Goal: Task Accomplishment & Management: Manage account settings

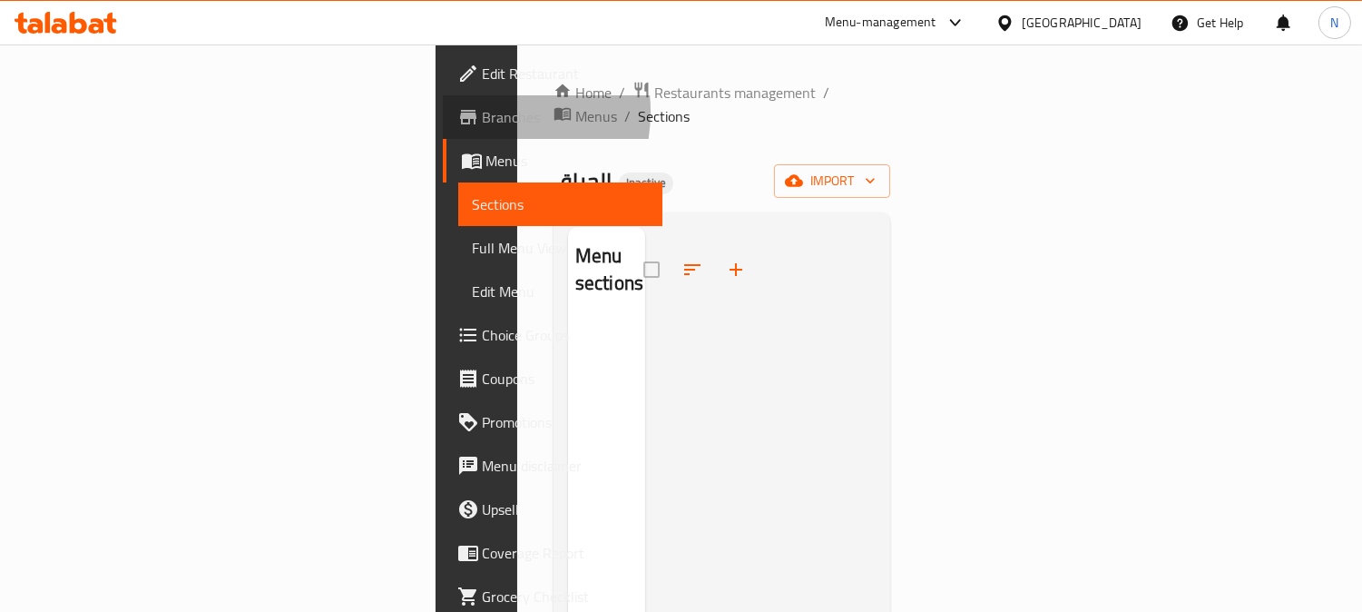
click at [457, 113] on icon at bounding box center [468, 117] width 22 height 22
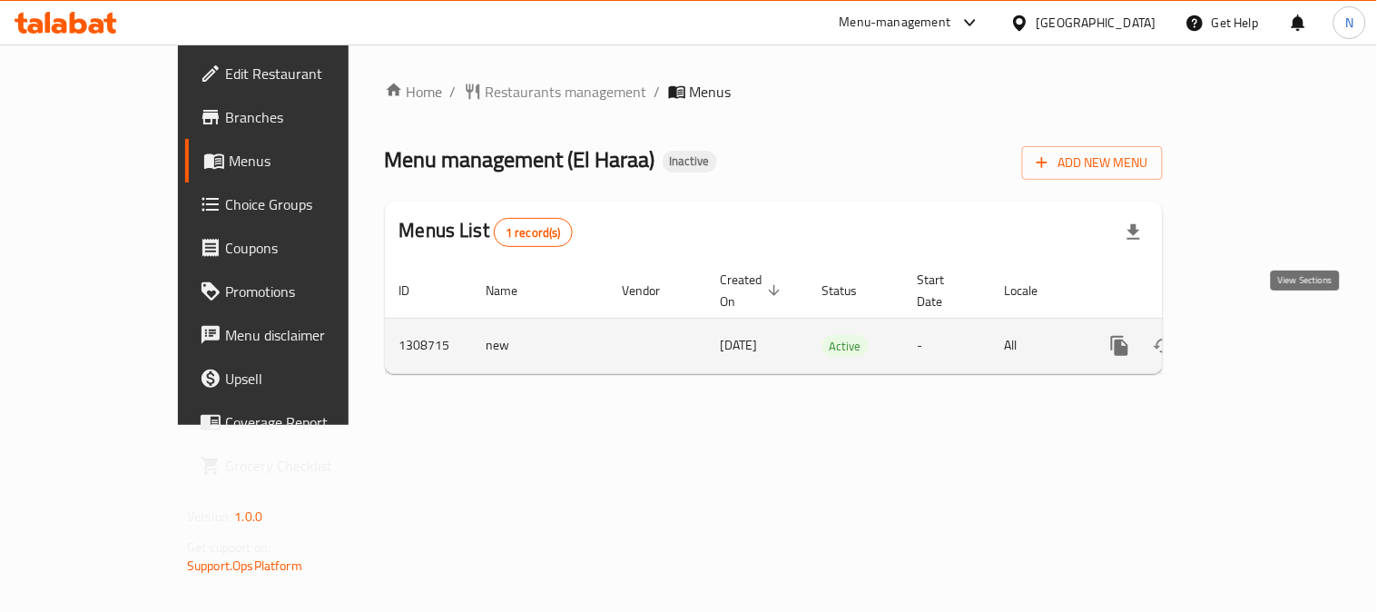
click at [1273, 339] on link "enhanced table" at bounding box center [1251, 346] width 44 height 44
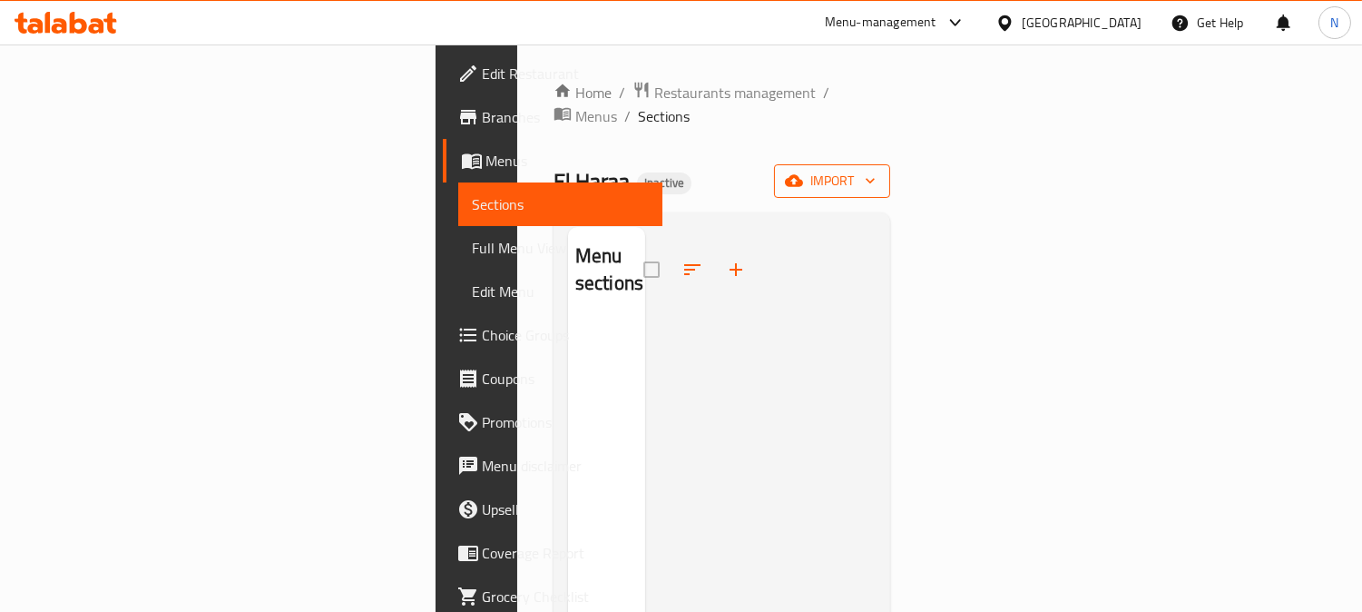
click at [876, 170] on span "import" at bounding box center [832, 181] width 87 height 23
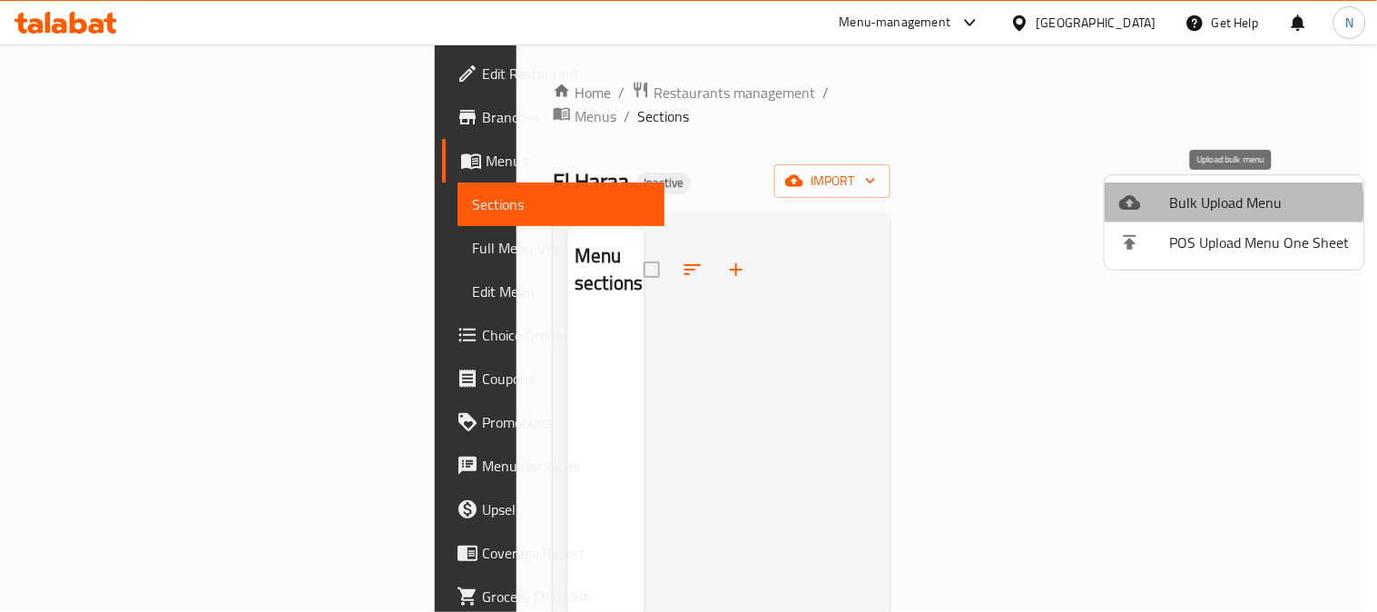
click at [1167, 205] on div at bounding box center [1144, 203] width 51 height 22
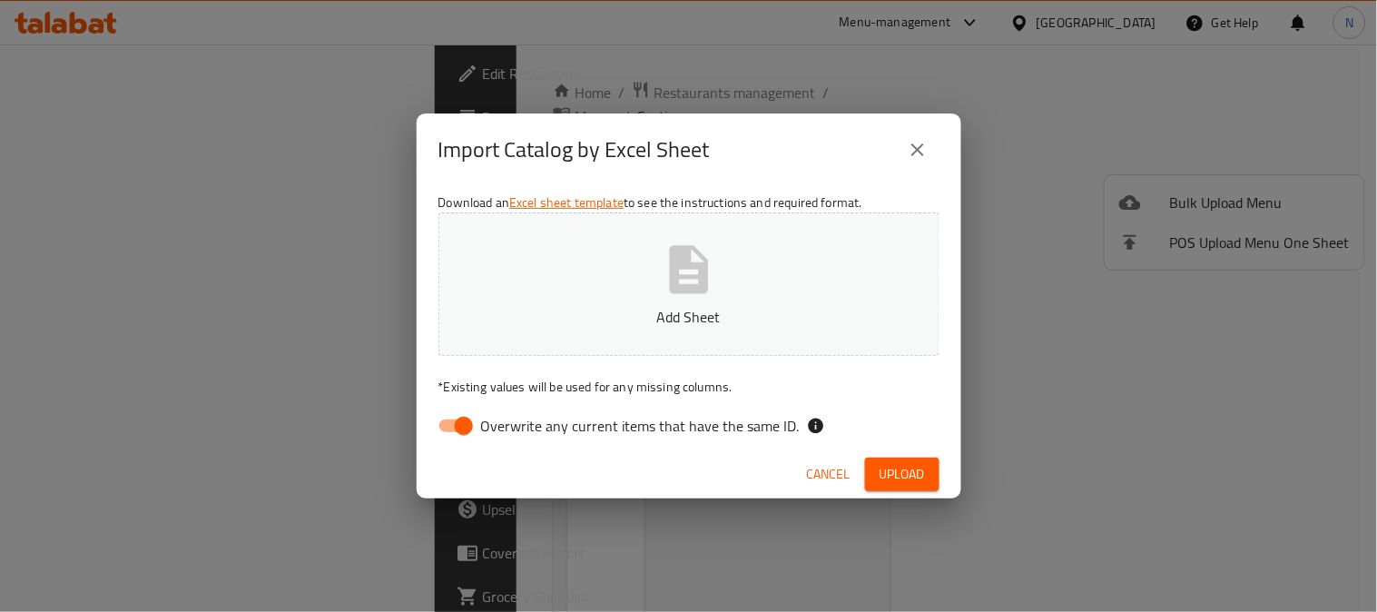
click at [451, 415] on input "Overwrite any current items that have the same ID." at bounding box center [463, 425] width 103 height 34
checkbox input "false"
click at [877, 482] on button "Upload" at bounding box center [902, 474] width 74 height 34
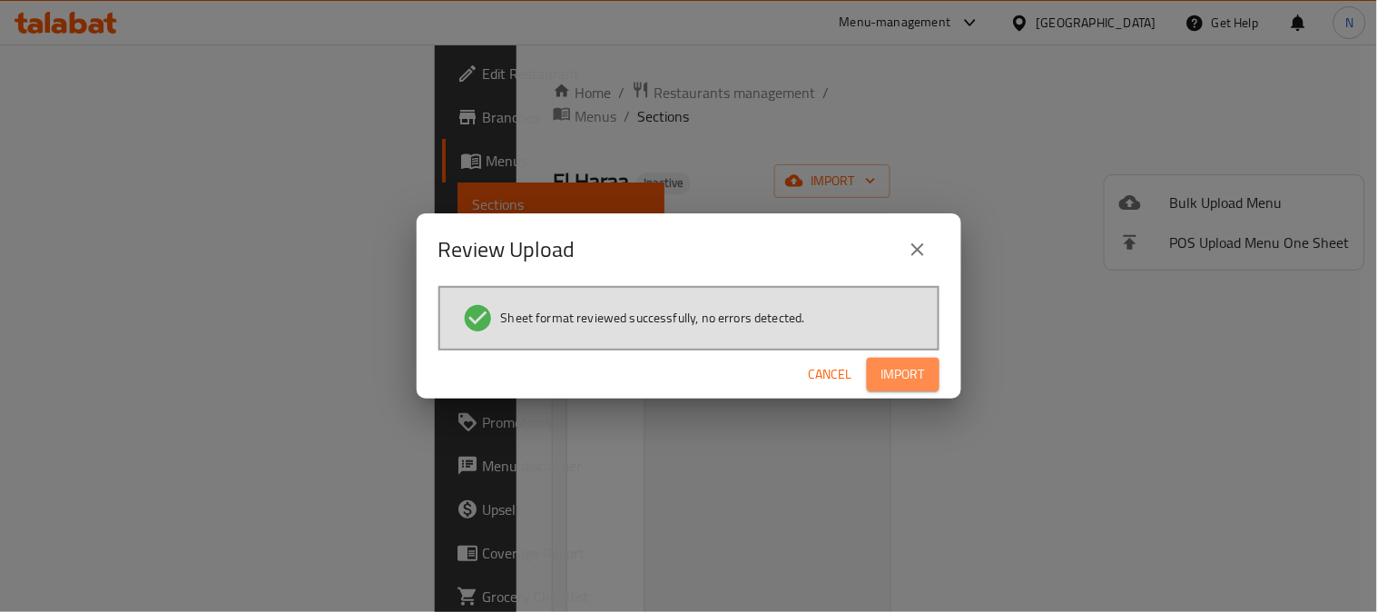
click at [896, 372] on span "Import" at bounding box center [903, 374] width 44 height 23
click at [110, 242] on div "Review Upload Sheet format reviewed successfully, no errors detected. Cancel" at bounding box center [688, 306] width 1377 height 612
click at [111, 242] on div "Review Upload Sheet format reviewed successfully, no errors detected. Cancel" at bounding box center [688, 306] width 1377 height 612
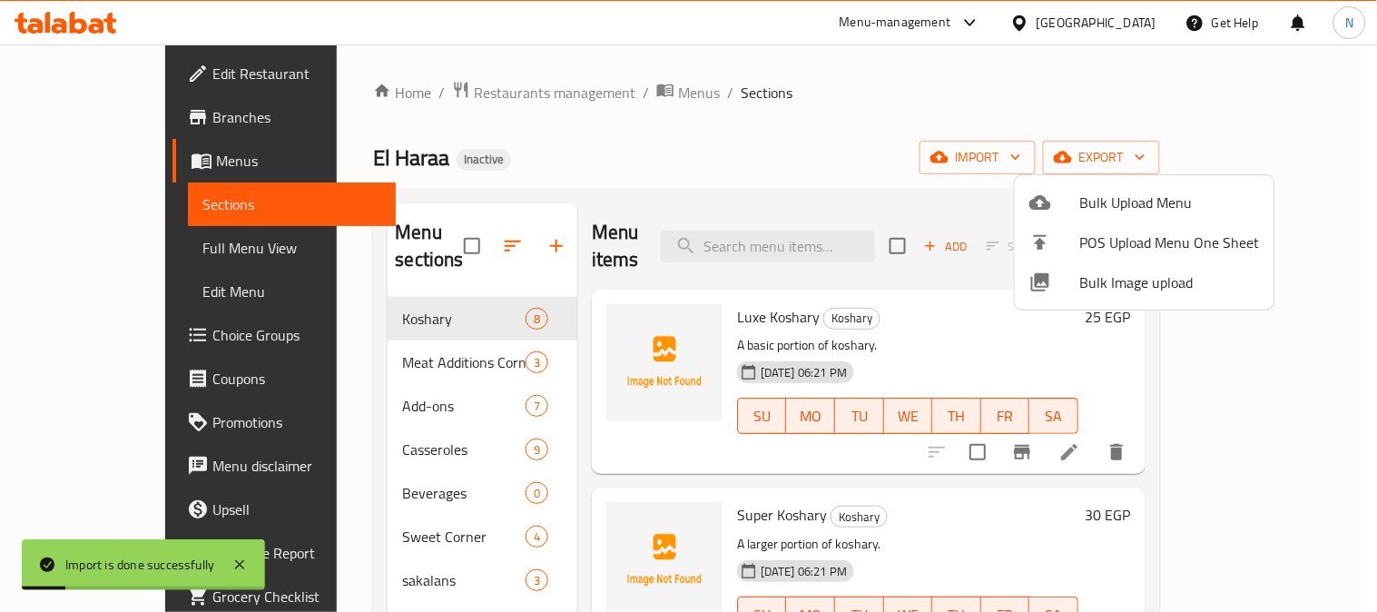
click at [114, 241] on div at bounding box center [688, 306] width 1377 height 612
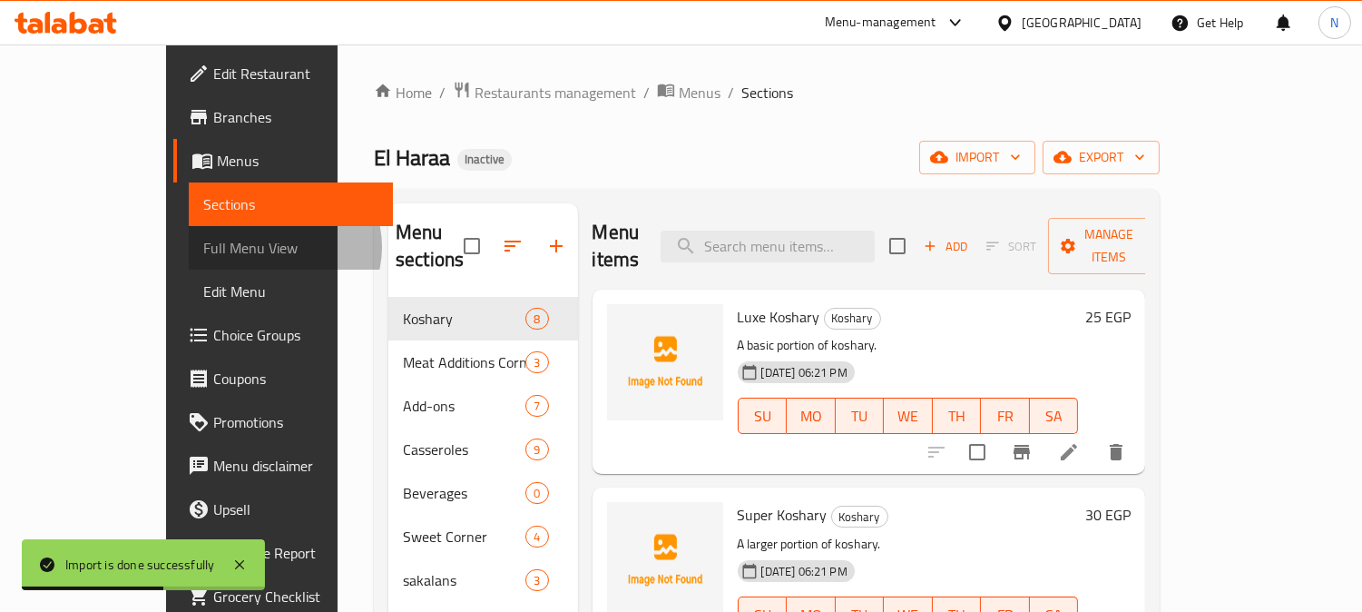
click at [203, 247] on span "Full Menu View" at bounding box center [291, 248] width 176 height 22
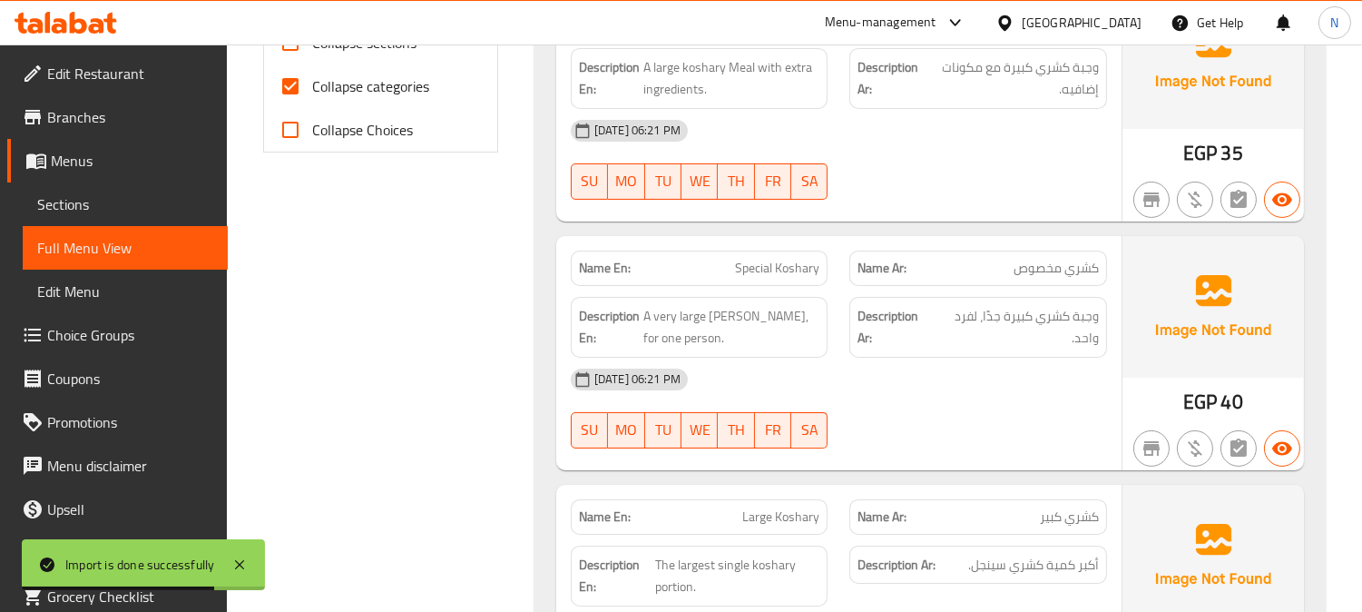
scroll to position [806, 0]
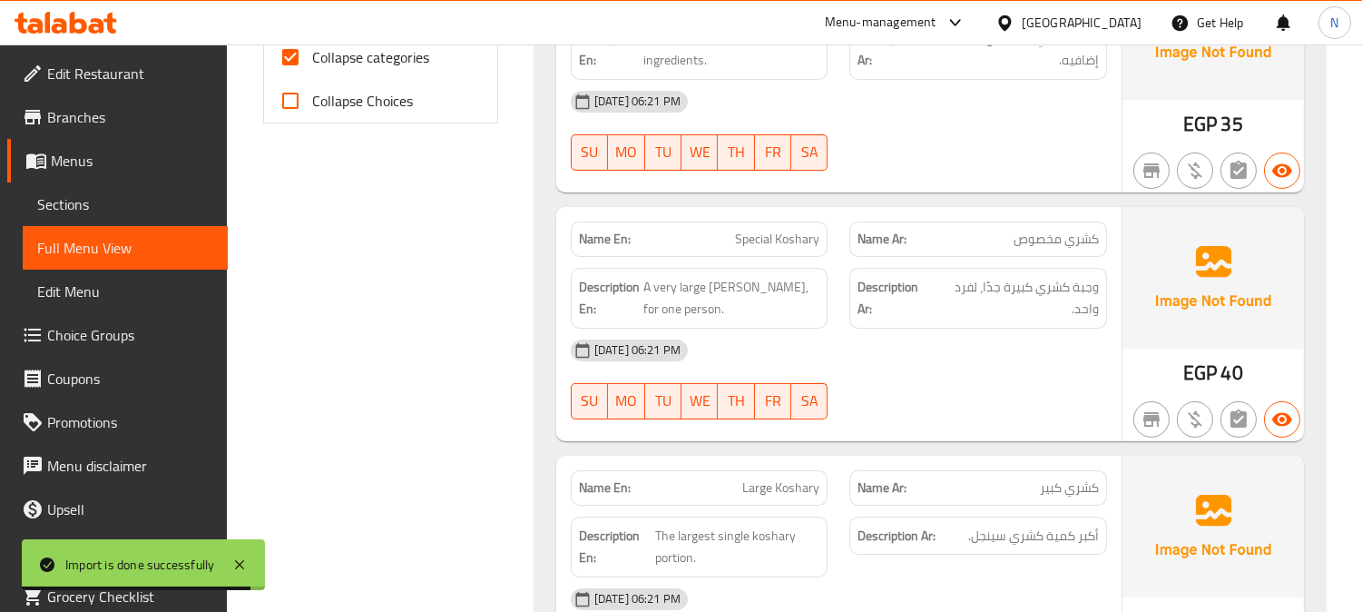
click at [280, 53] on input "Collapse categories" at bounding box center [291, 57] width 44 height 44
checkbox input "false"
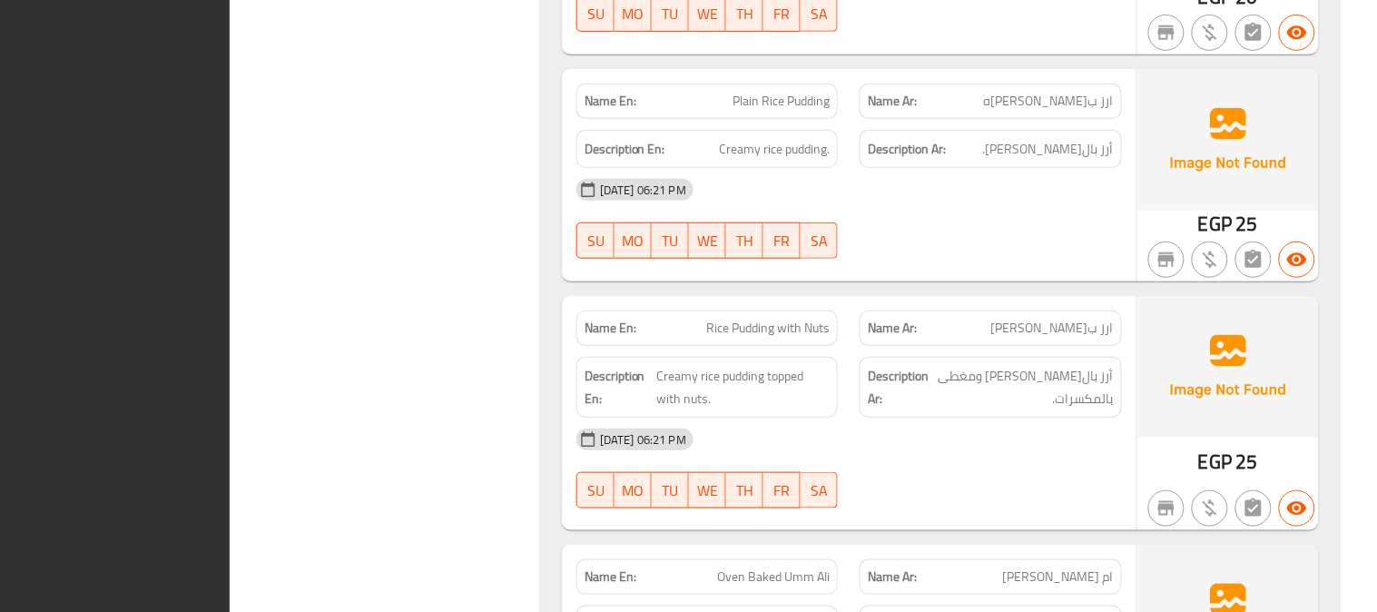
scroll to position [7711, 0]
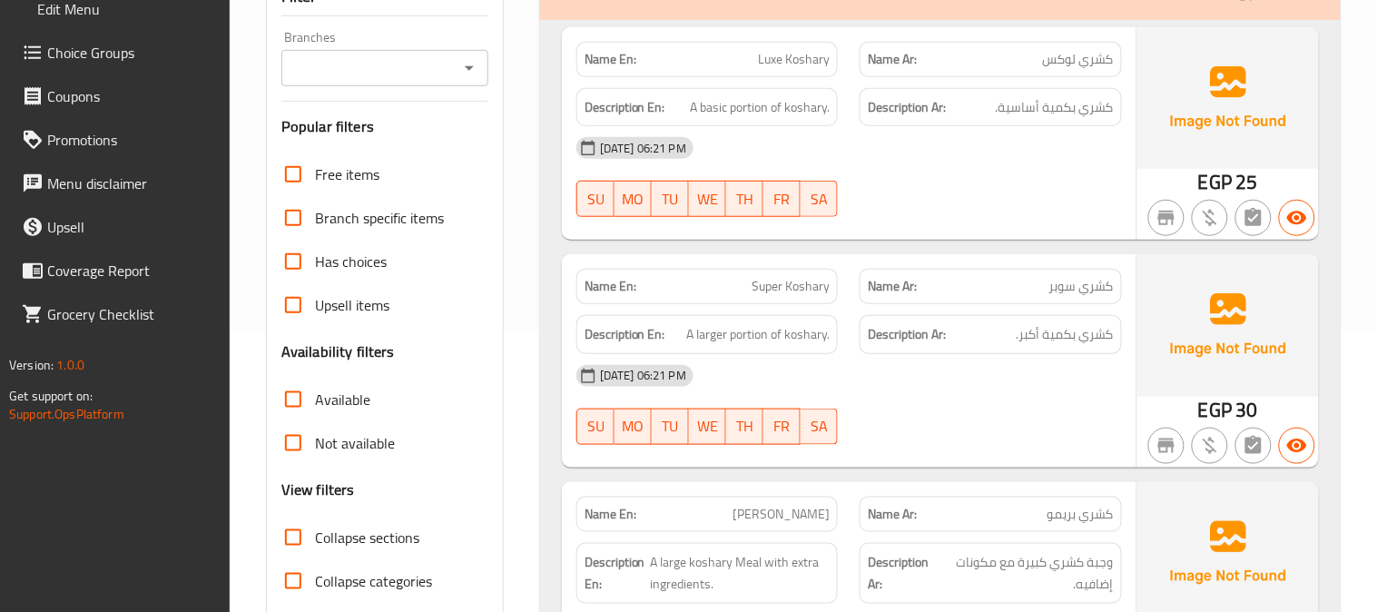
scroll to position [0, 0]
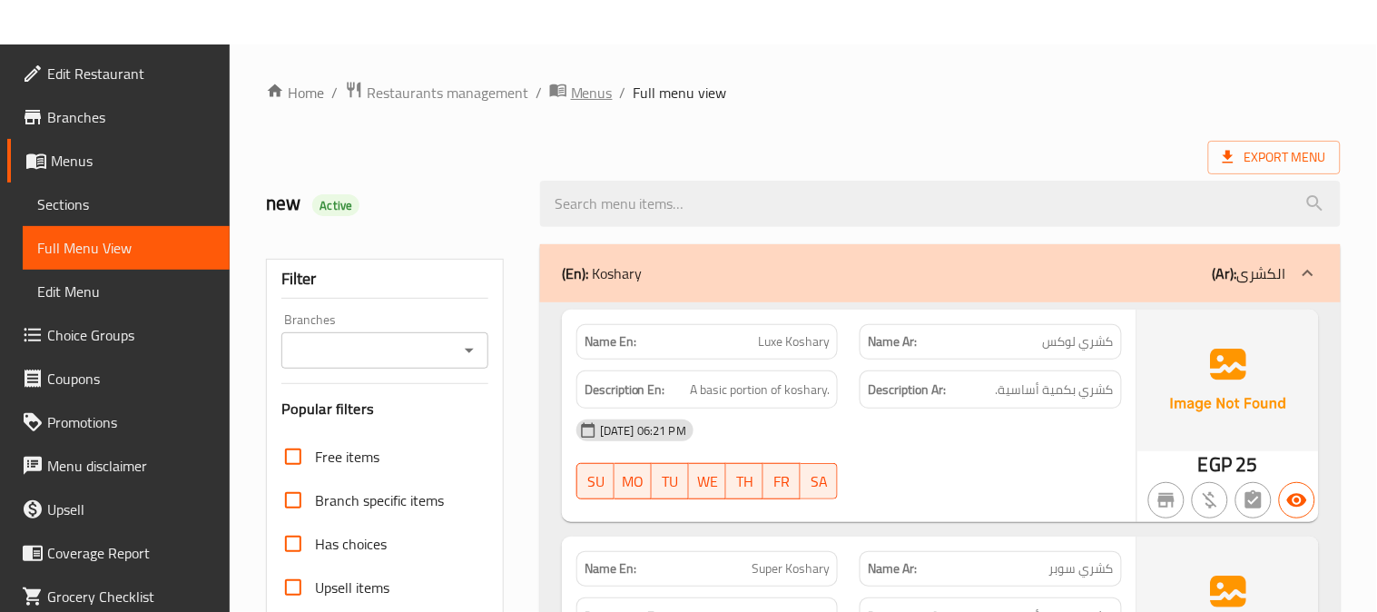
click at [584, 91] on span "Menus" at bounding box center [592, 93] width 42 height 22
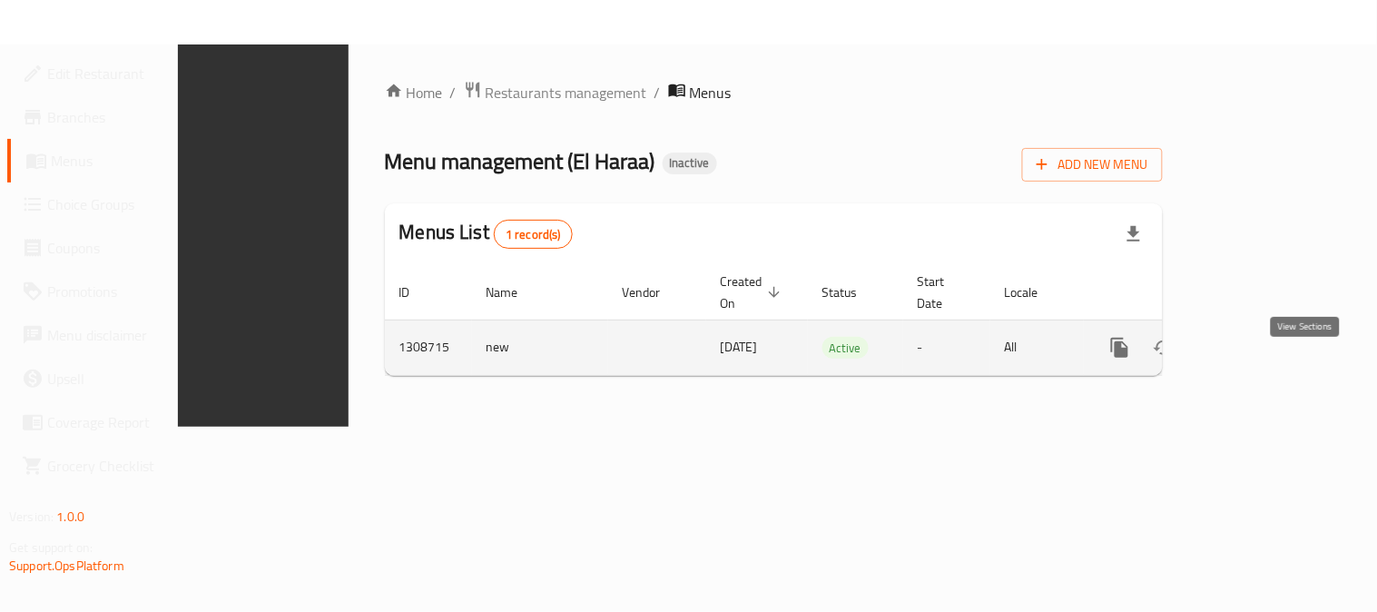
click at [1259, 339] on icon "enhanced table" at bounding box center [1251, 347] width 16 height 16
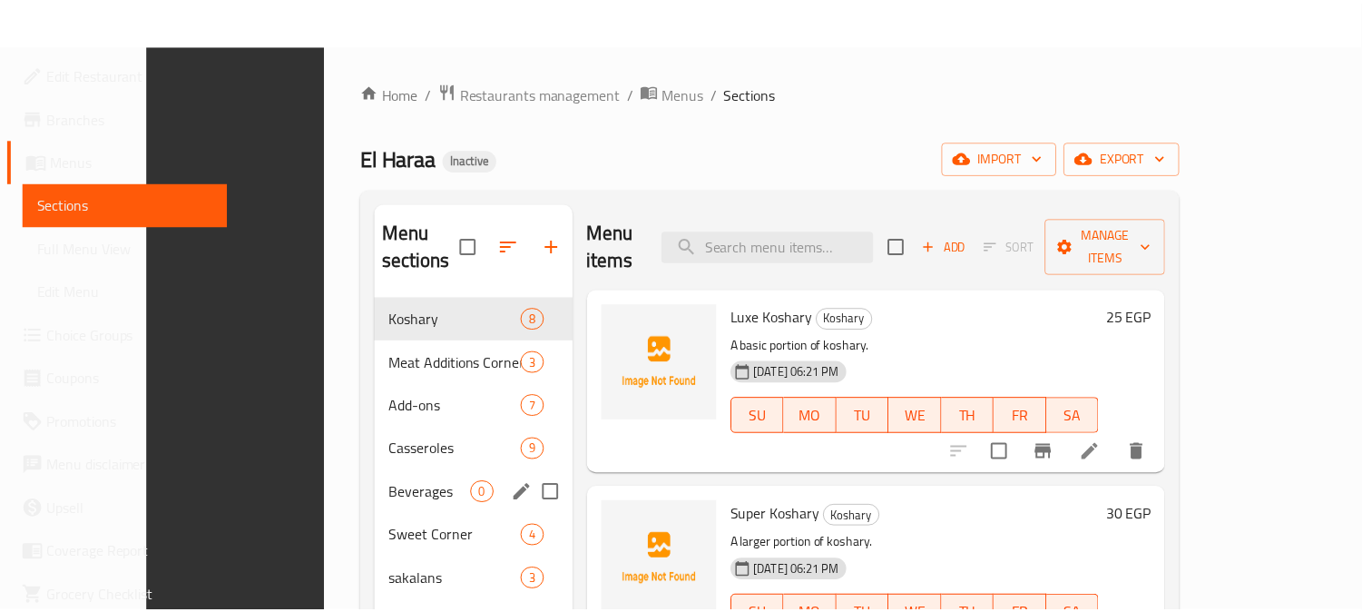
scroll to position [254, 0]
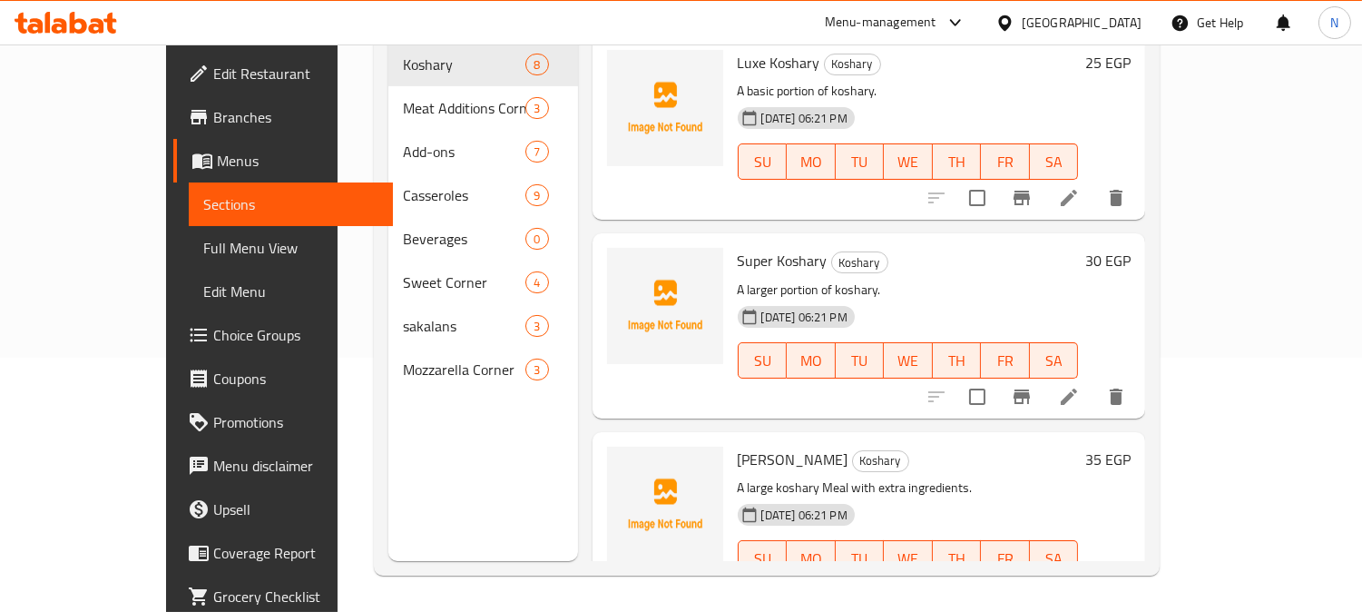
click at [513, 458] on div "Menu sections Koshary 8 Meat Additions Corner 3 Add-ons 7 Casseroles 9 Beverage…" at bounding box center [484, 255] width 190 height 612
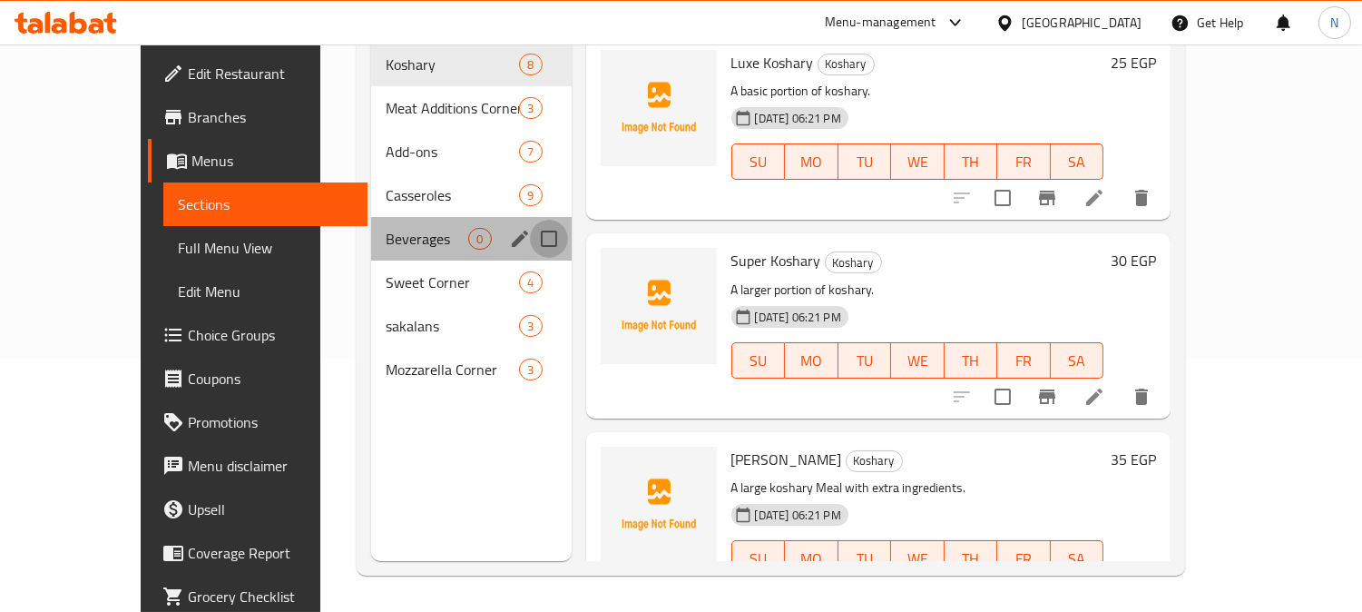
click at [530, 220] on input "Menu sections" at bounding box center [549, 239] width 38 height 38
checkbox input "true"
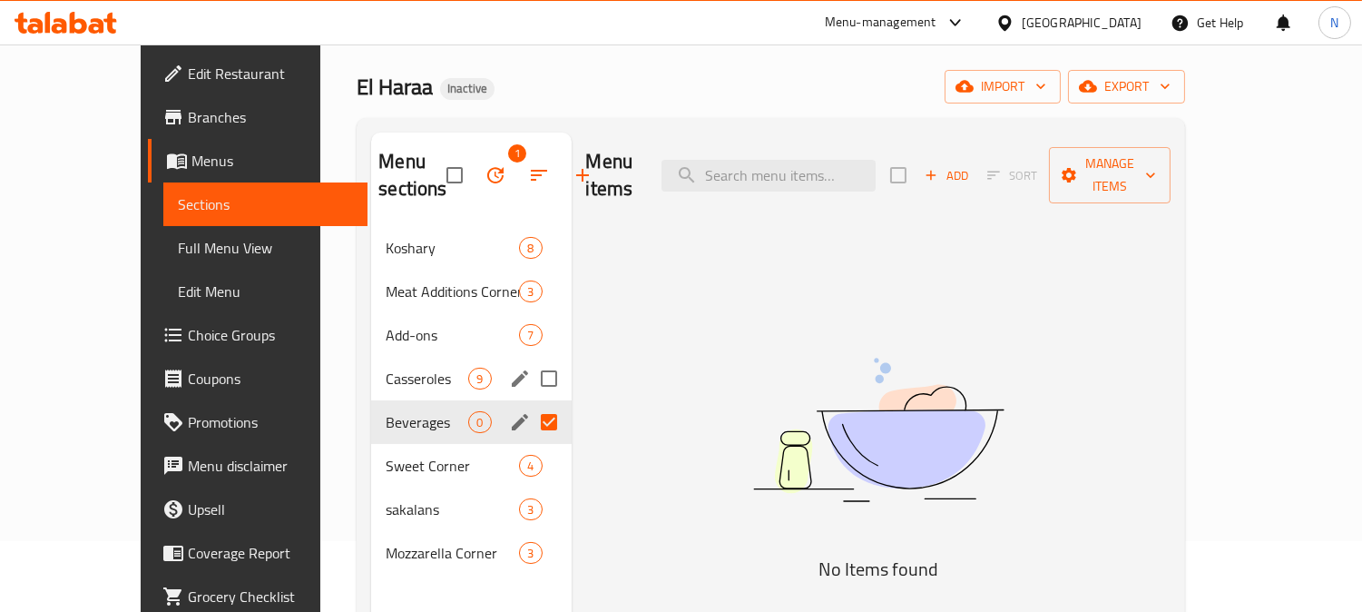
scroll to position [52, 0]
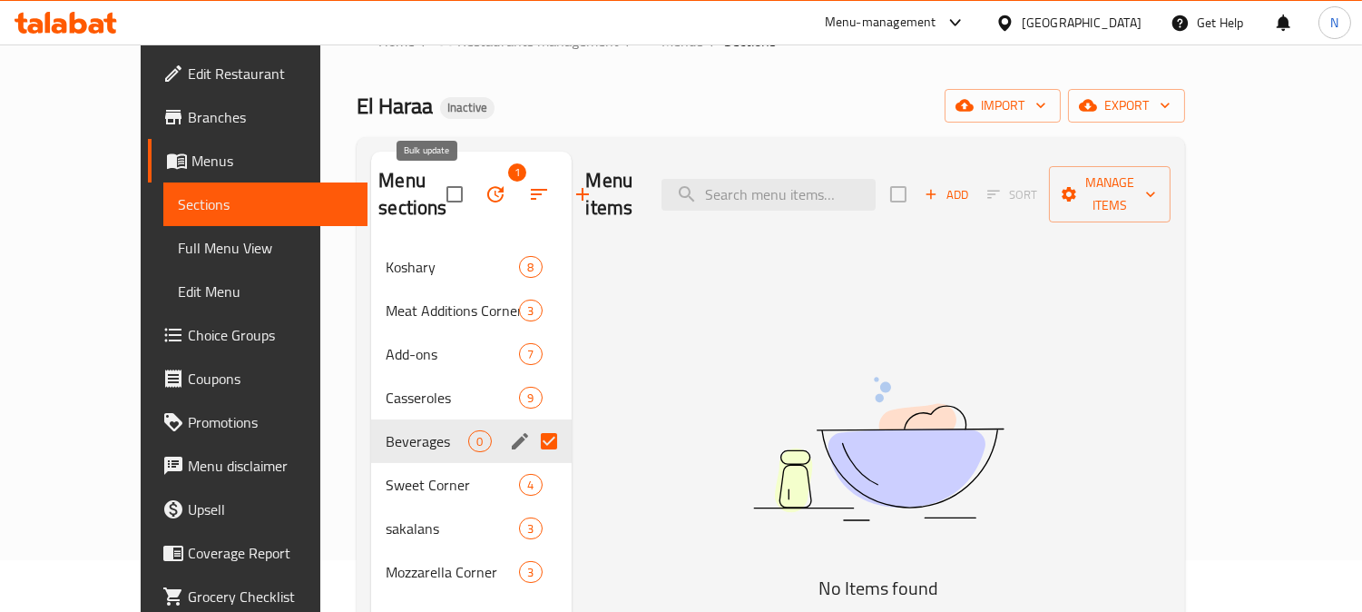
click at [485, 188] on icon "button" at bounding box center [496, 194] width 22 height 22
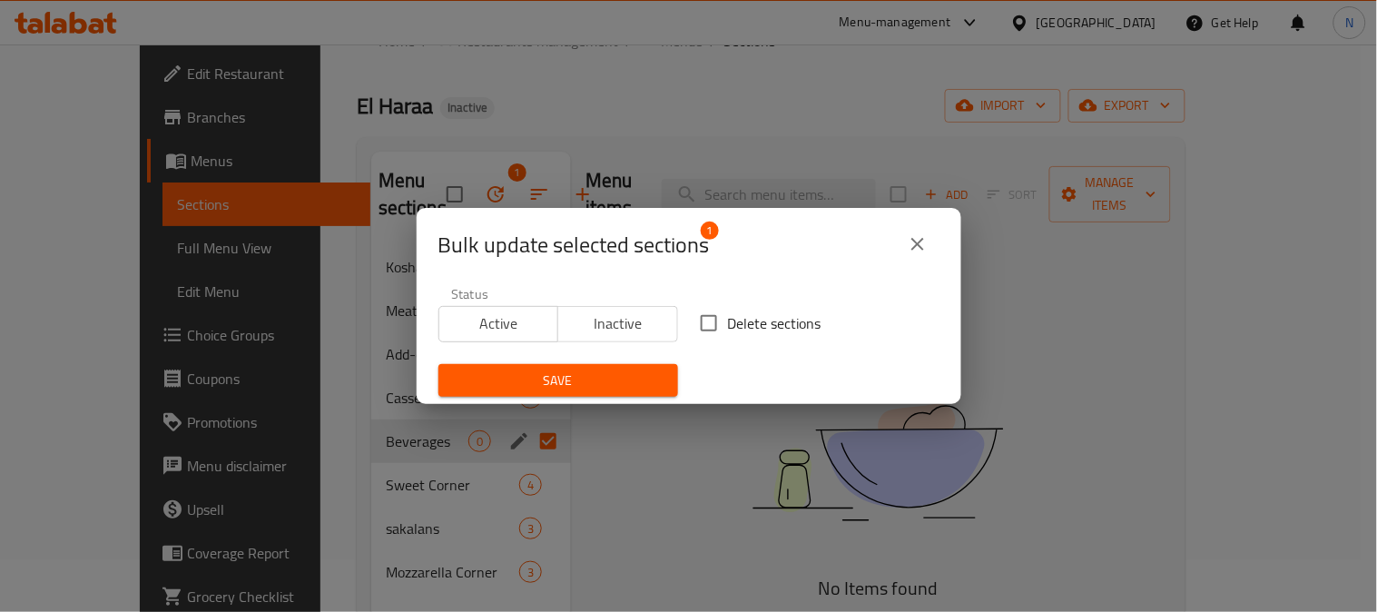
click at [728, 320] on span "Delete sections" at bounding box center [774, 323] width 93 height 22
click at [723, 320] on input "Delete sections" at bounding box center [709, 323] width 38 height 38
checkbox input "true"
click at [605, 378] on span "Save" at bounding box center [558, 380] width 211 height 23
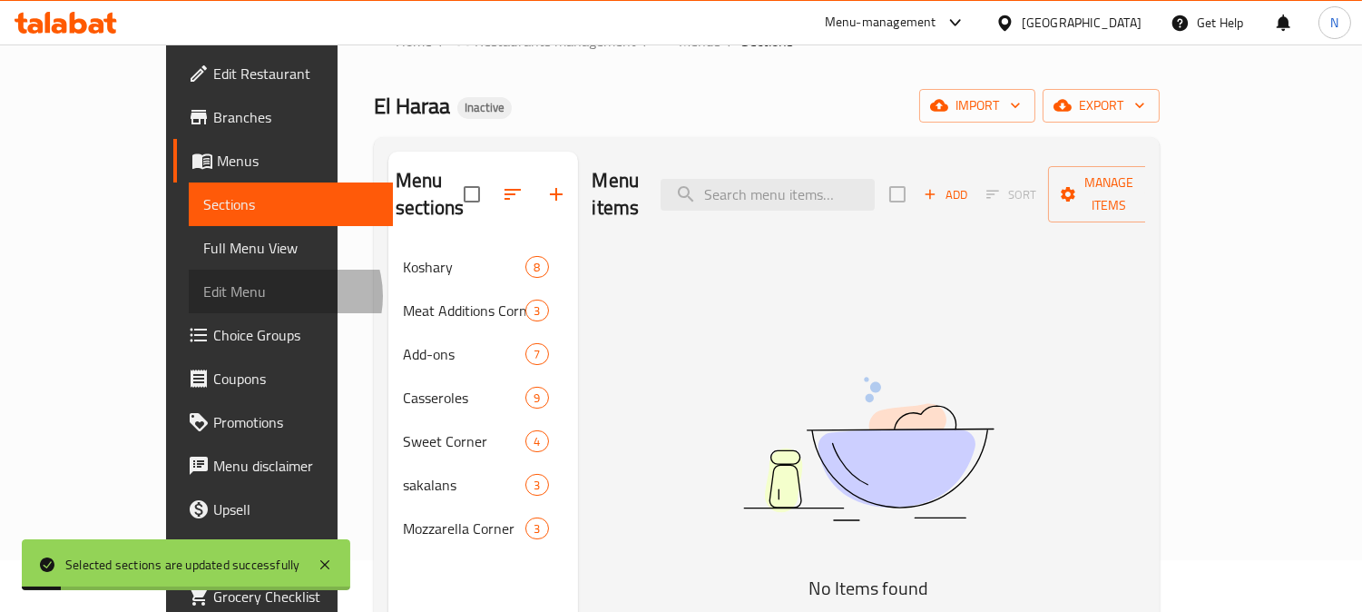
click at [203, 296] on span "Edit Menu" at bounding box center [291, 291] width 176 height 22
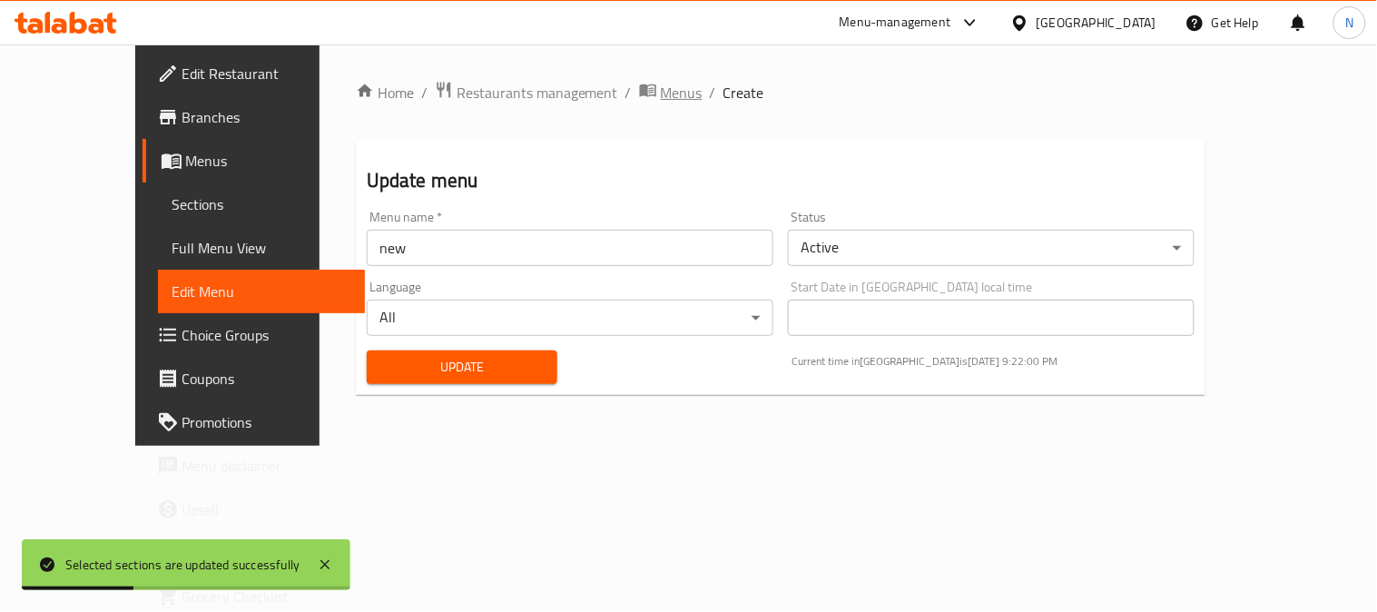
click at [661, 93] on span "Menus" at bounding box center [682, 93] width 42 height 22
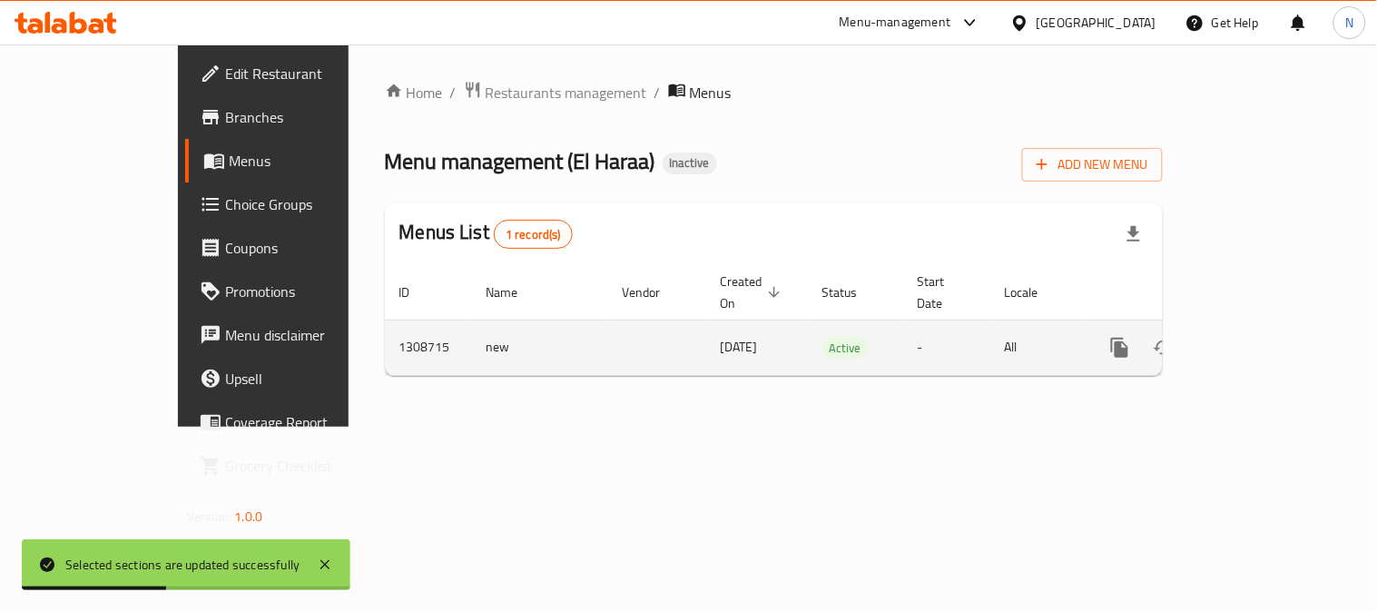
click at [1259, 339] on icon "enhanced table" at bounding box center [1251, 347] width 16 height 16
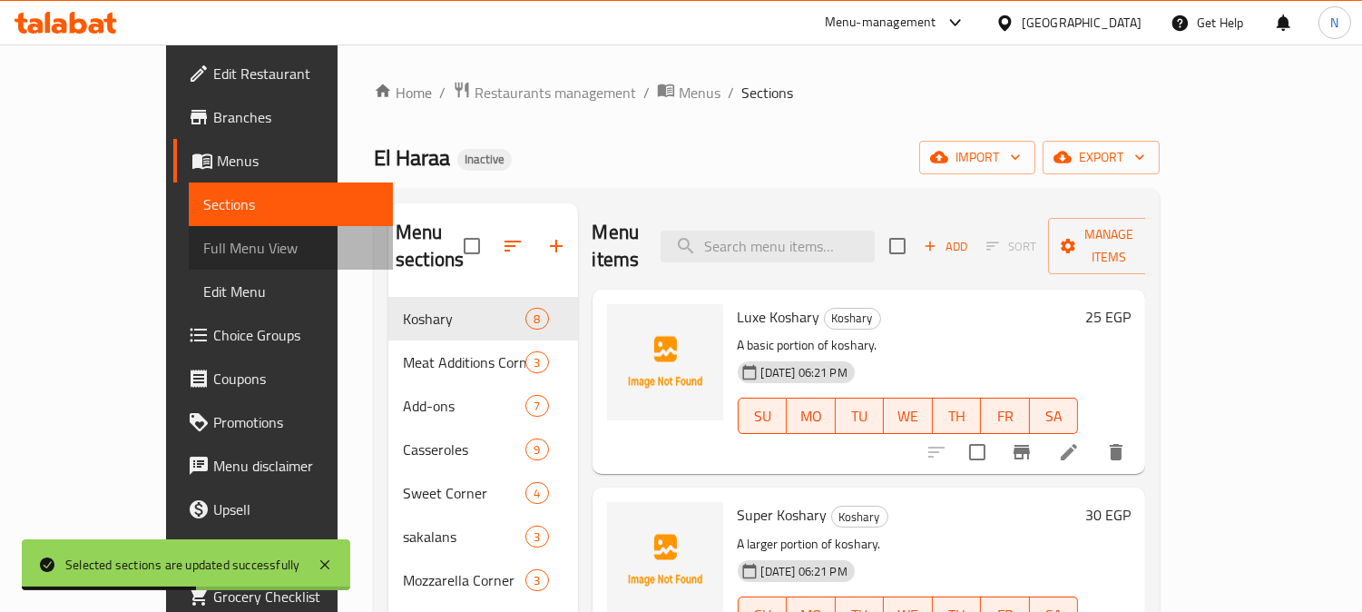
click at [189, 267] on link "Full Menu View" at bounding box center [291, 248] width 205 height 44
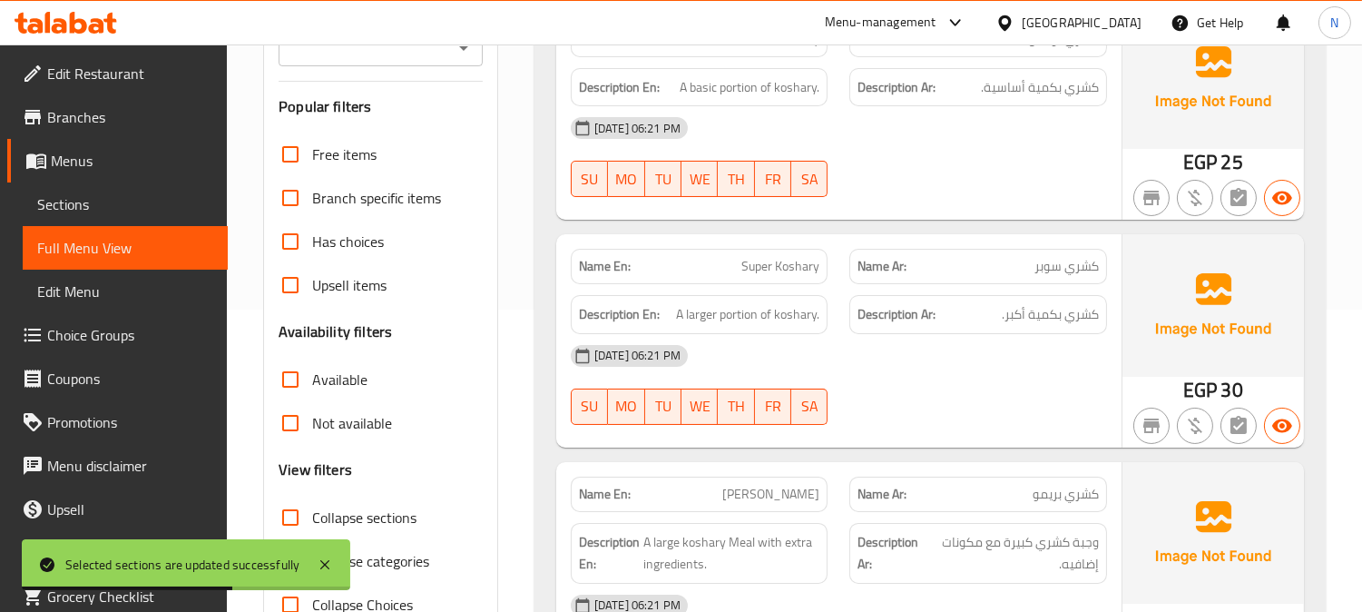
scroll to position [403, 0]
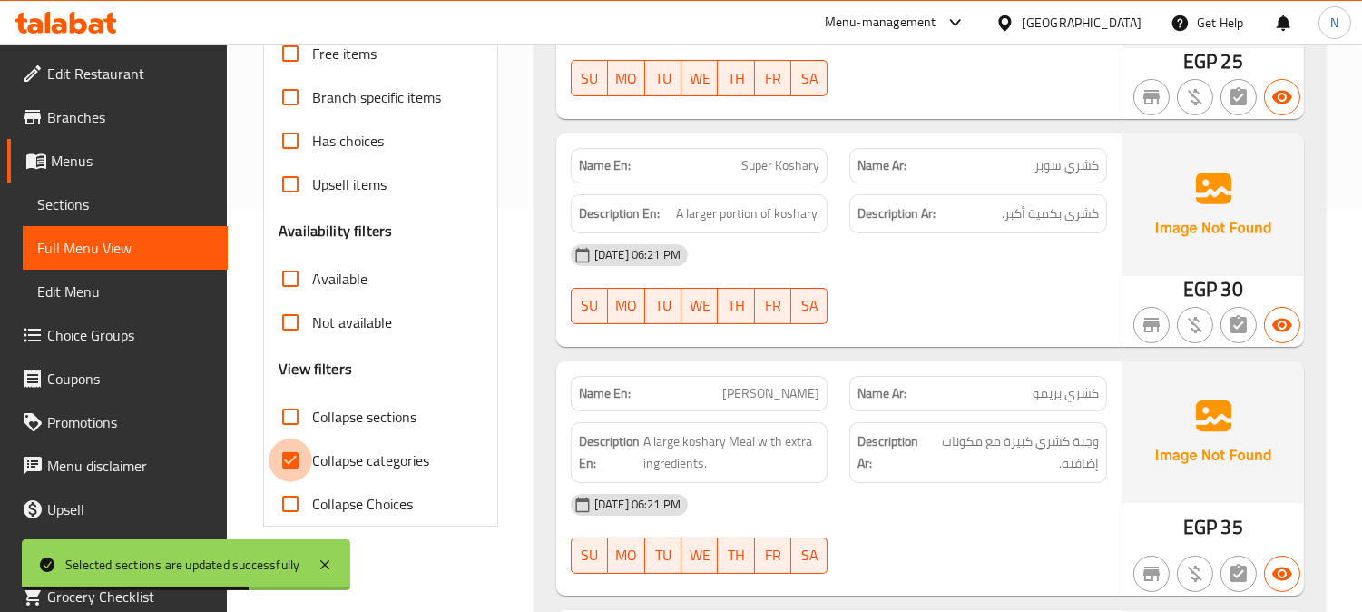
drag, startPoint x: 300, startPoint y: 464, endPoint x: 442, endPoint y: 407, distance: 153.6
click at [300, 464] on input "Collapse categories" at bounding box center [291, 460] width 44 height 44
checkbox input "false"
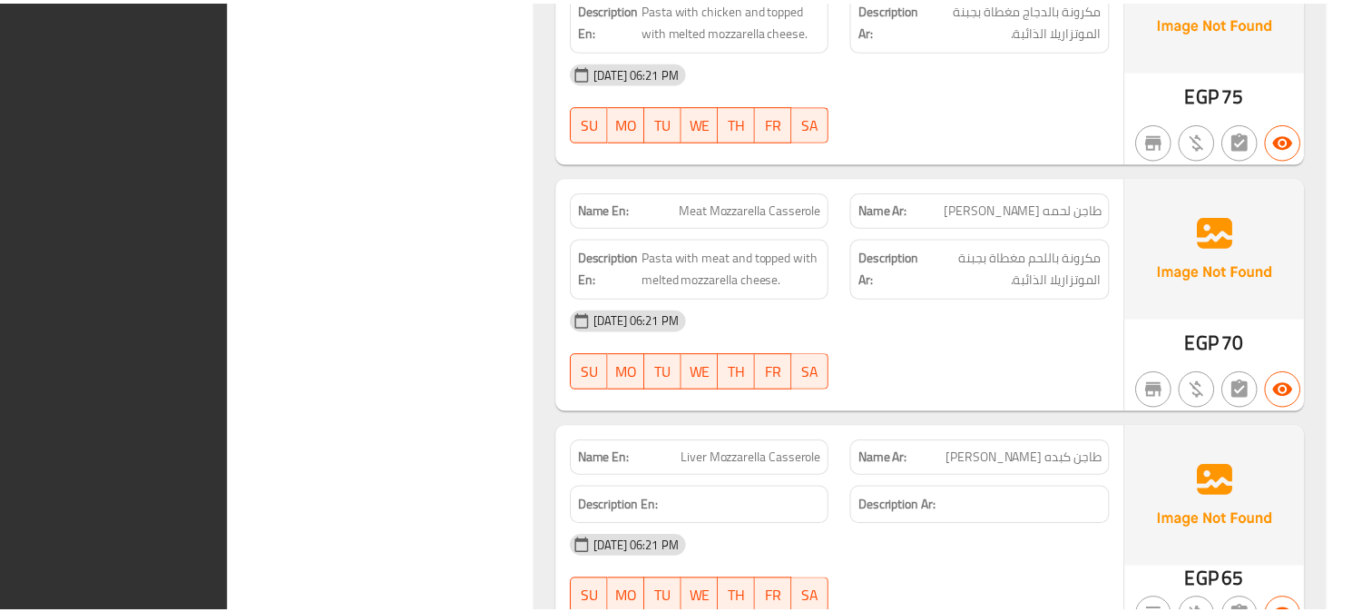
scroll to position [9100, 0]
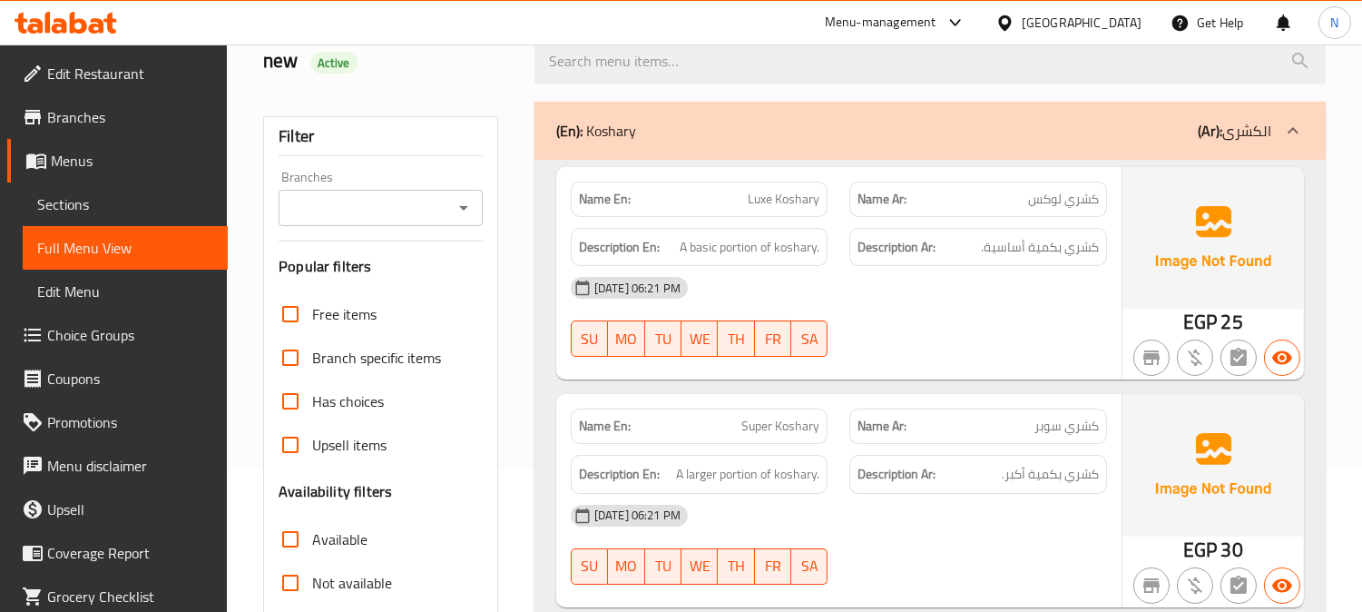
scroll to position [101, 0]
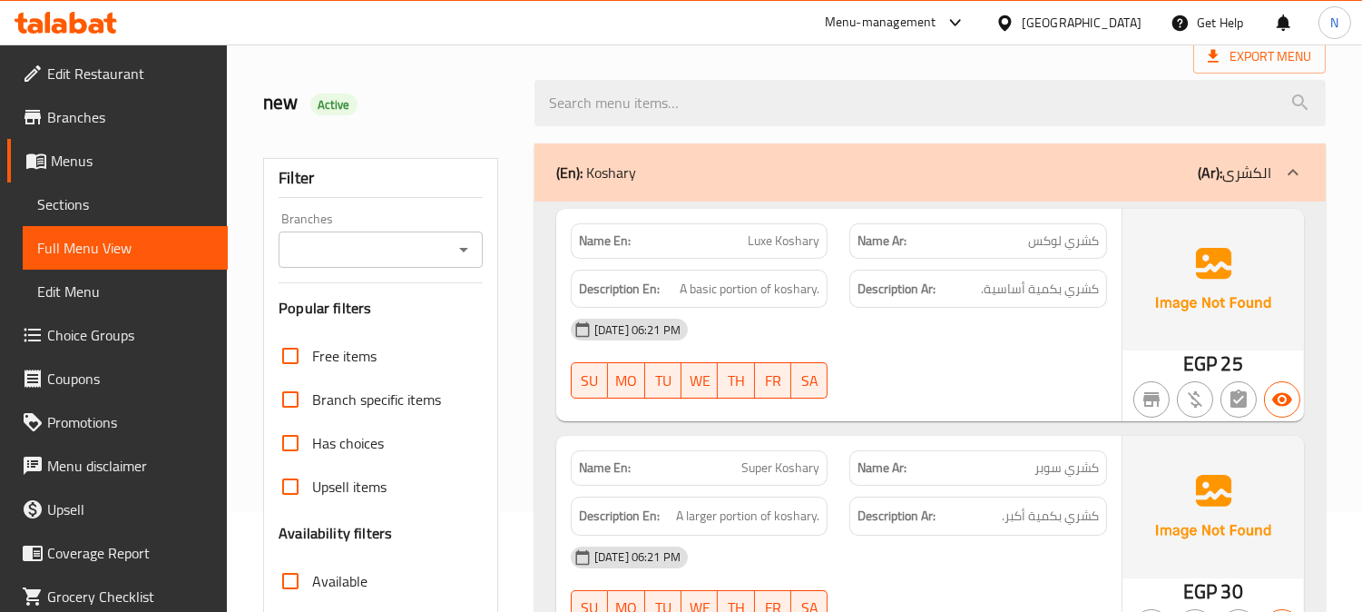
click at [1008, 385] on div "28-08-2025 06:21 PM SU MO TU WE TH FR SA" at bounding box center [839, 359] width 558 height 102
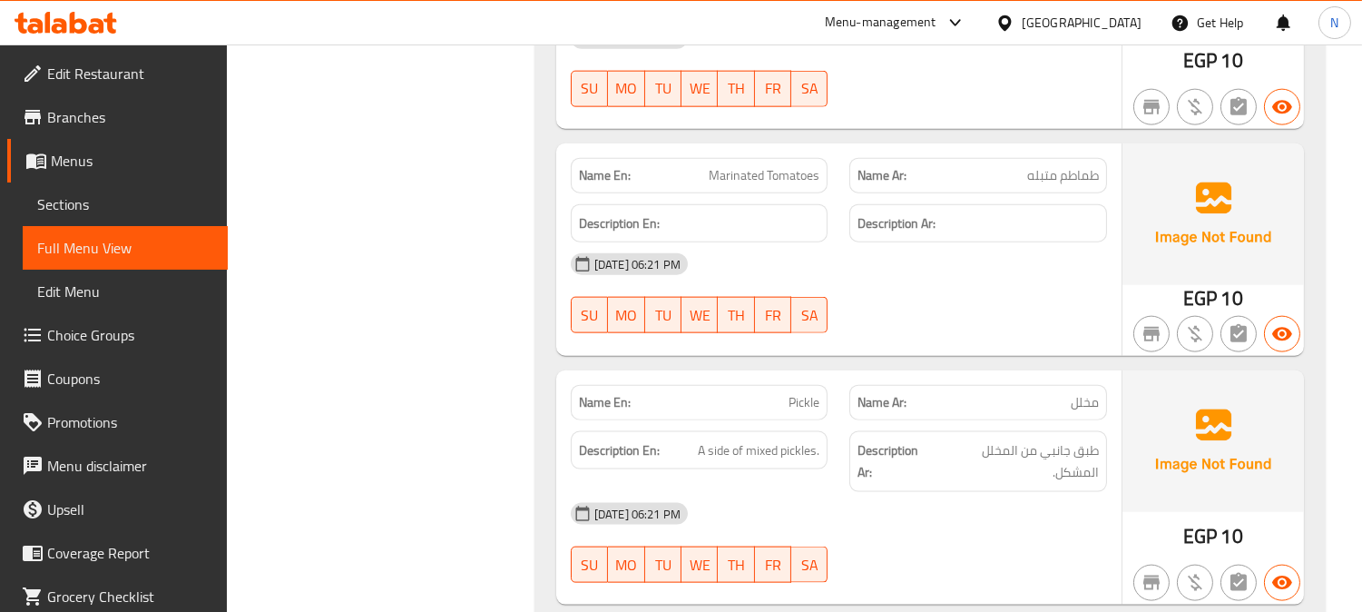
scroll to position [4135, 0]
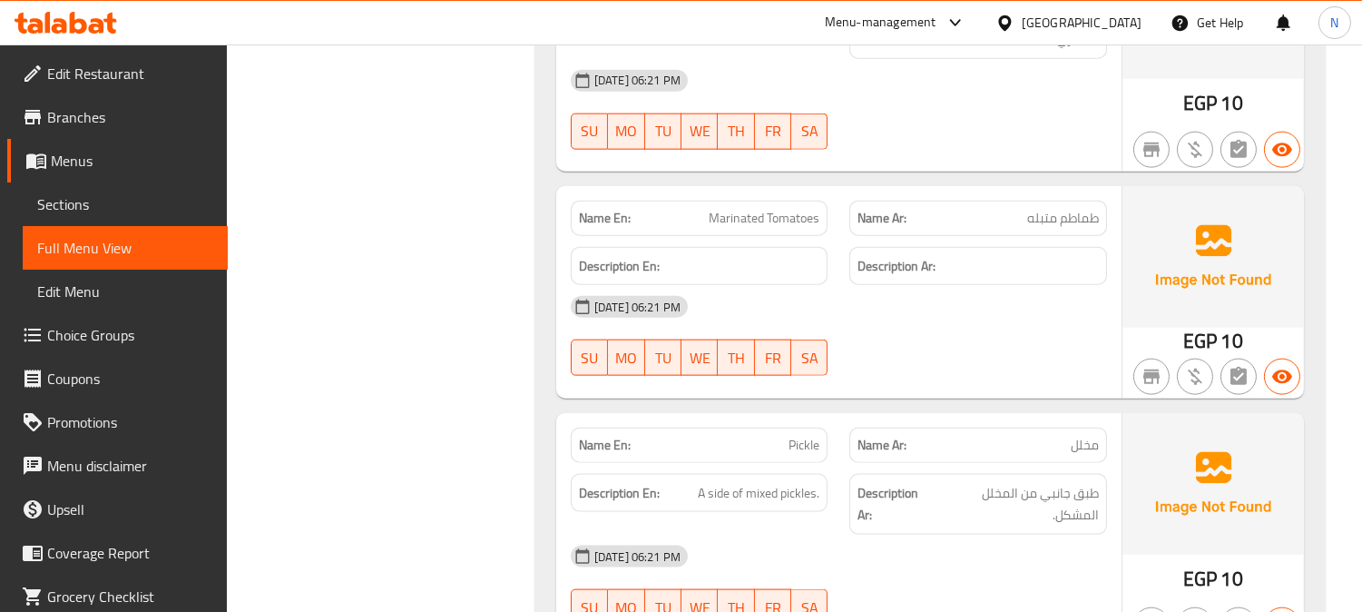
click at [1094, 212] on span "طماطم متبله" at bounding box center [1064, 218] width 72 height 19
copy span "طماطم"
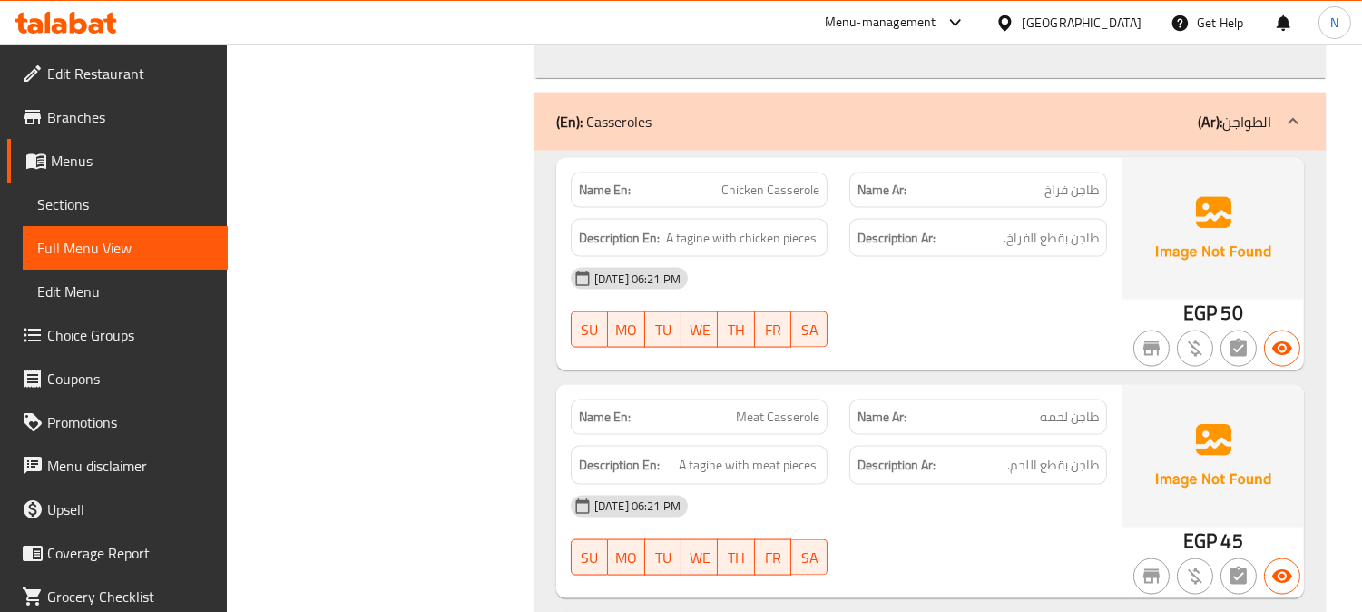
scroll to position [4841, 0]
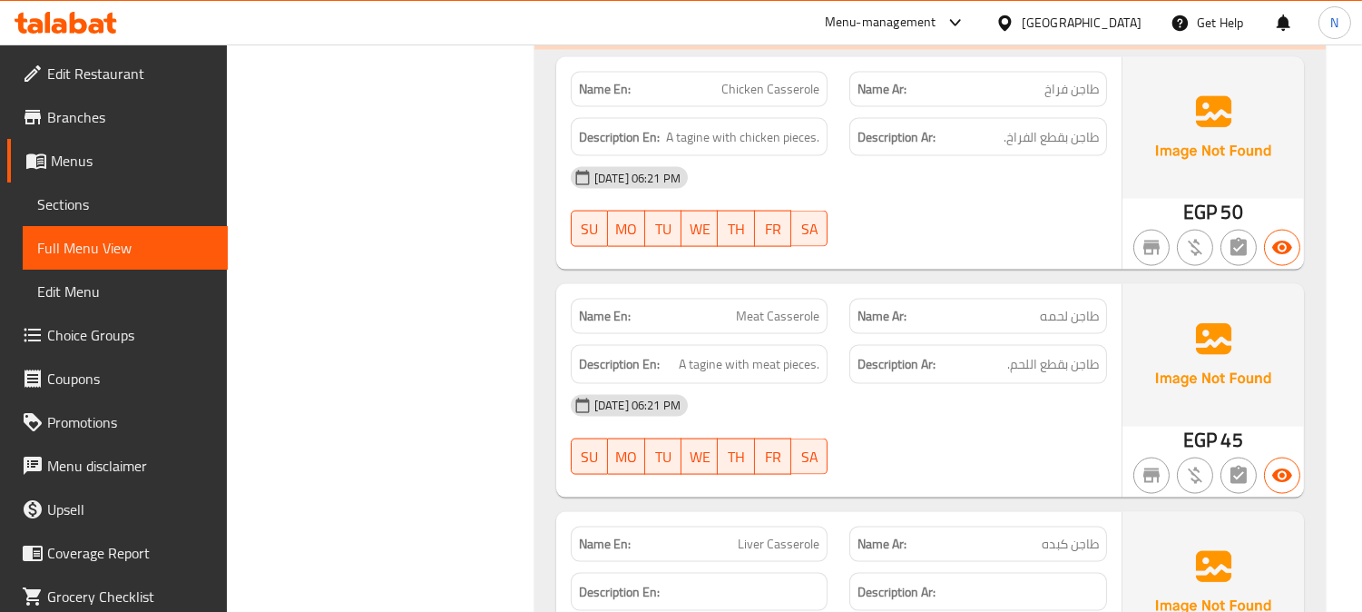
click at [781, 80] on span "Chicken Casserole" at bounding box center [771, 89] width 98 height 19
copy span "Chicken Casserole"
click at [165, 202] on span "Sections" at bounding box center [125, 204] width 176 height 22
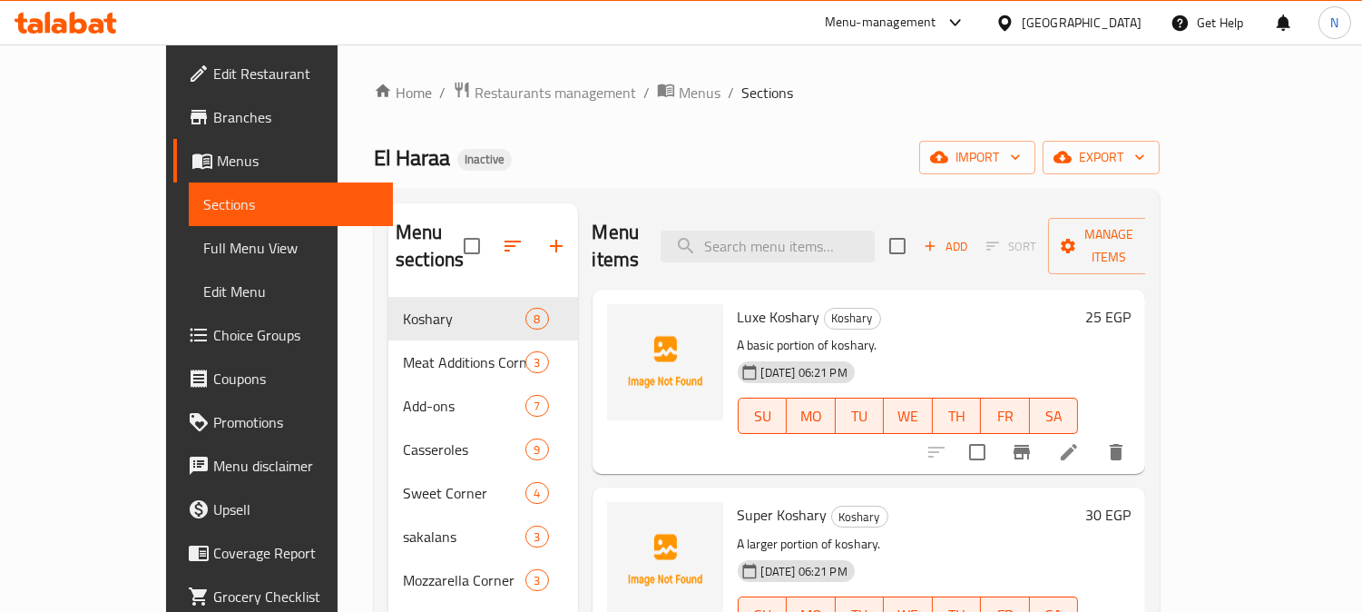
click at [831, 209] on div "Menu items Add Sort Manage items" at bounding box center [870, 246] width 554 height 86
click at [828, 231] on input "search" at bounding box center [768, 247] width 214 height 32
paste input "Chicken Casserole"
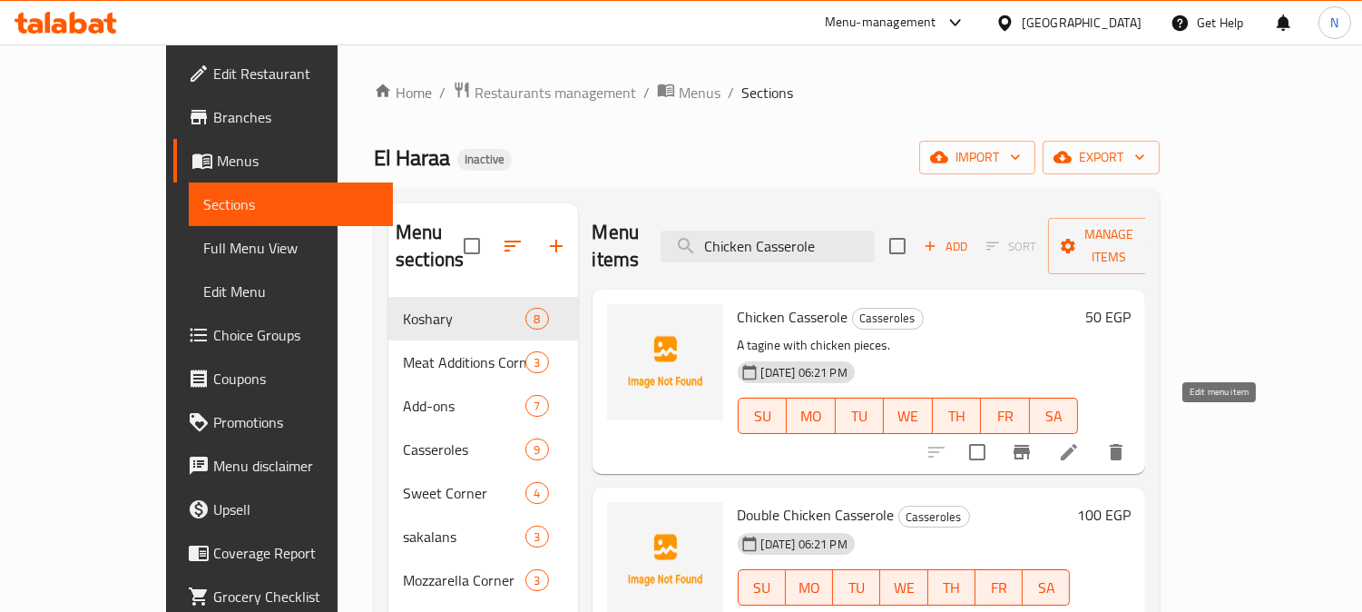
type input "Chicken Casserole"
click at [1080, 441] on icon at bounding box center [1069, 452] width 22 height 22
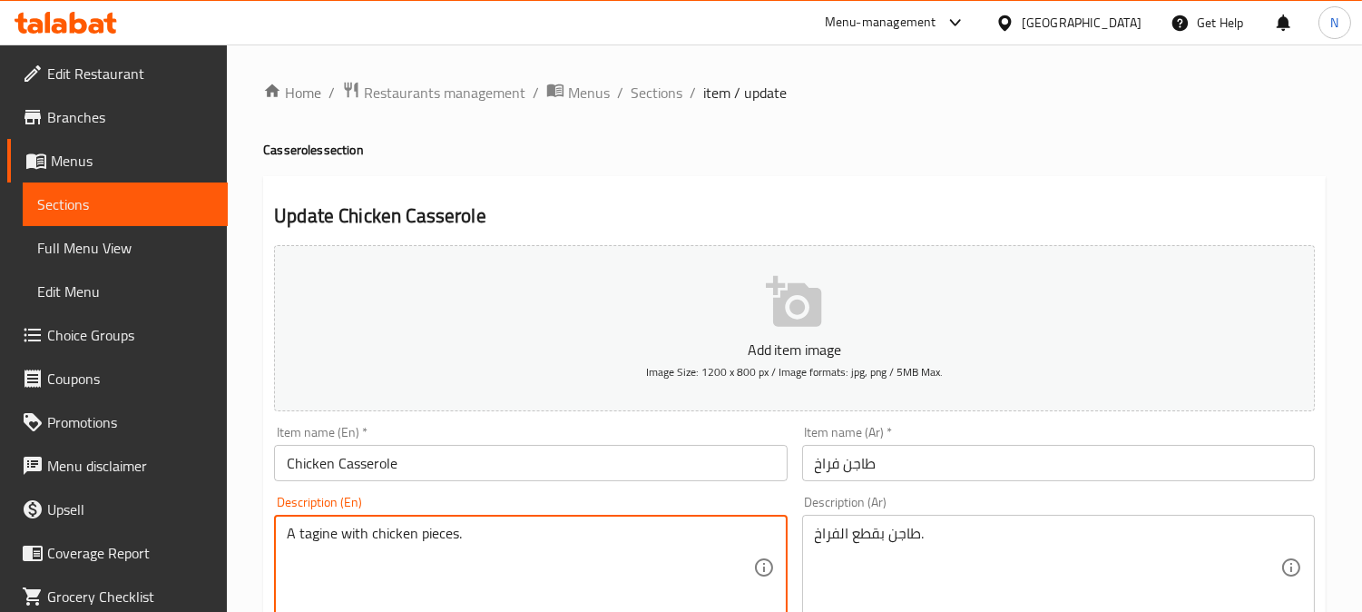
click at [324, 532] on textarea "A tagine with chicken pieces." at bounding box center [520, 568] width 466 height 86
click at [379, 467] on input "Chicken Casserole" at bounding box center [530, 463] width 513 height 36
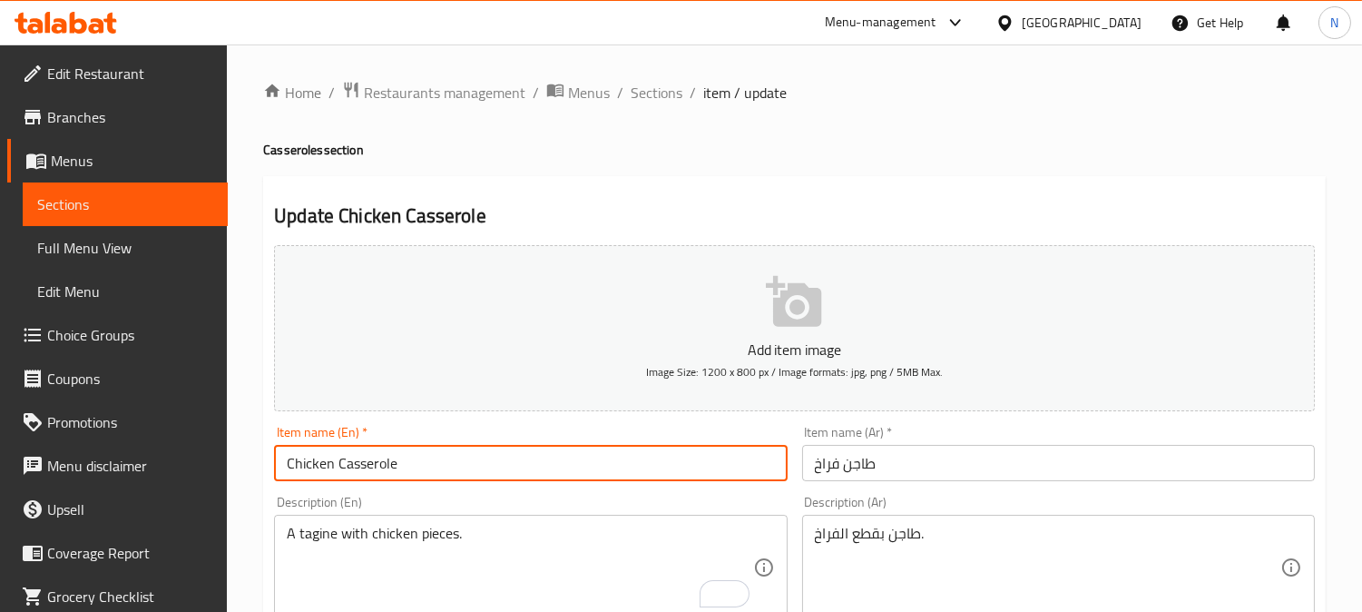
click at [381, 467] on input "Chicken Casserole" at bounding box center [530, 463] width 513 height 36
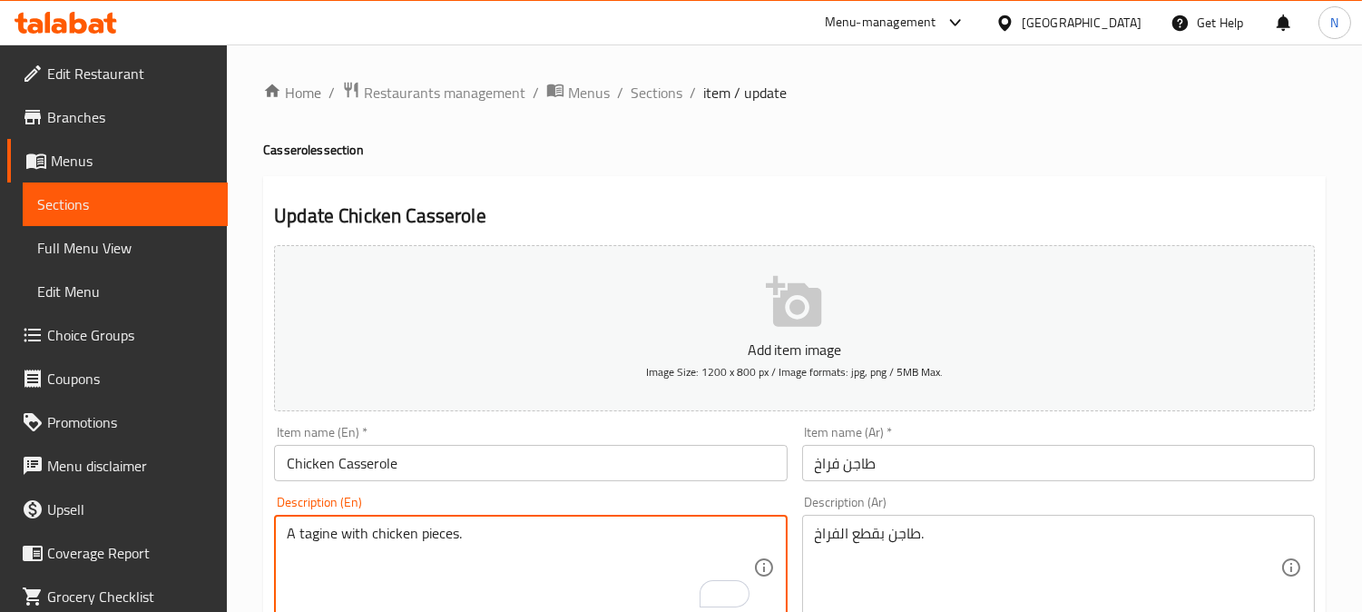
click at [306, 538] on textarea "A tagine with chicken pieces." at bounding box center [520, 568] width 466 height 86
paste textarea "Casserole"
click at [594, 563] on textarea "A Casserole with chicken pieces." at bounding box center [520, 568] width 466 height 86
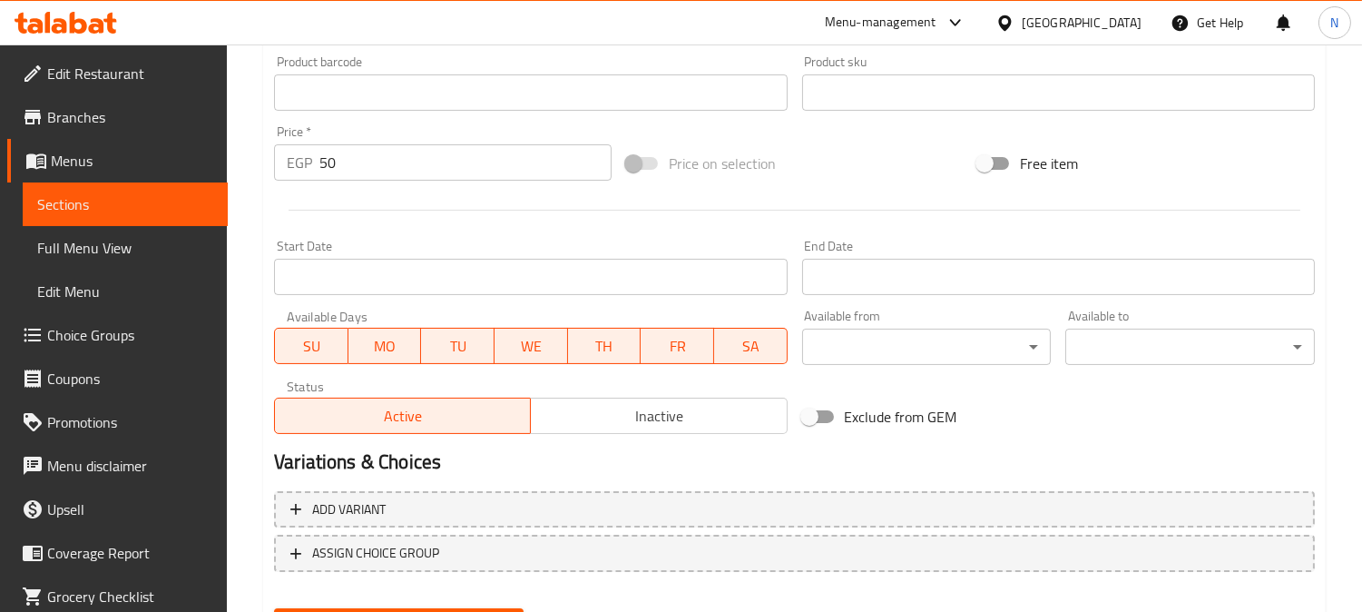
scroll to position [605, 0]
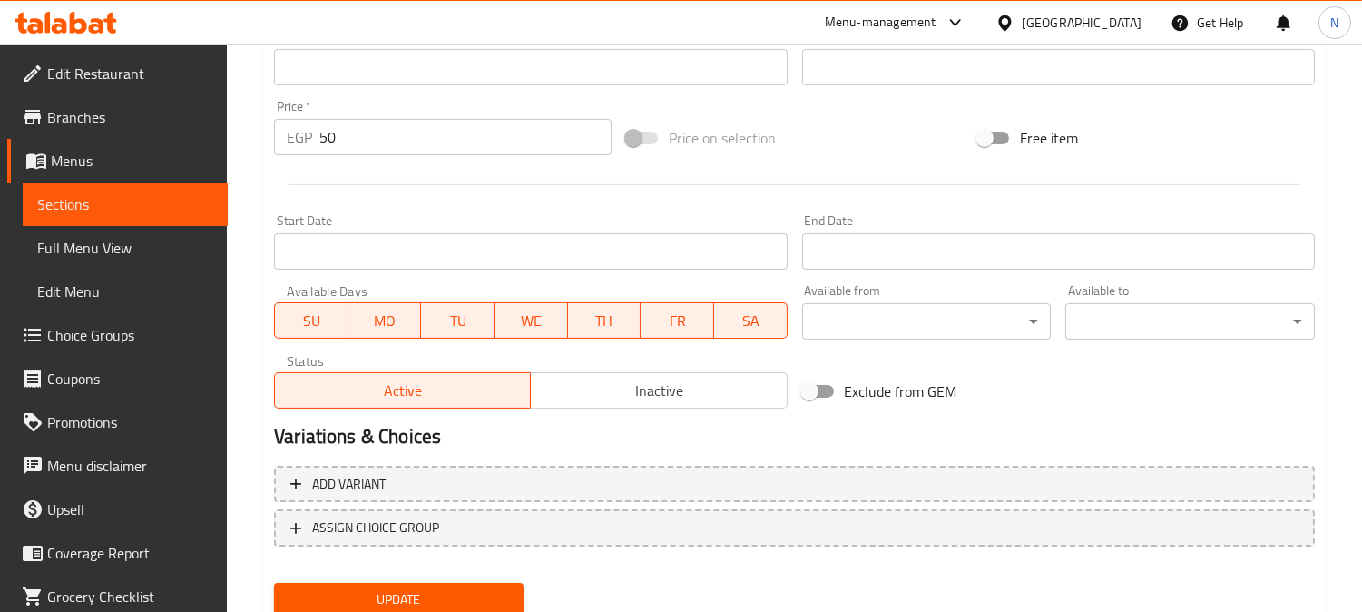
type textarea "A Casserole with chicken pieces."
click at [428, 611] on button "Update" at bounding box center [399, 600] width 250 height 34
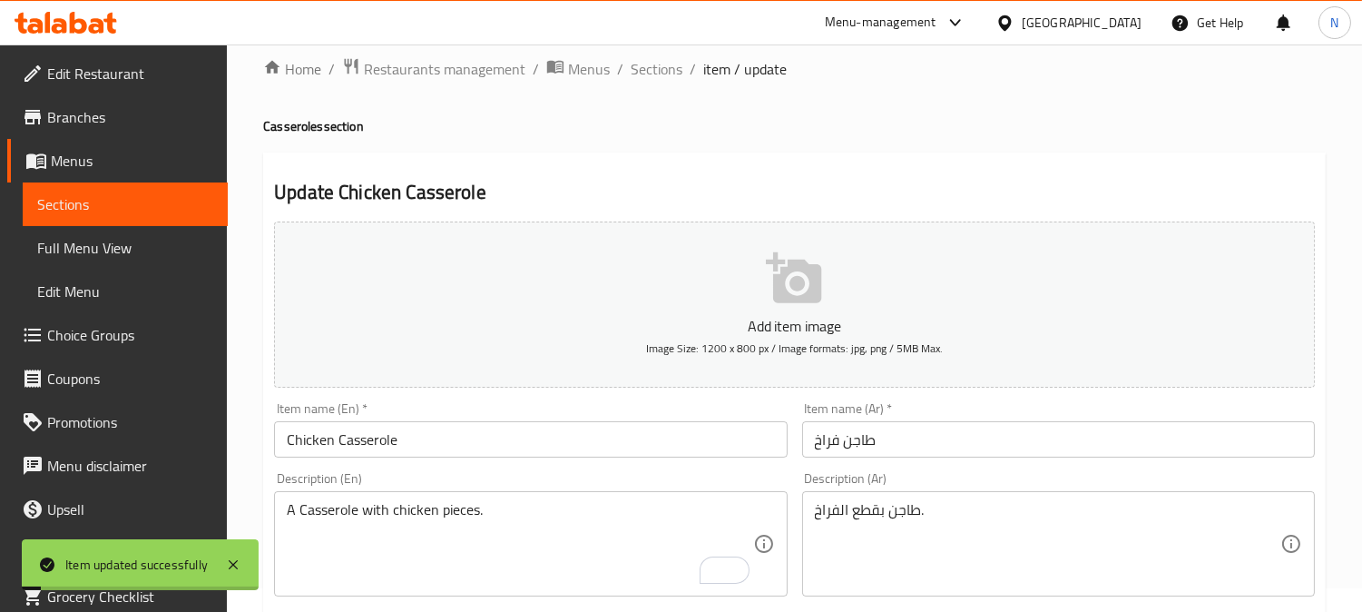
scroll to position [0, 0]
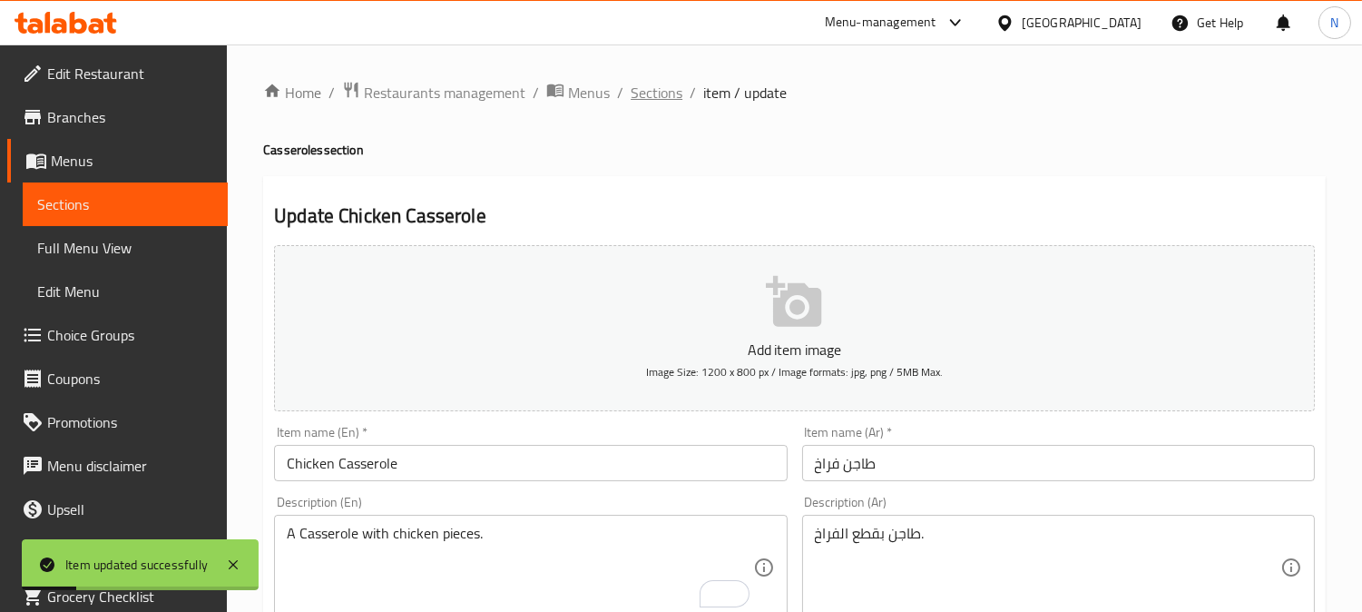
click at [663, 92] on span "Sections" at bounding box center [657, 93] width 52 height 22
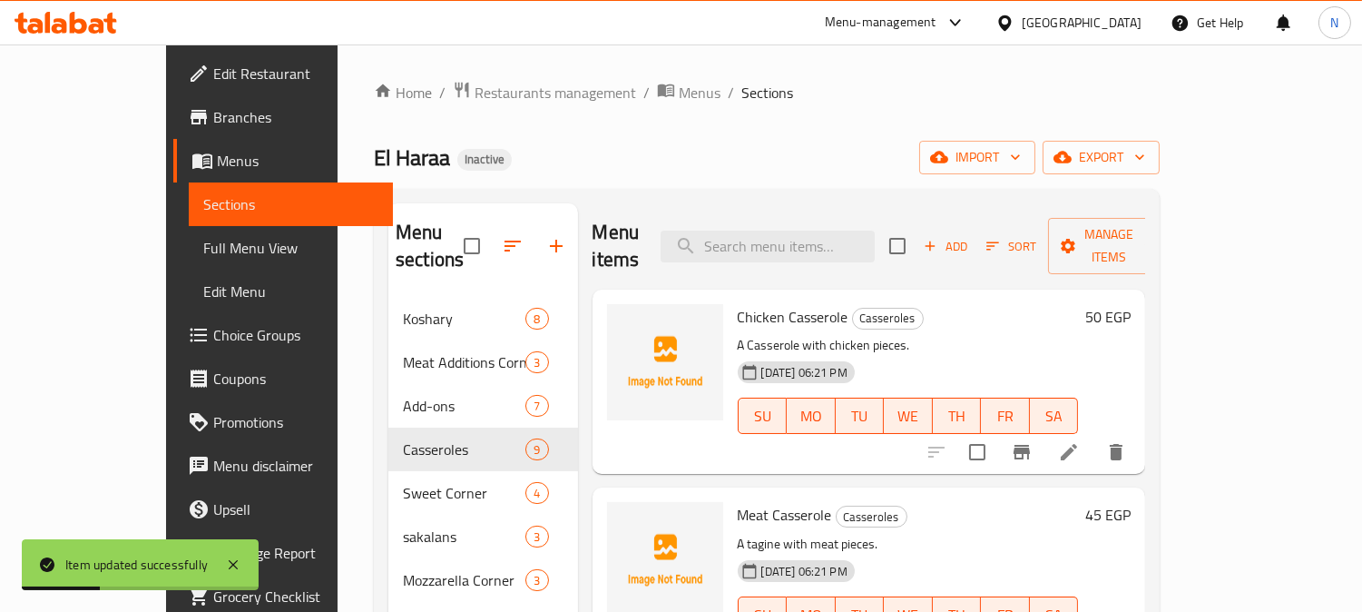
scroll to position [202, 0]
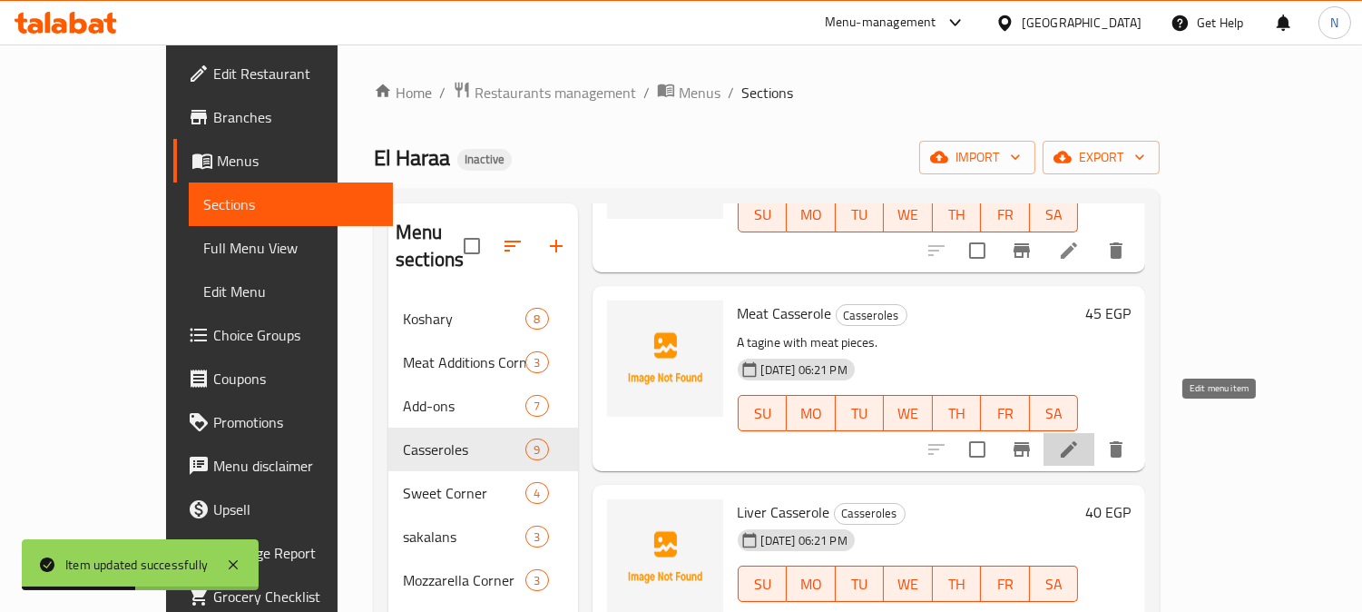
click at [1080, 438] on icon at bounding box center [1069, 449] width 22 height 22
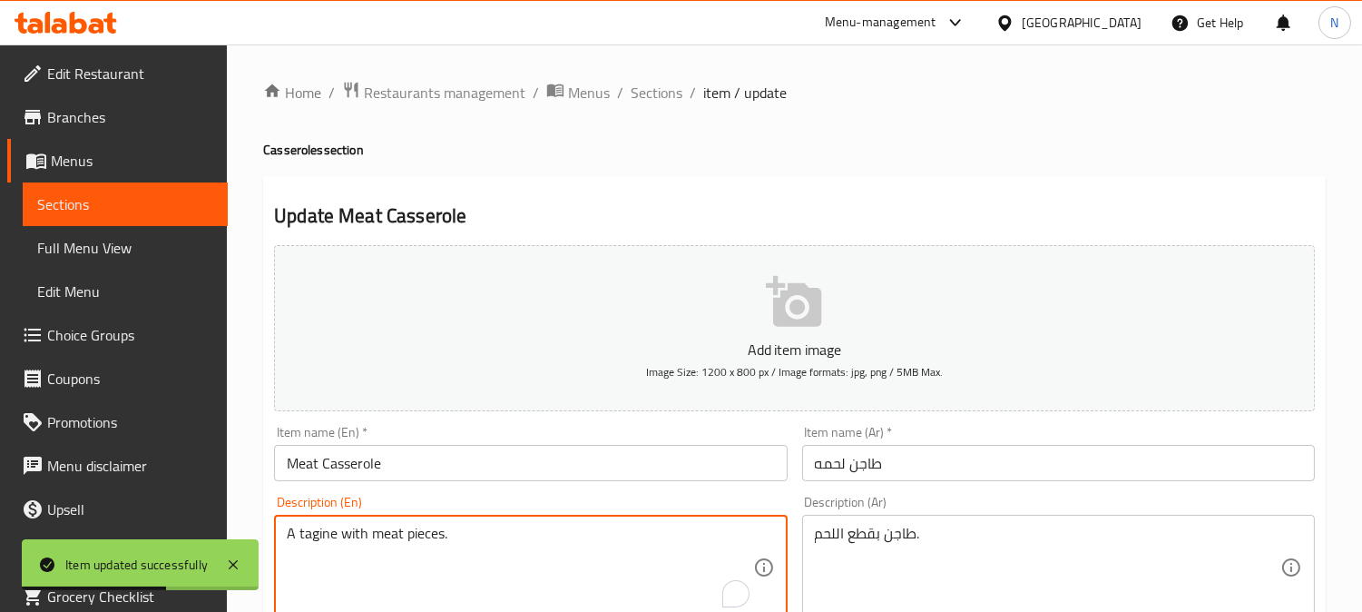
click at [319, 536] on textarea "A tagine with meat pieces." at bounding box center [520, 568] width 466 height 86
paste textarea "Casserole"
click at [521, 572] on textarea "A Casserole with meat pieces." at bounding box center [520, 568] width 466 height 86
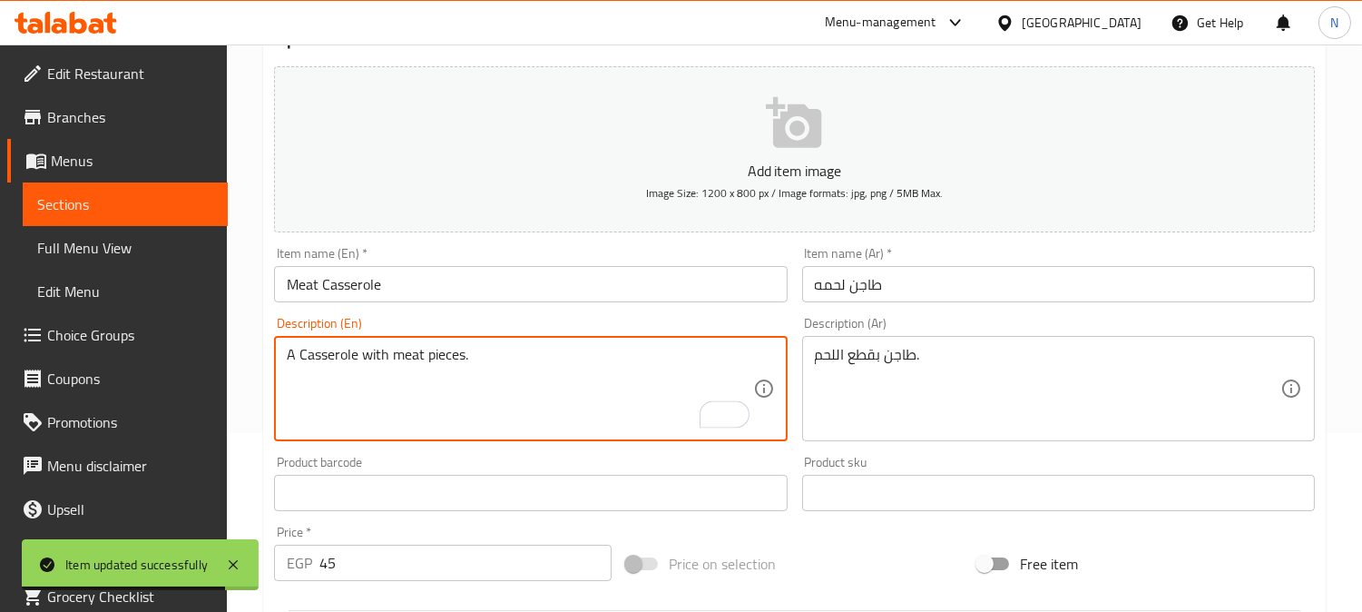
scroll to position [202, 0]
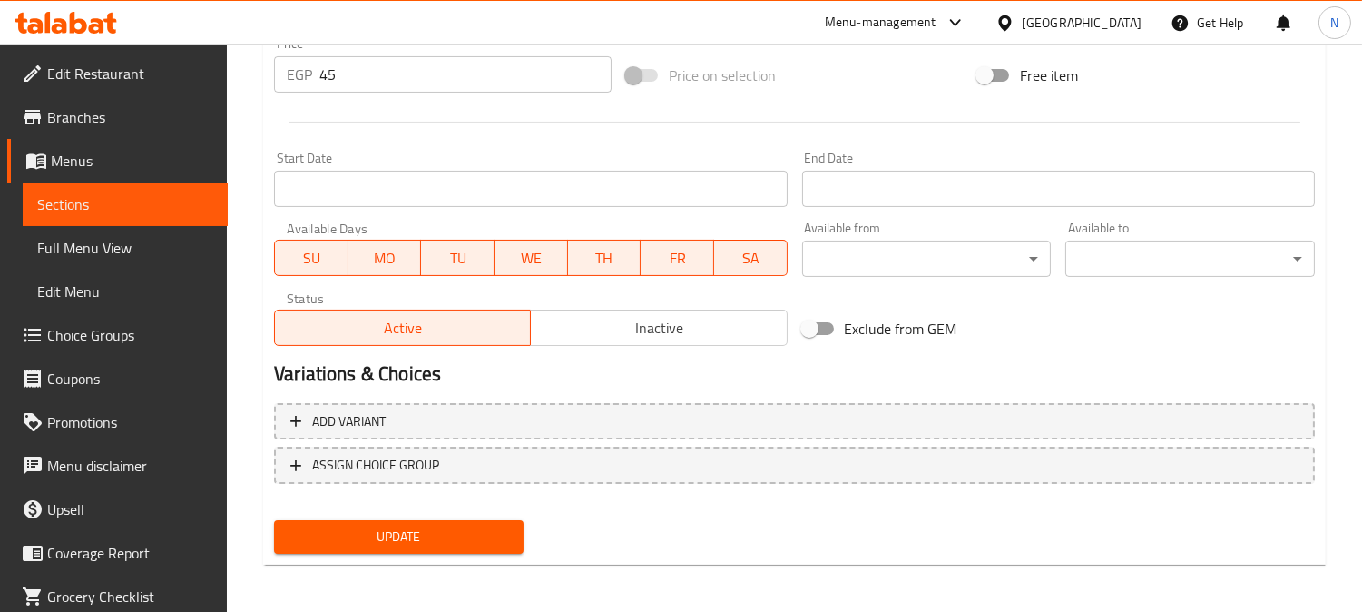
type textarea "A Casserole with meat pieces."
click at [503, 533] on span "Update" at bounding box center [399, 537] width 221 height 23
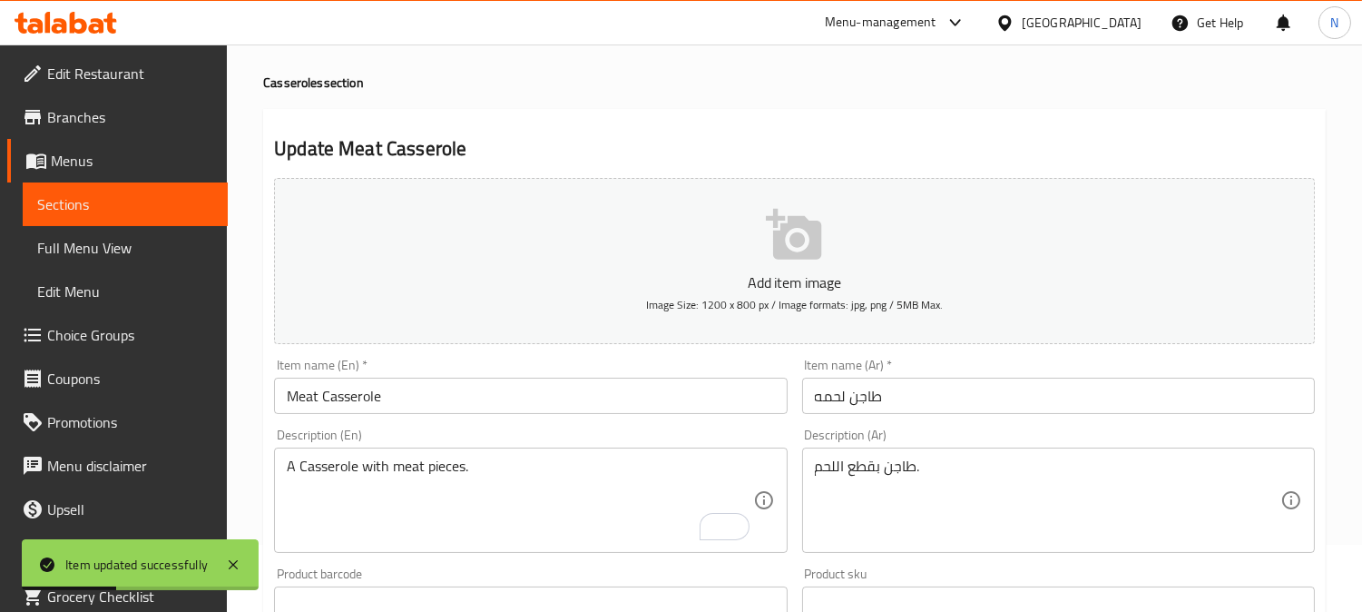
scroll to position [0, 0]
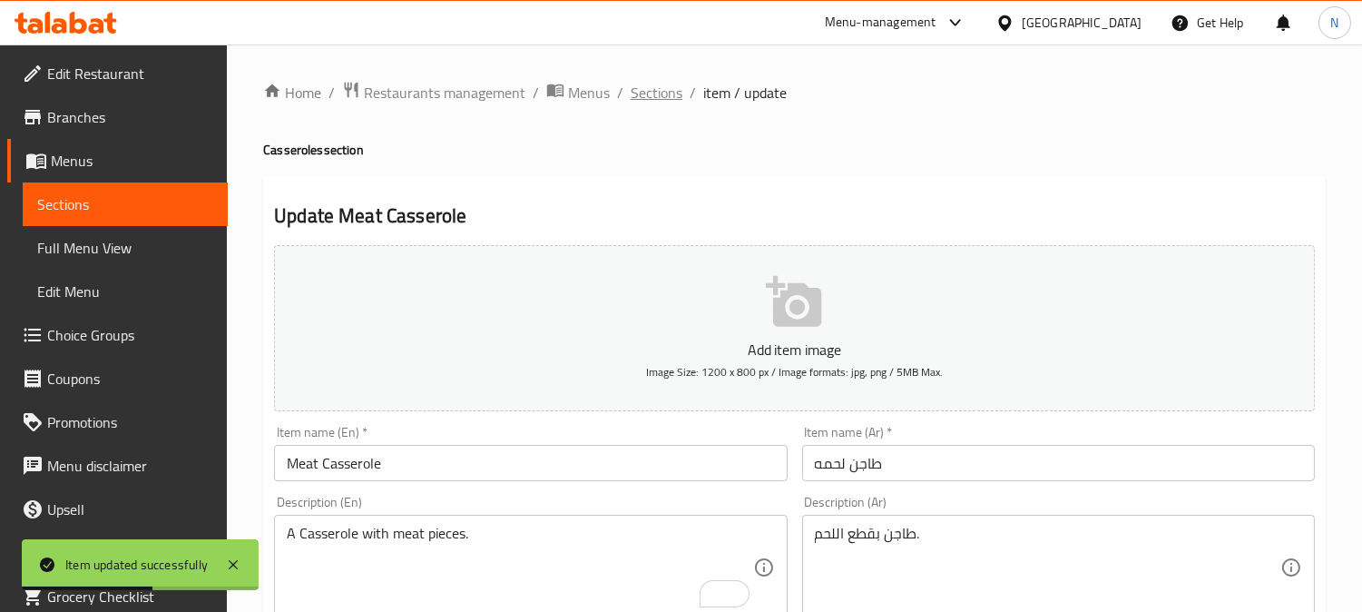
click at [673, 85] on span "Sections" at bounding box center [657, 93] width 52 height 22
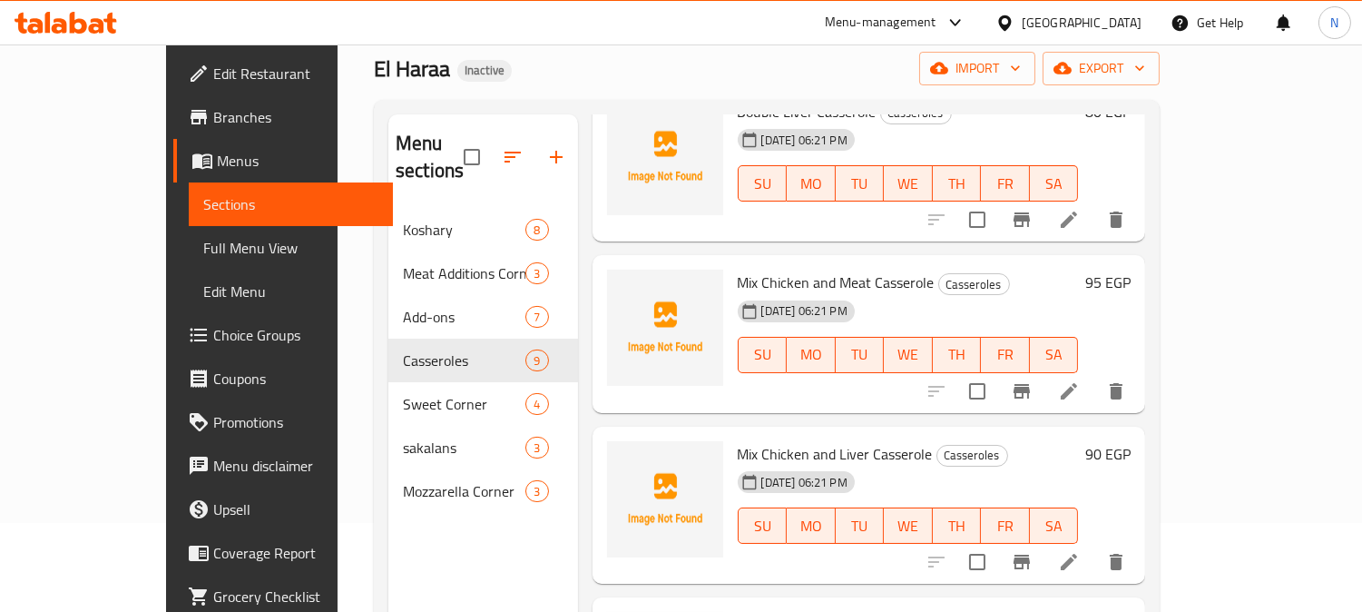
scroll to position [254, 0]
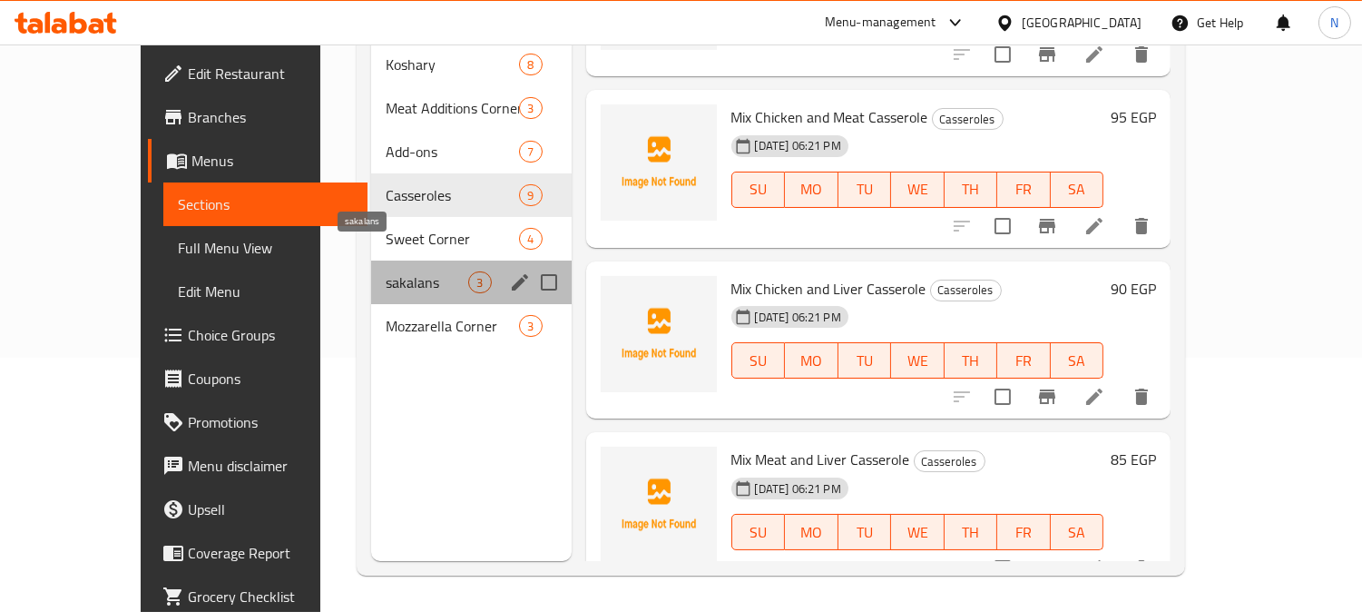
click at [386, 271] on span "sakalans" at bounding box center [427, 282] width 83 height 22
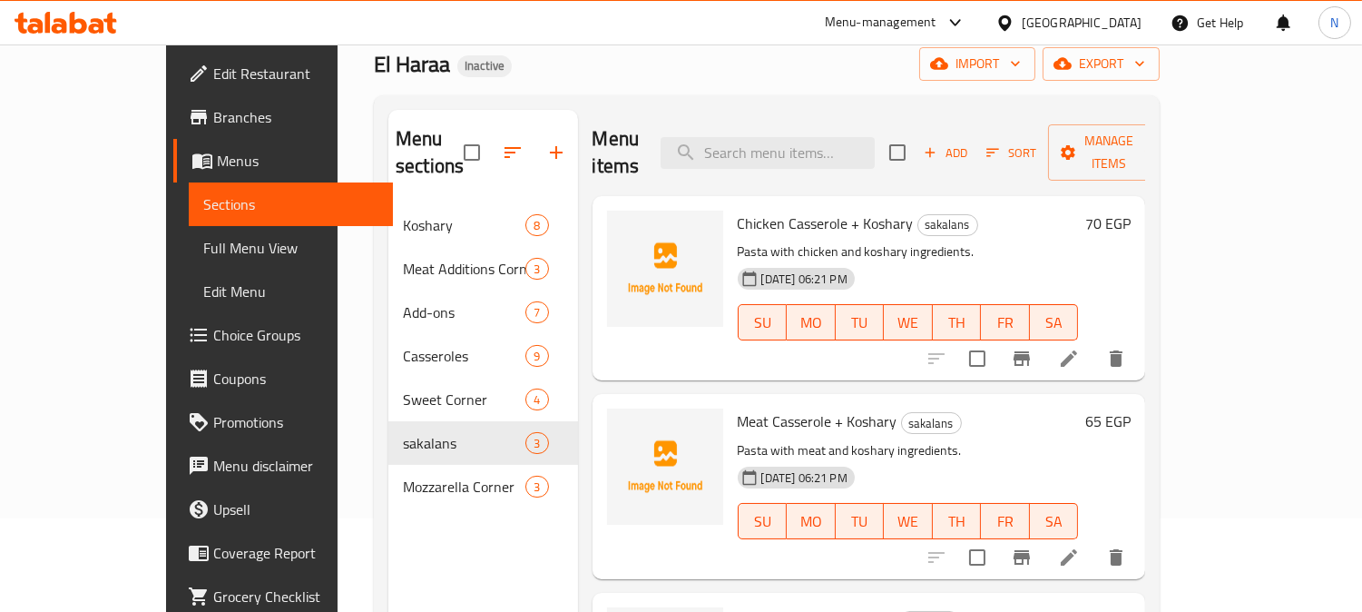
scroll to position [52, 0]
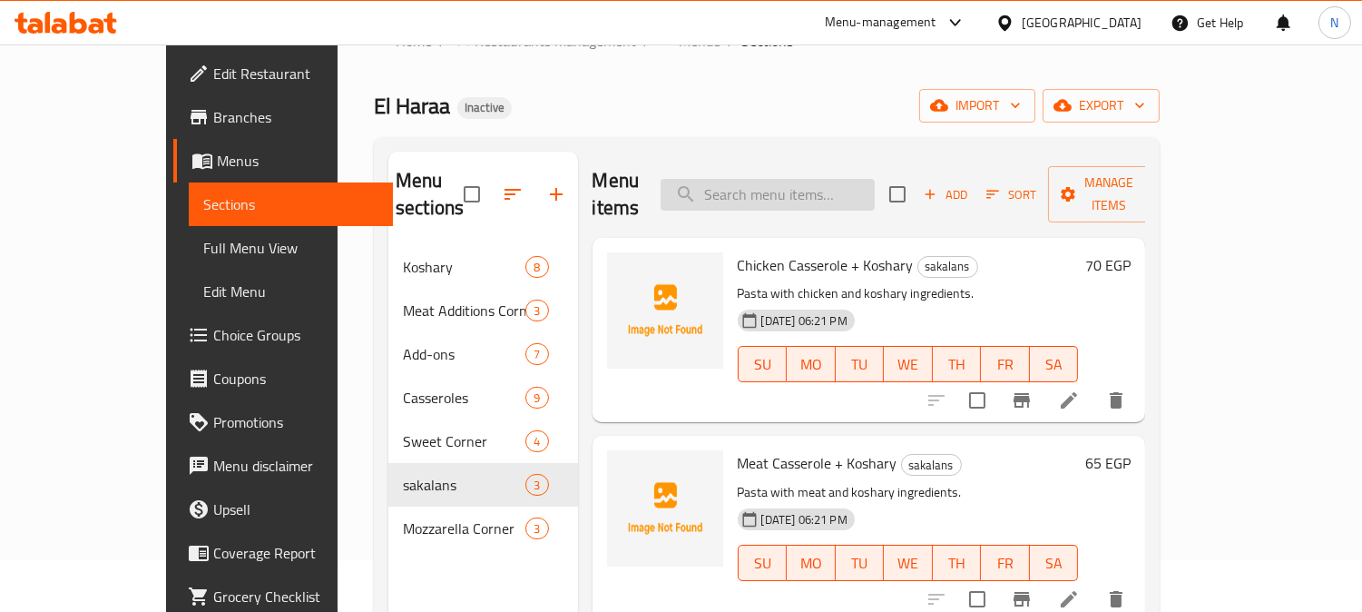
click at [782, 184] on input "search" at bounding box center [768, 195] width 214 height 32
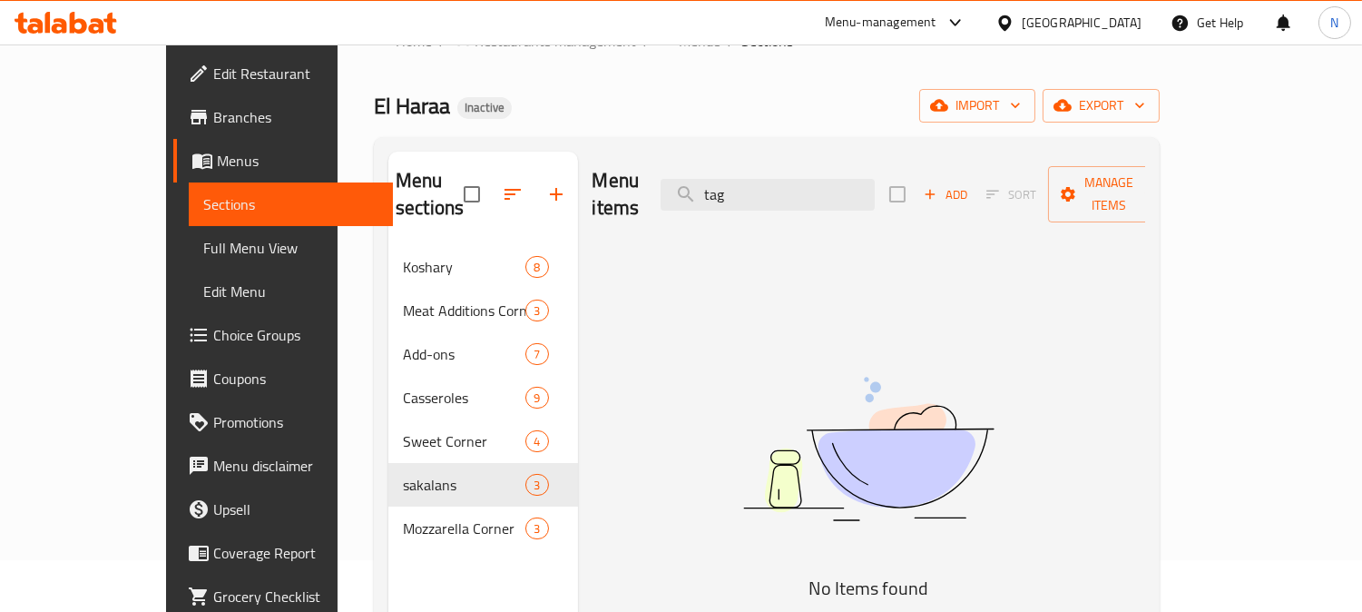
type input "tag"
click at [203, 252] on span "Full Menu View" at bounding box center [291, 248] width 176 height 22
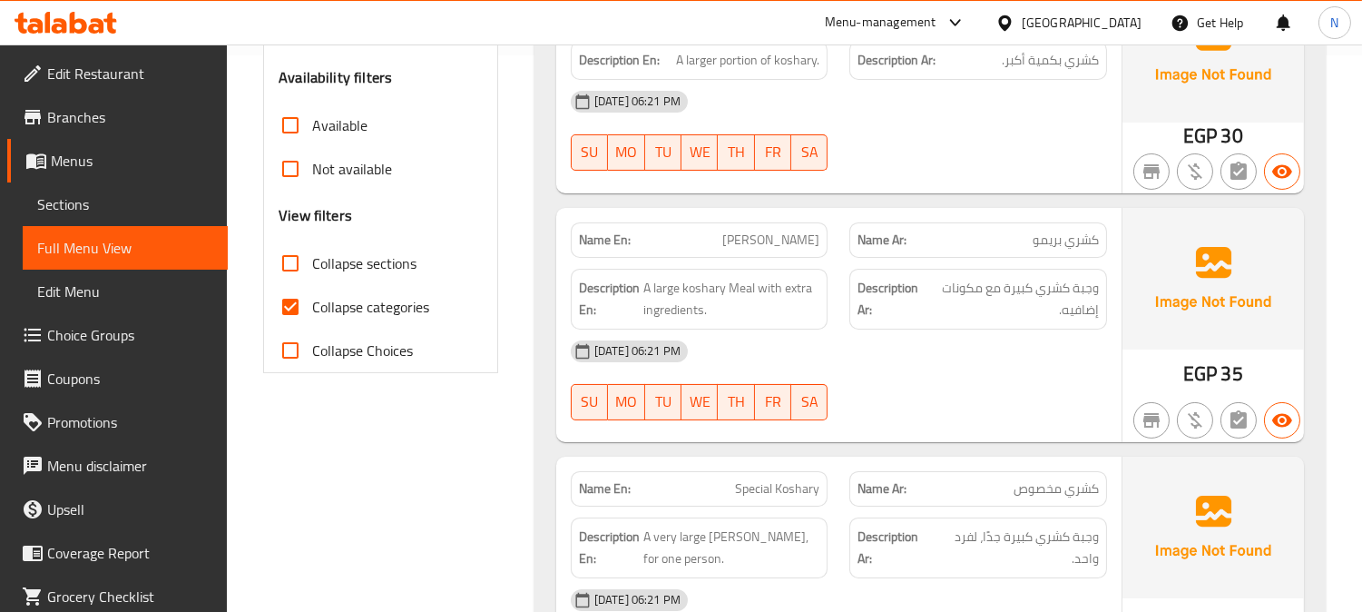
click at [286, 300] on input "Collapse categories" at bounding box center [291, 307] width 44 height 44
checkbox input "false"
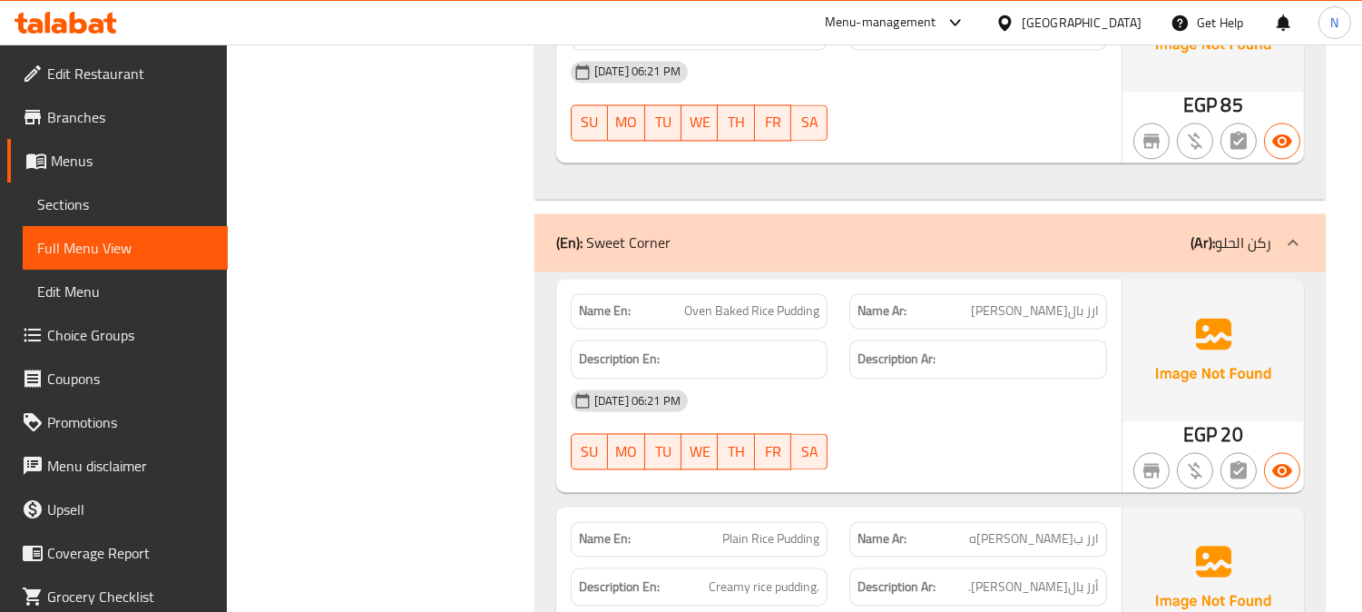
scroll to position [6810, 0]
click at [756, 305] on span "Oven Baked Rice Pudding" at bounding box center [751, 309] width 135 height 19
copy span "Oven Baked Rice Pudding"
click at [756, 305] on span "Oven Baked Rice Pudding" at bounding box center [751, 309] width 135 height 19
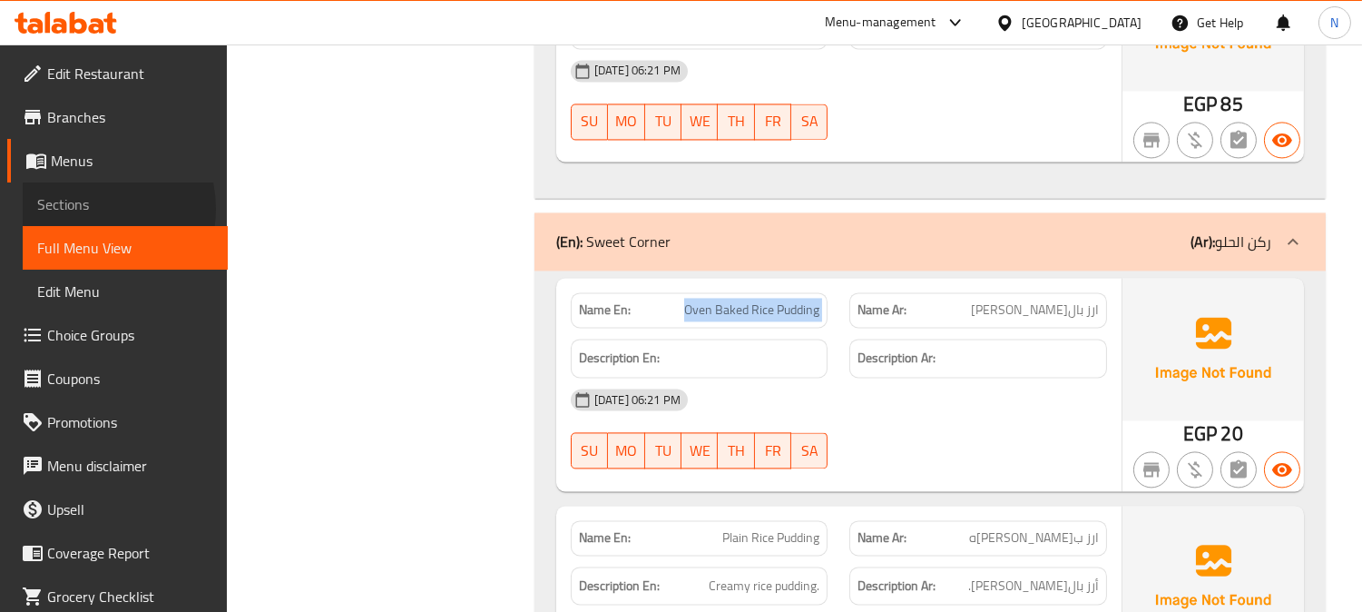
click at [85, 209] on span "Sections" at bounding box center [125, 204] width 176 height 22
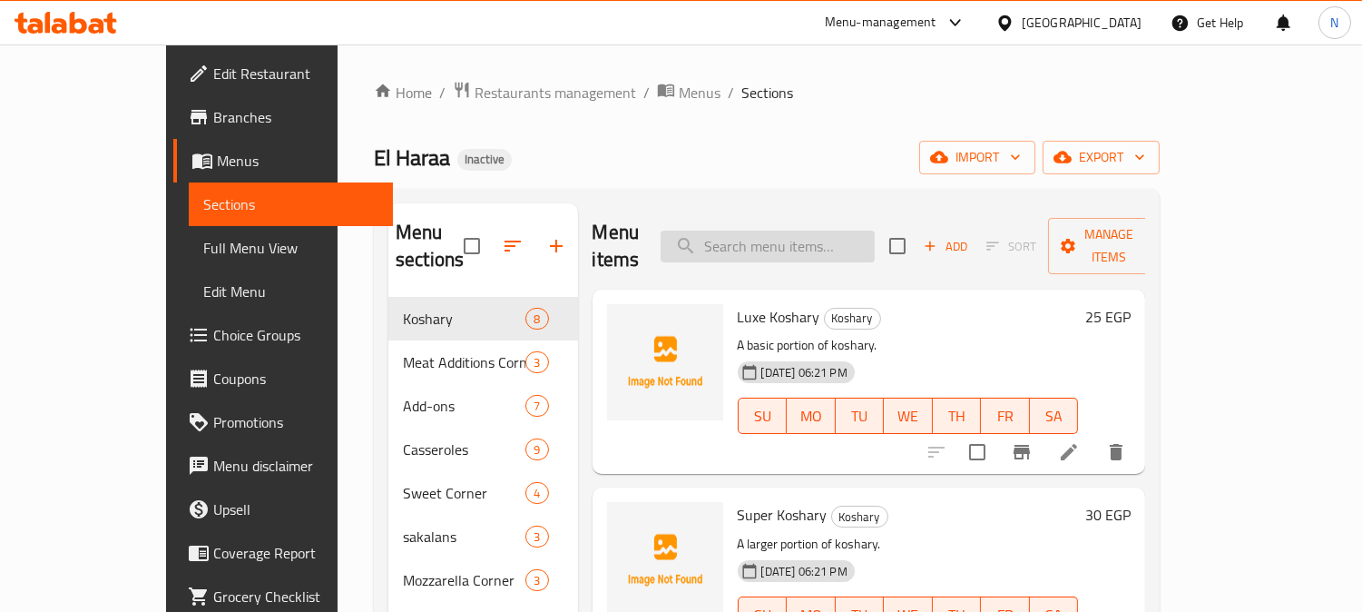
click at [837, 231] on input "search" at bounding box center [768, 247] width 214 height 32
paste input "Oven Baked Rice Pudding"
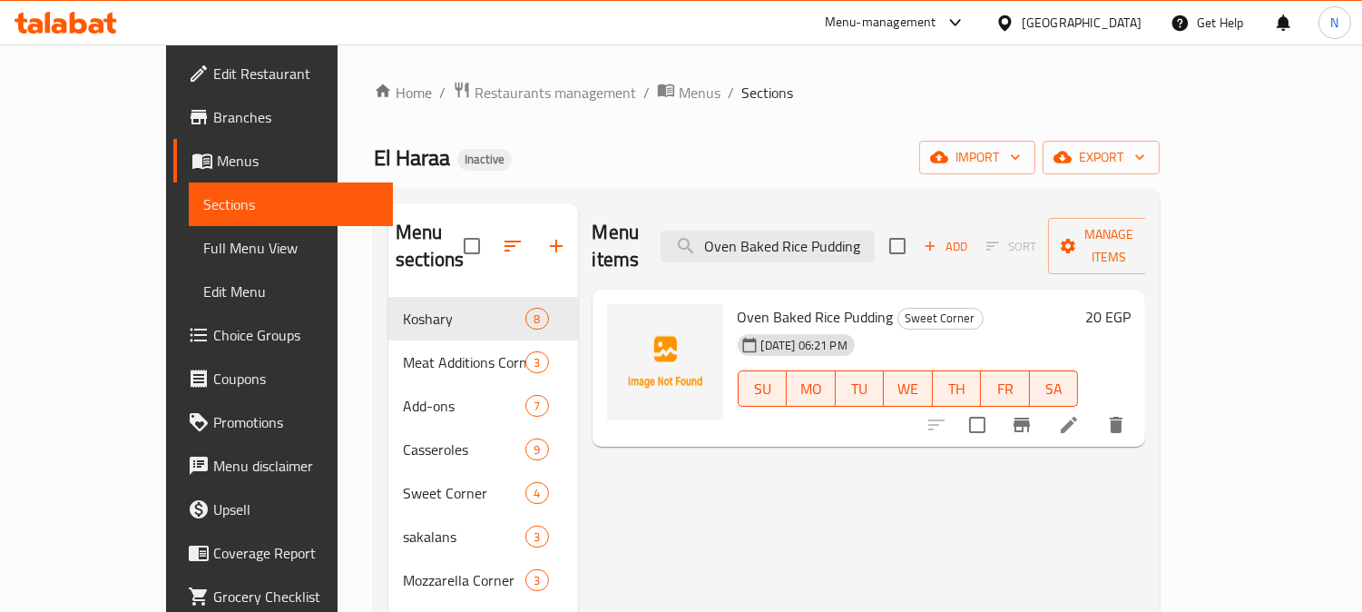
type input "Oven Baked Rice Pudding"
click at [1080, 414] on icon at bounding box center [1069, 425] width 22 height 22
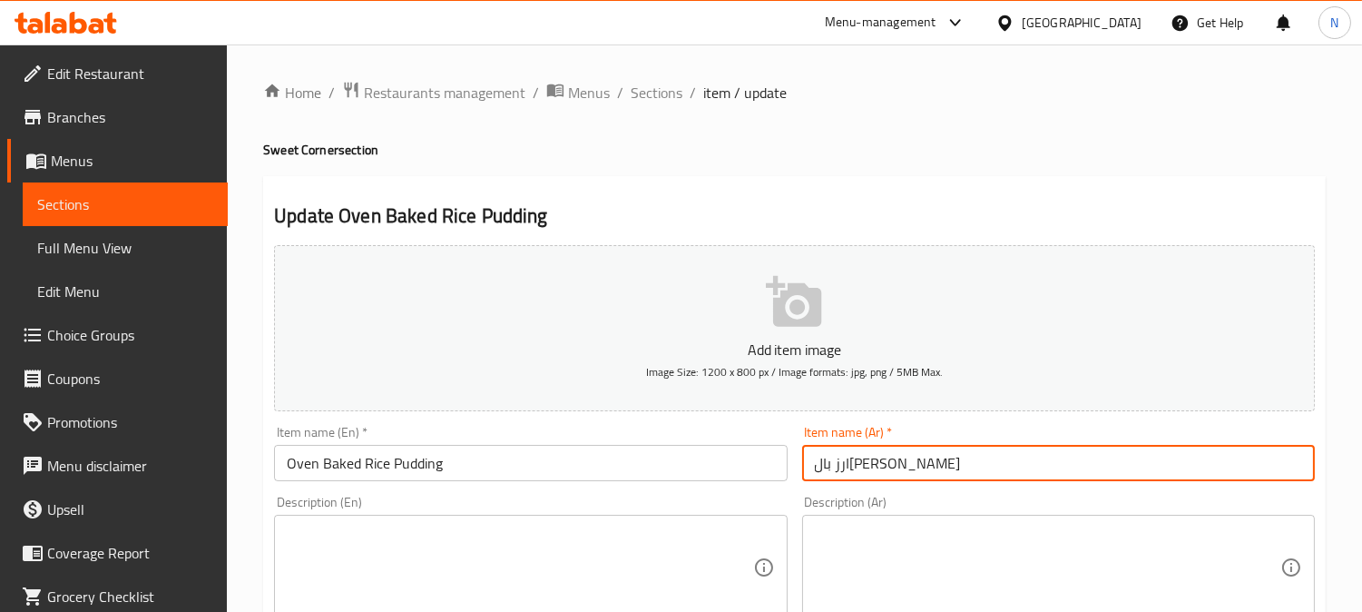
click at [857, 473] on input "ارز بالبن فرن" at bounding box center [1058, 463] width 513 height 36
type input "ارز باللبن فرن"
click at [918, 574] on textarea at bounding box center [1048, 568] width 466 height 86
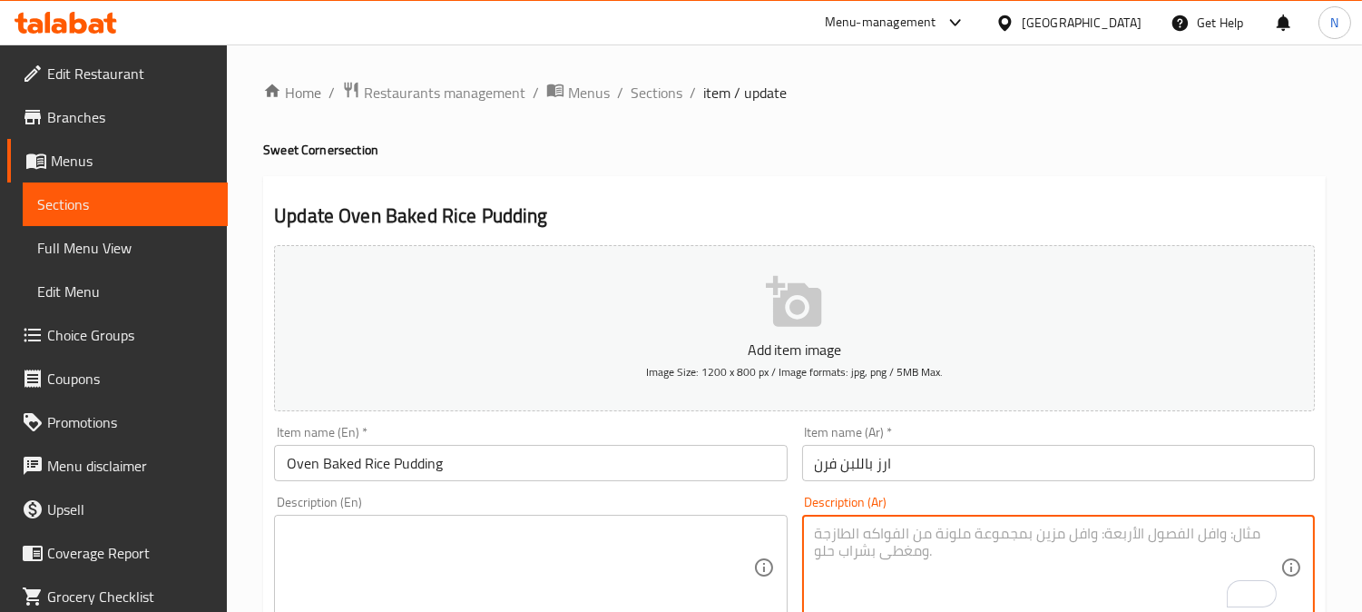
scroll to position [605, 0]
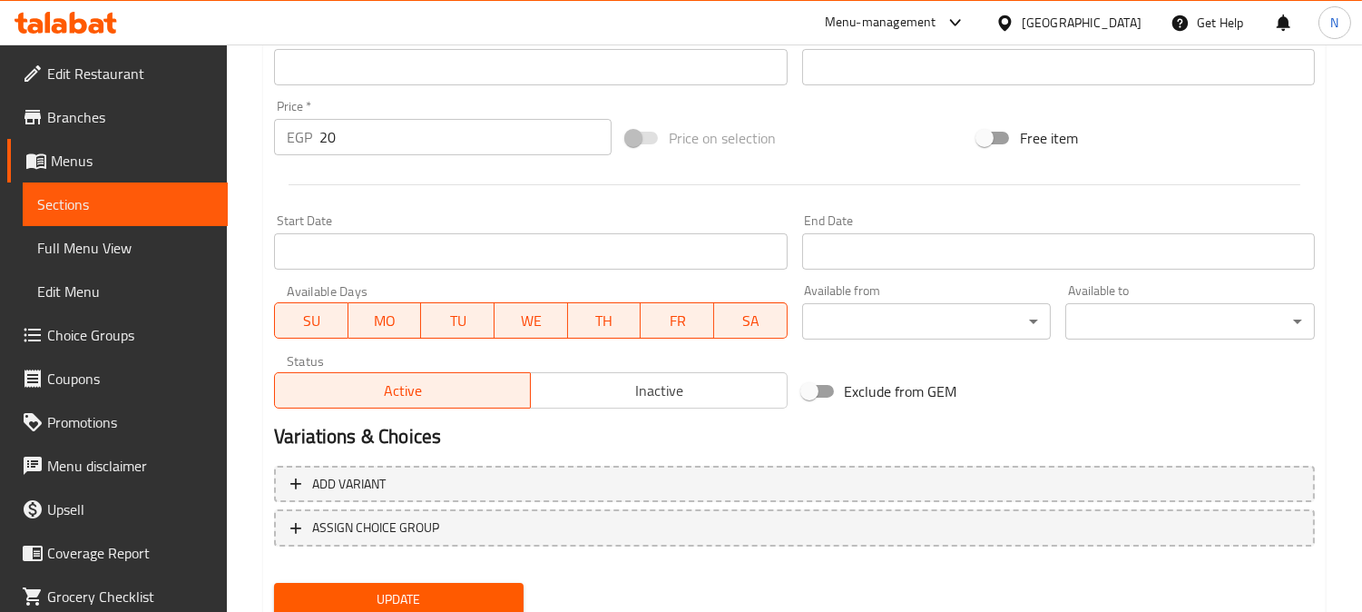
click at [410, 583] on button "Update" at bounding box center [399, 600] width 250 height 34
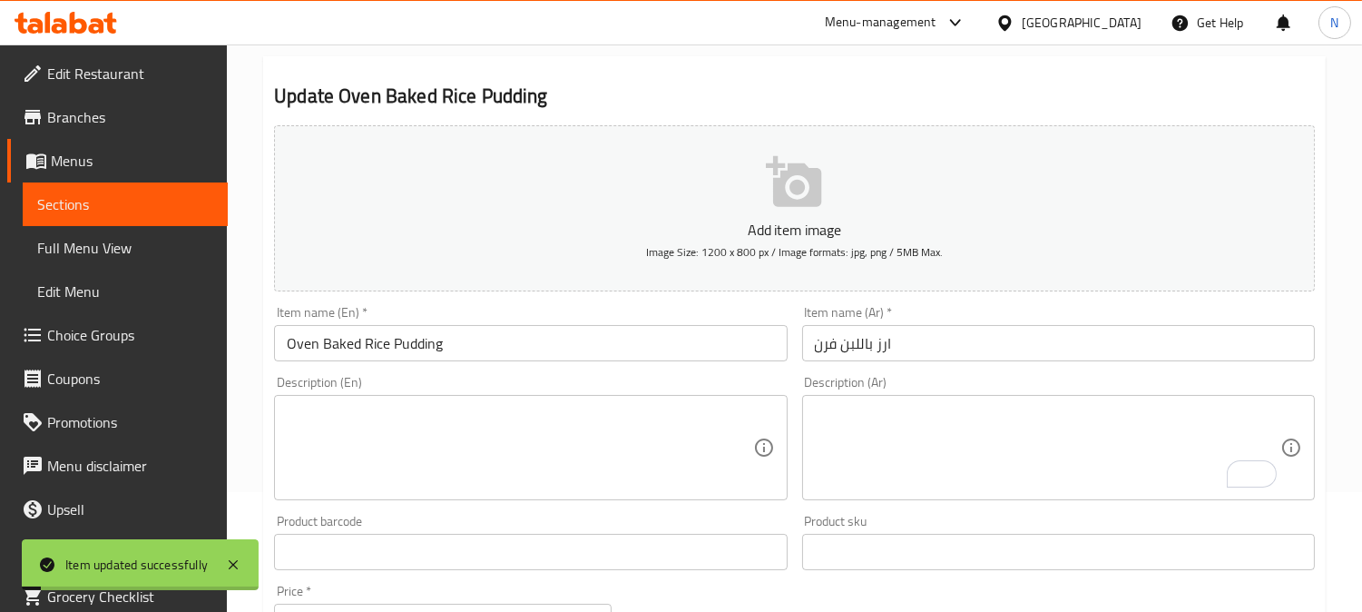
scroll to position [0, 0]
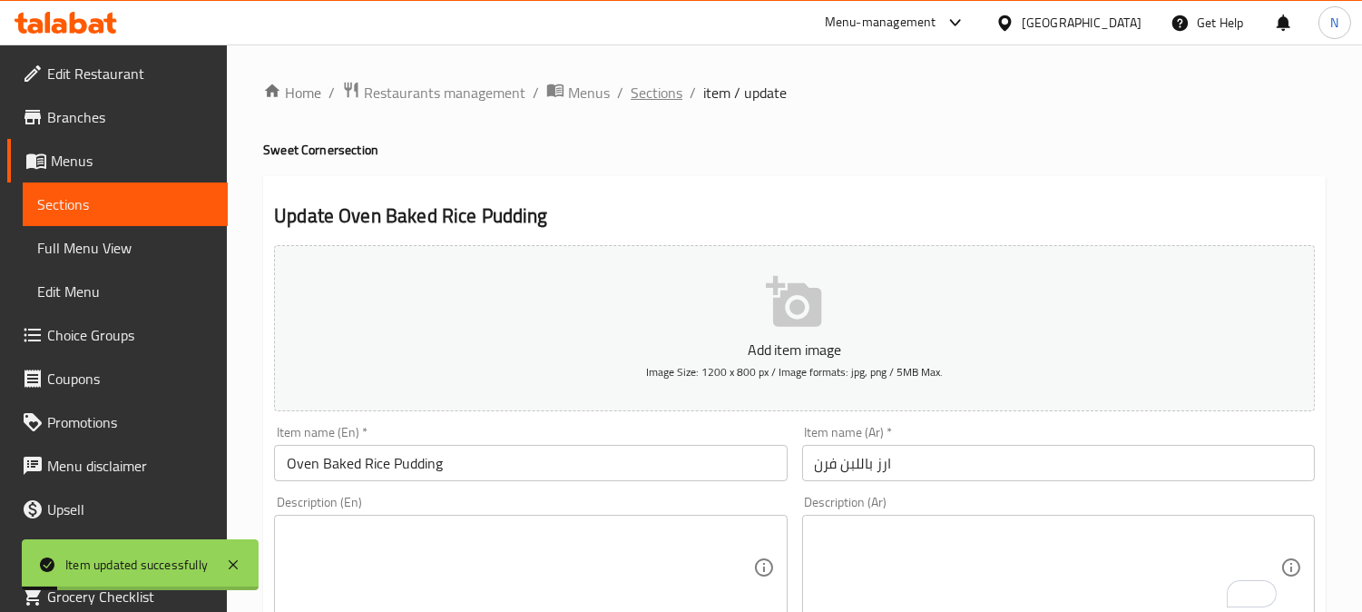
click at [670, 88] on span "Sections" at bounding box center [657, 93] width 52 height 22
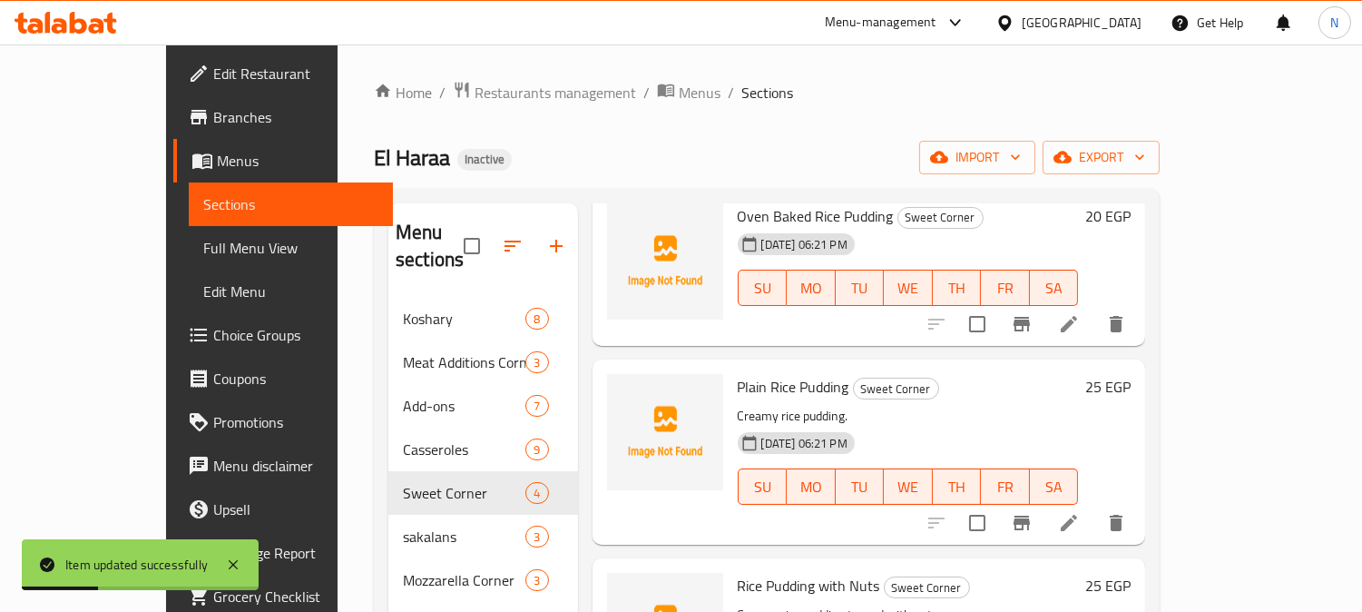
scroll to position [198, 0]
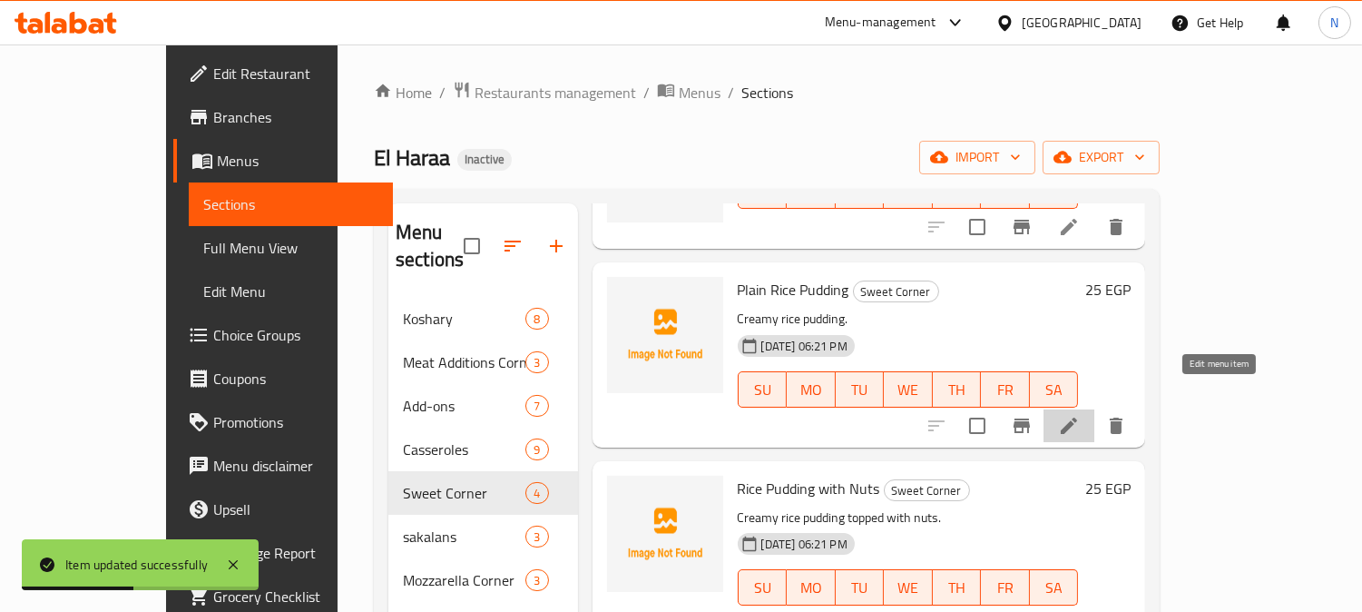
click at [1080, 415] on icon at bounding box center [1069, 426] width 22 height 22
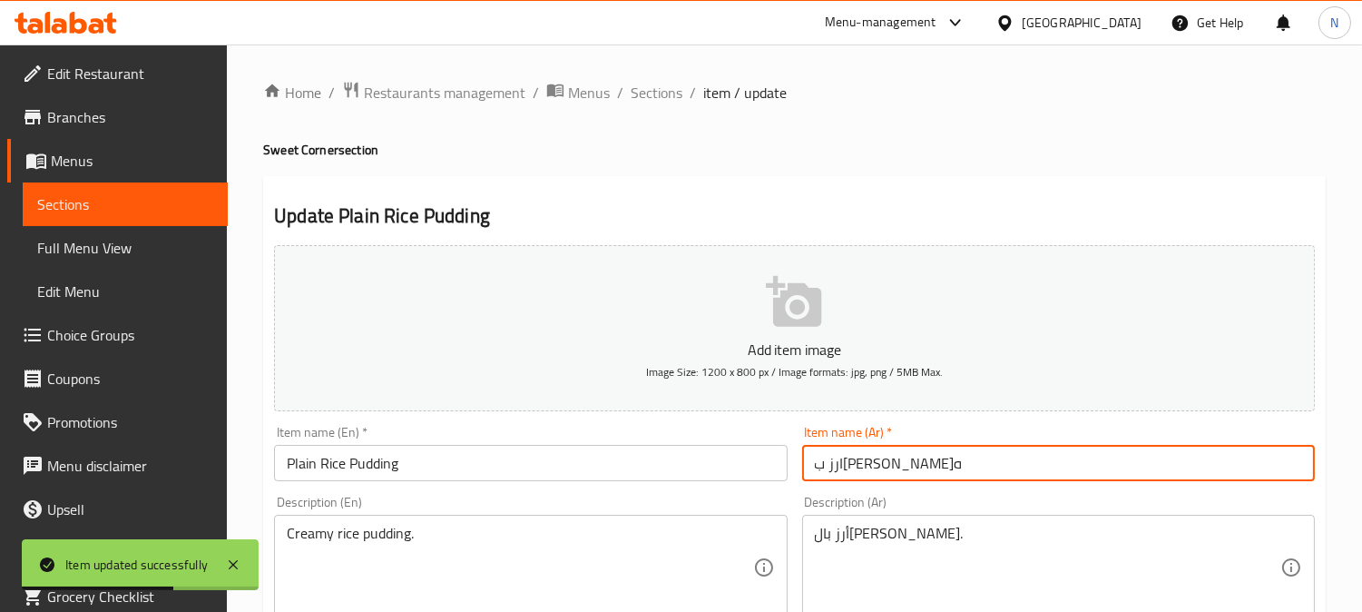
click at [863, 464] on input "ارز بالبن ساده" at bounding box center [1058, 463] width 513 height 36
type input "ارز باللبن ساده"
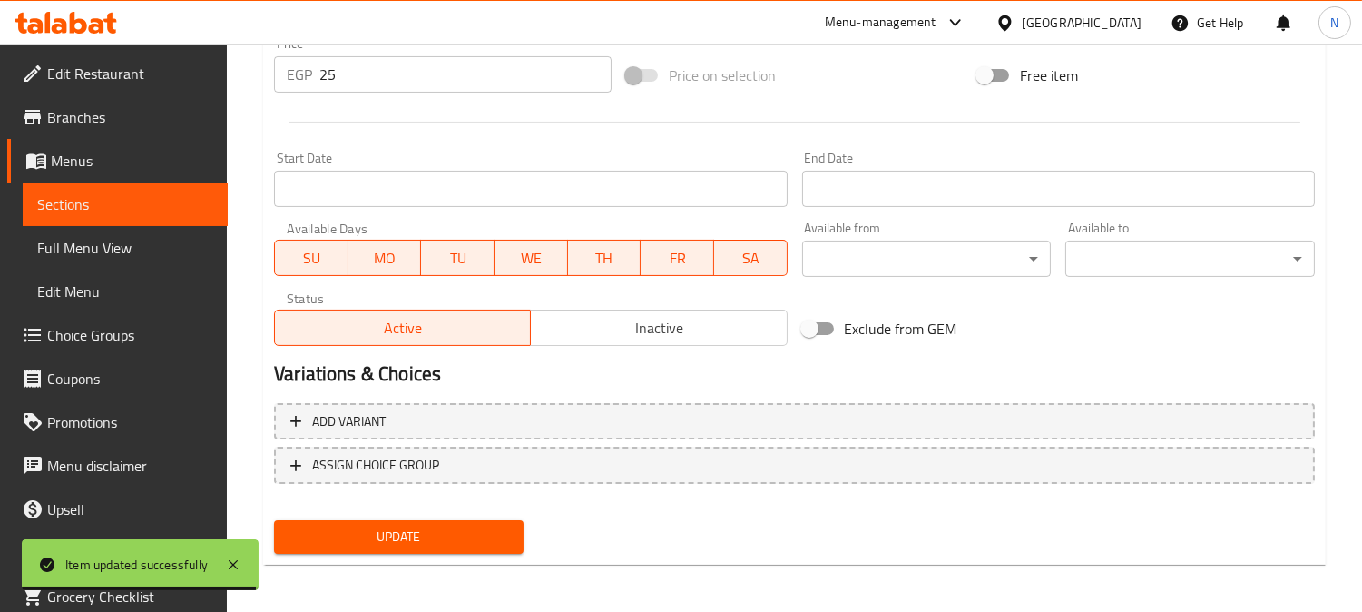
click at [408, 526] on span "Update" at bounding box center [399, 537] width 221 height 23
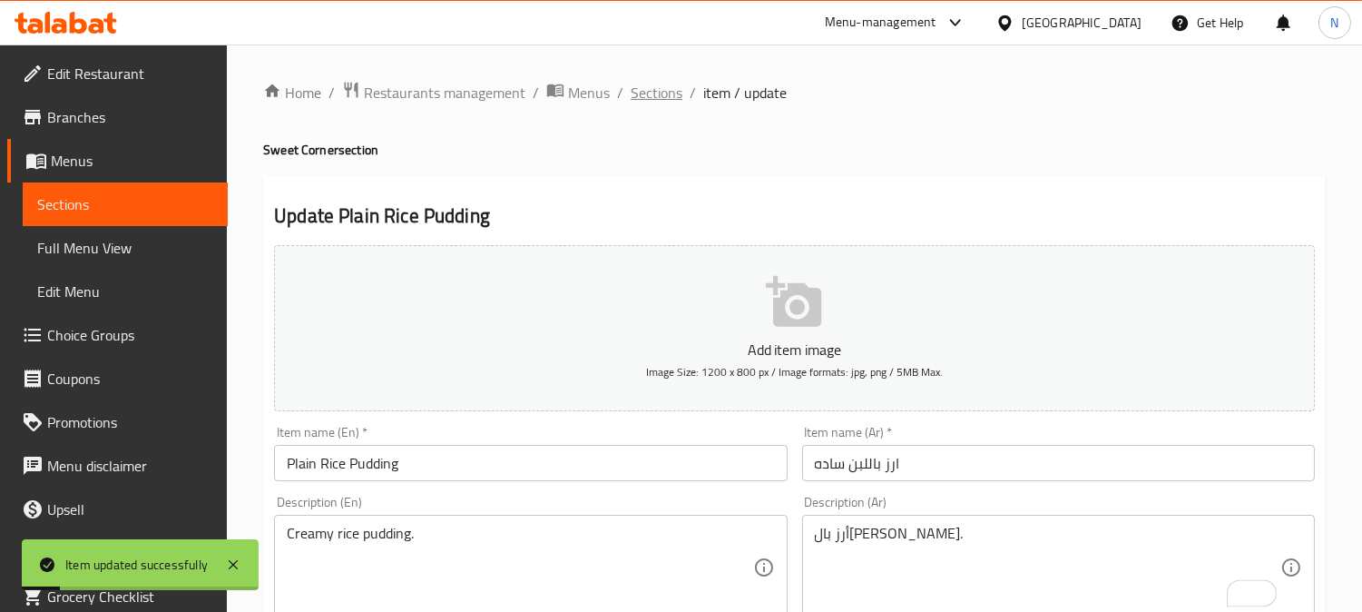
click at [665, 101] on span "Sections" at bounding box center [657, 93] width 52 height 22
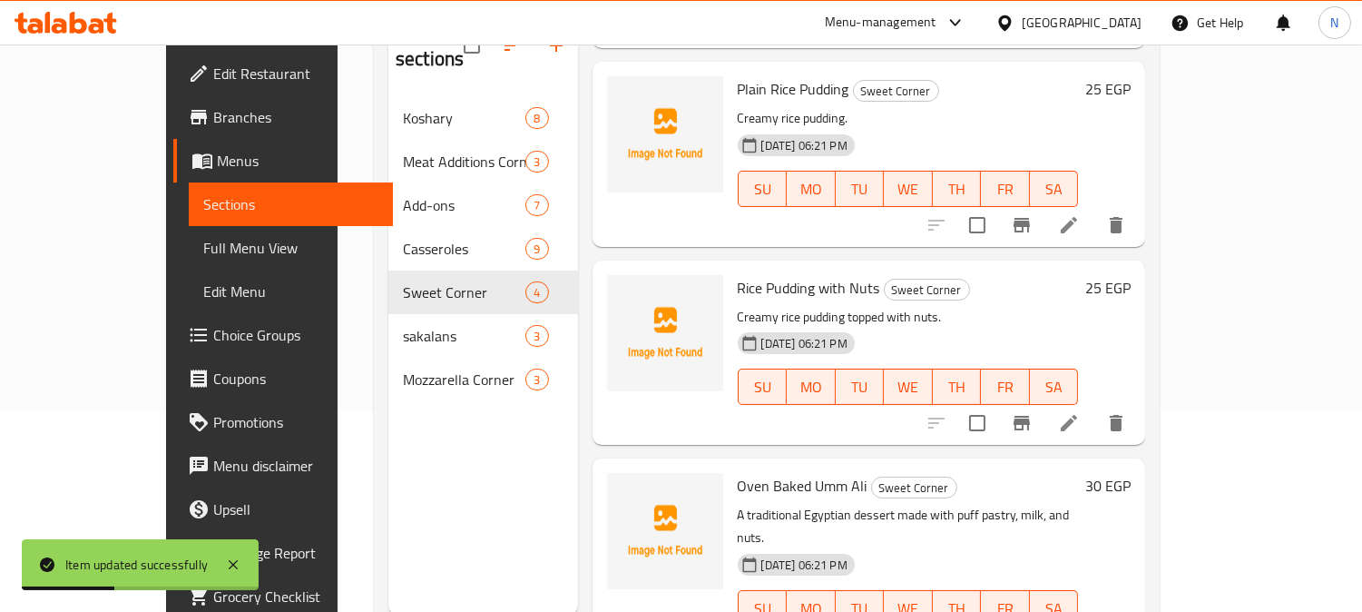
scroll to position [202, 0]
click at [1080, 411] on icon at bounding box center [1069, 422] width 22 height 22
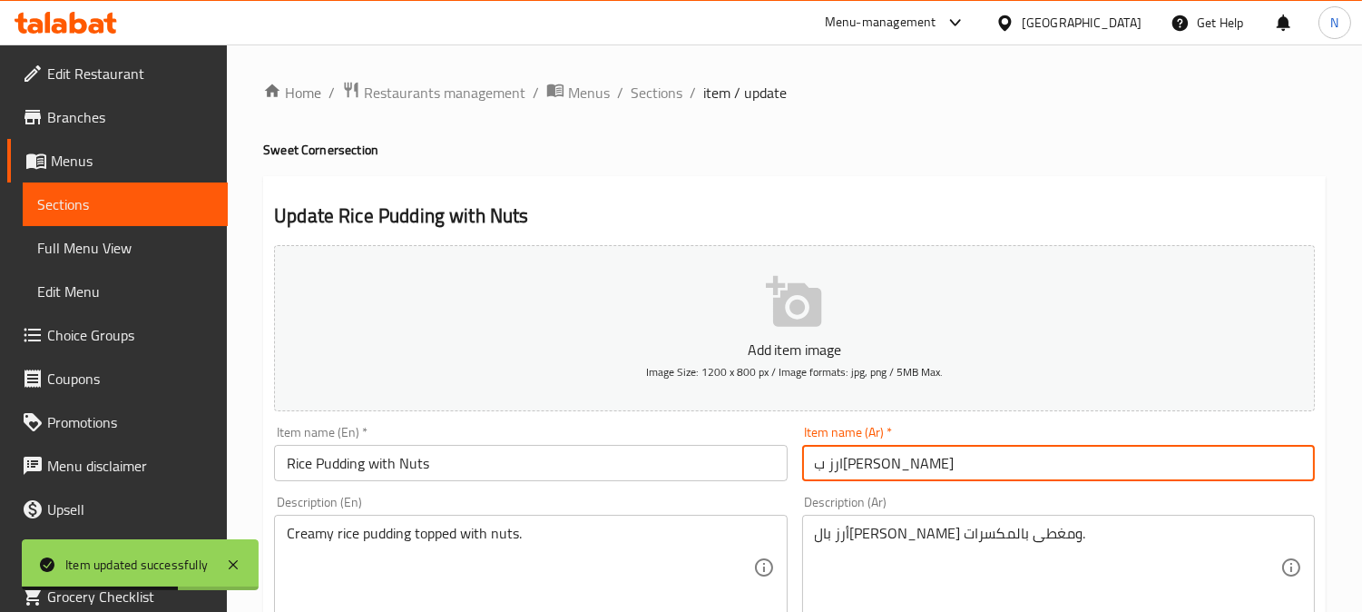
click at [885, 459] on input "ارز بالبن مكسرات" at bounding box center [1058, 463] width 513 height 36
type input "ارز باللبن مكسرات"
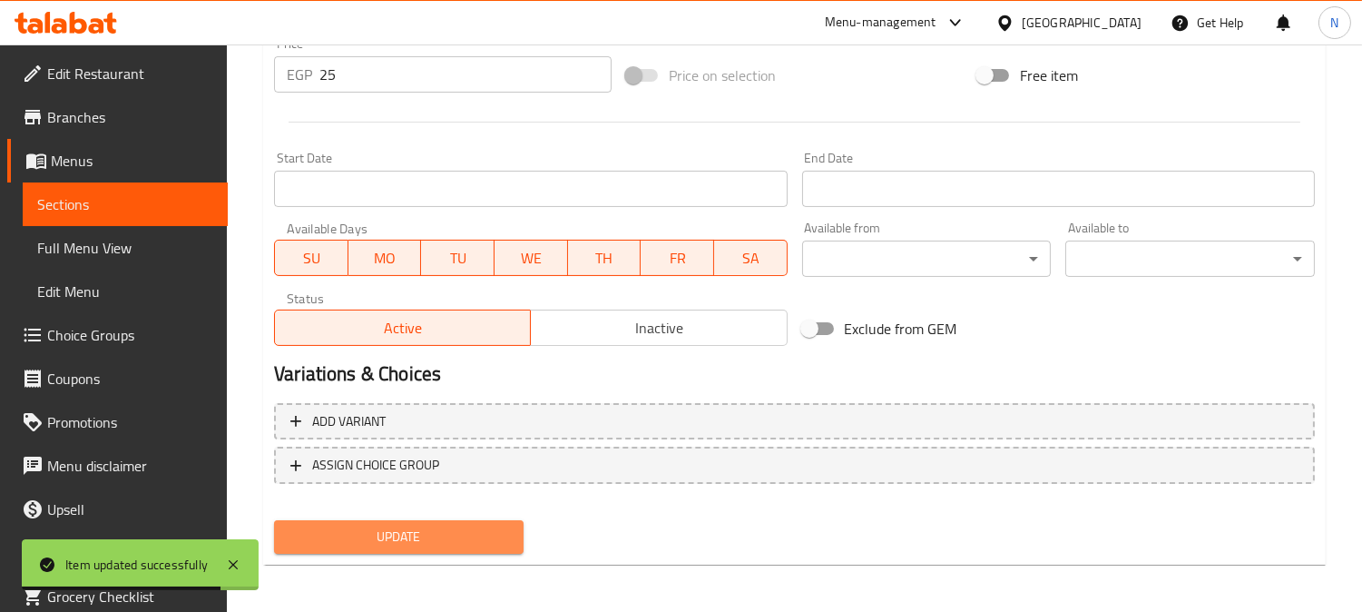
click at [468, 530] on span "Update" at bounding box center [399, 537] width 221 height 23
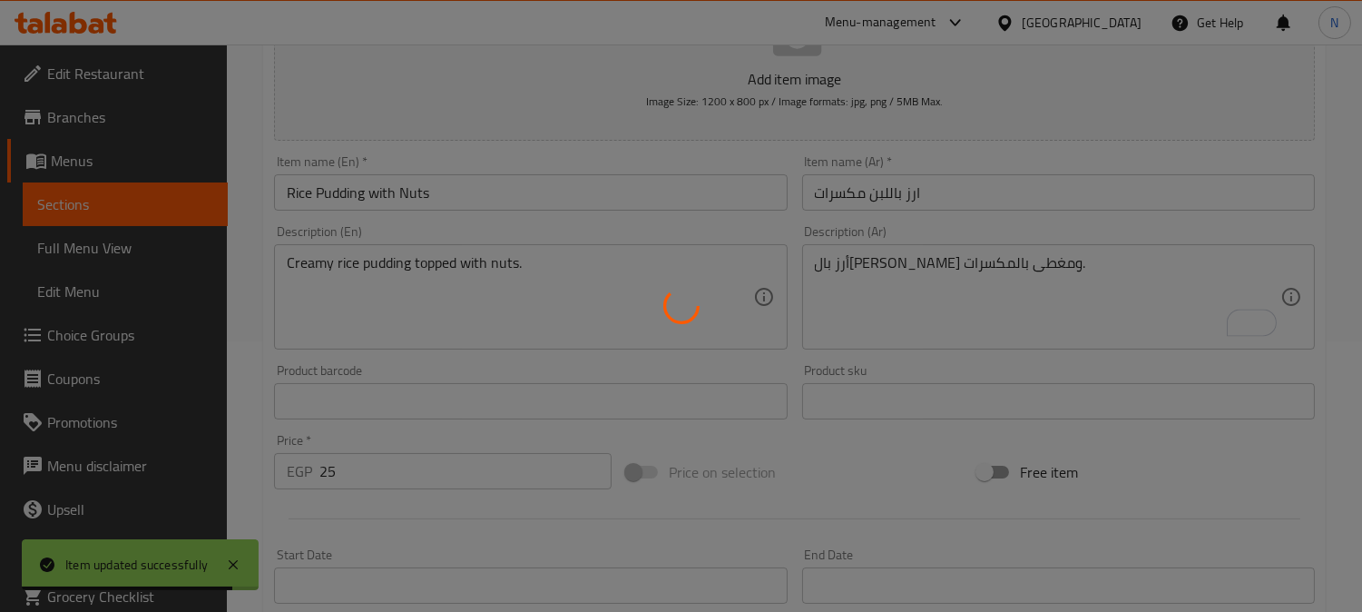
scroll to position [264, 0]
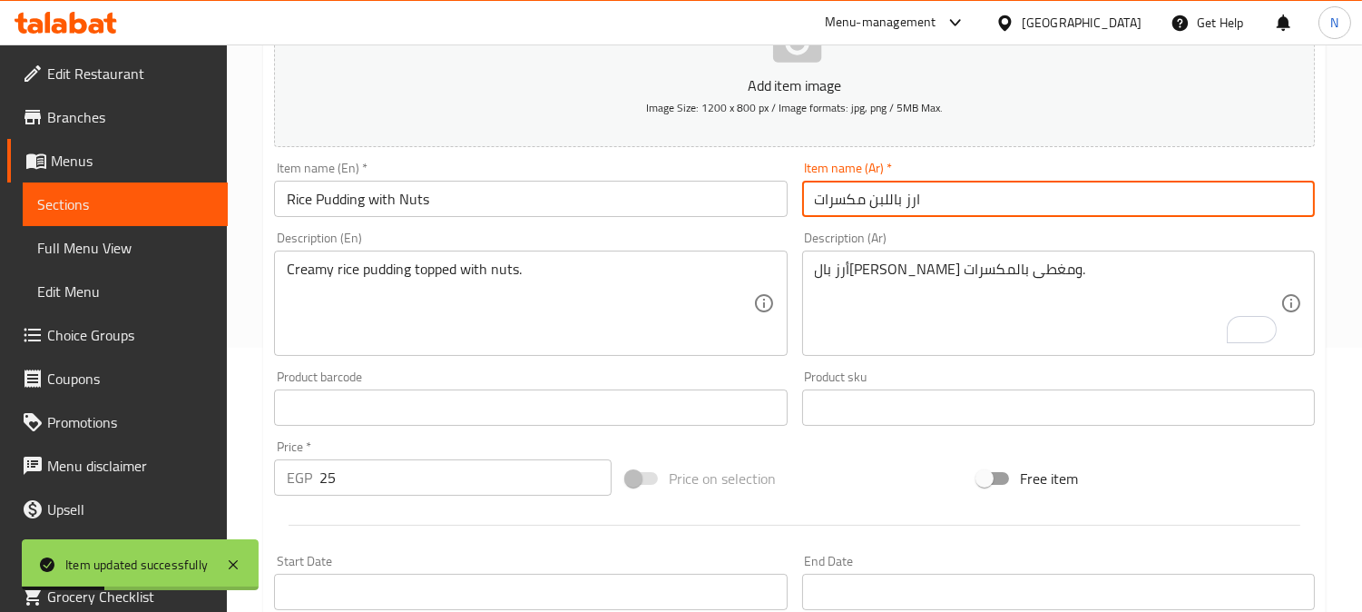
drag, startPoint x: 864, startPoint y: 200, endPoint x: 851, endPoint y: 221, distance: 24.4
click at [864, 201] on input "ارز باللبن مكسرات" at bounding box center [1058, 199] width 513 height 36
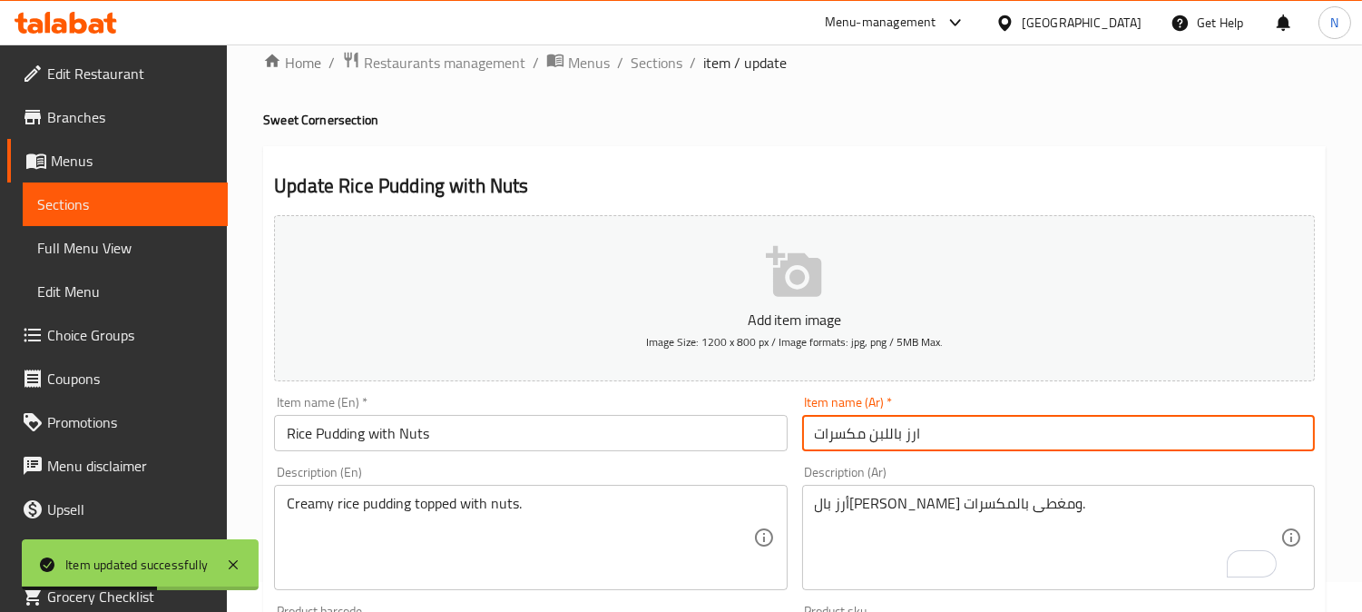
scroll to position [0, 0]
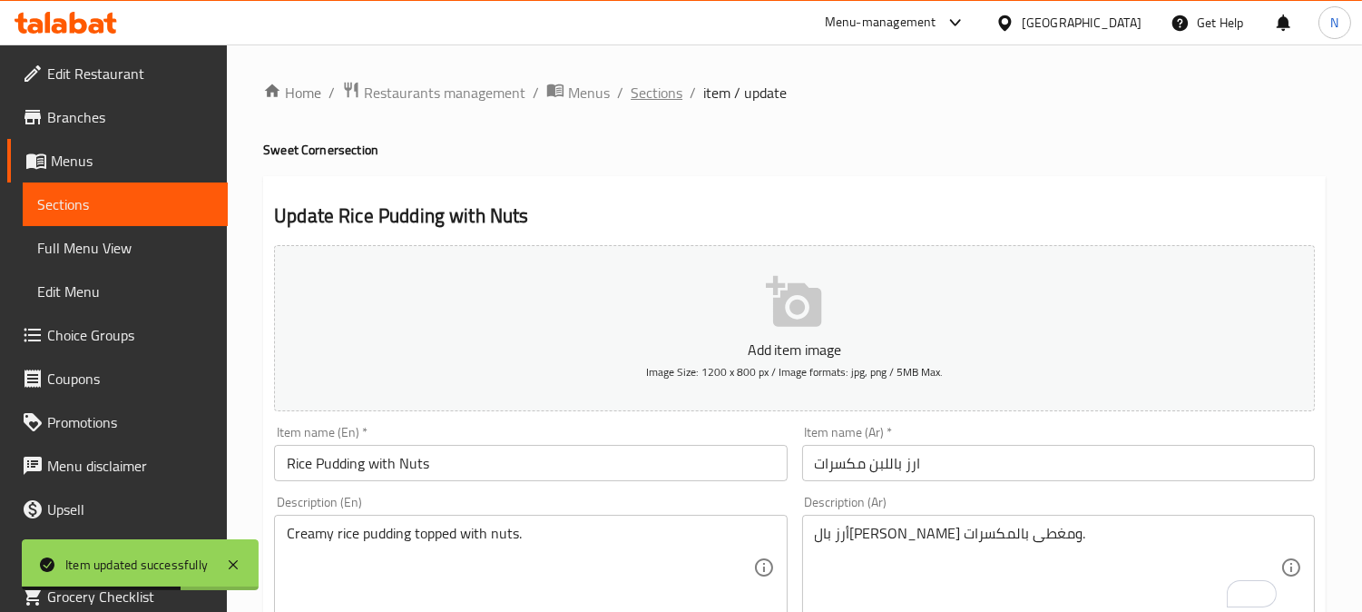
click at [657, 88] on span "Sections" at bounding box center [657, 93] width 52 height 22
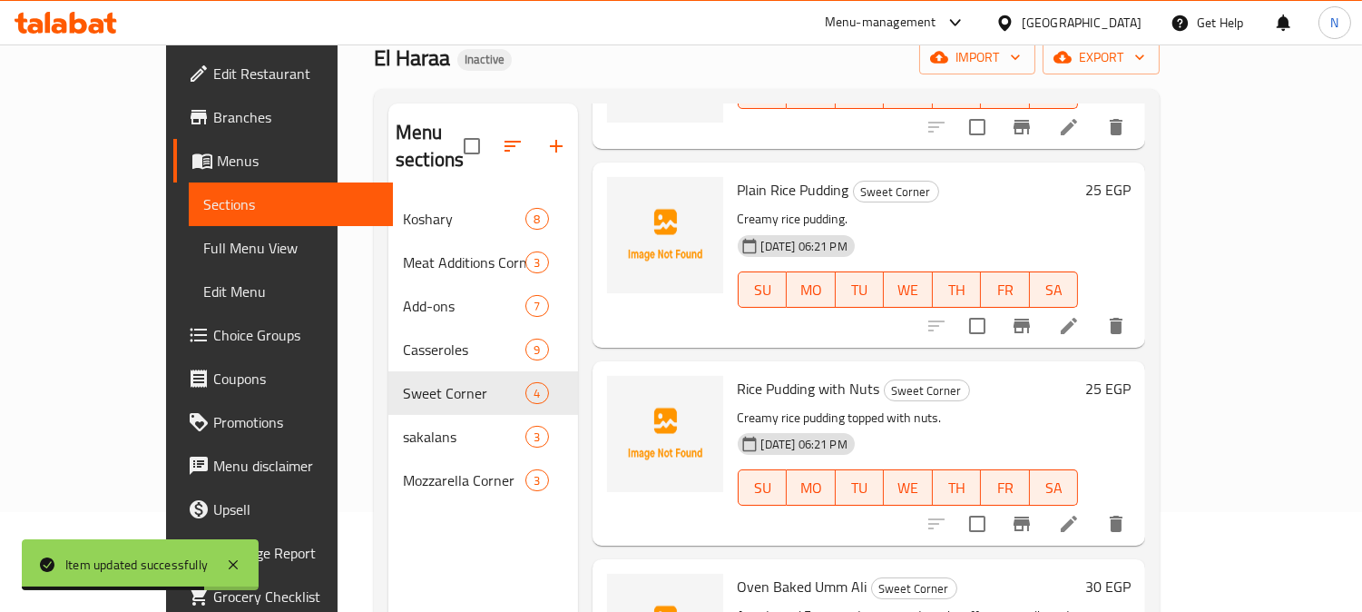
scroll to position [254, 0]
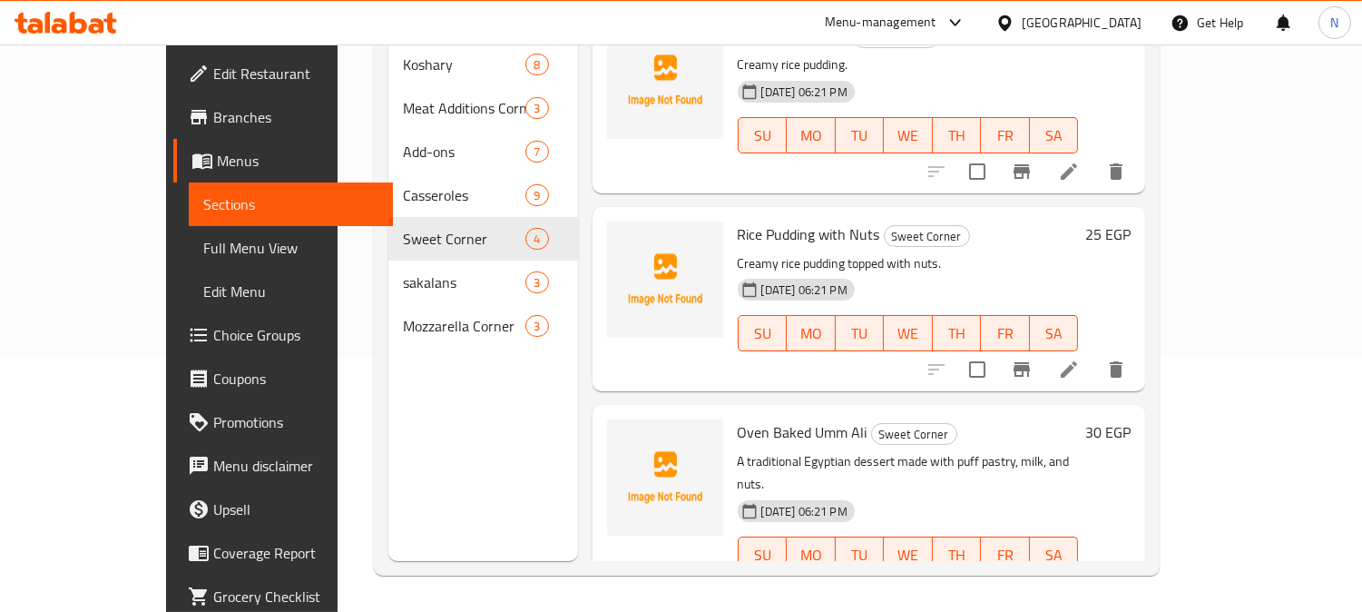
click at [203, 257] on span "Full Menu View" at bounding box center [291, 248] width 176 height 22
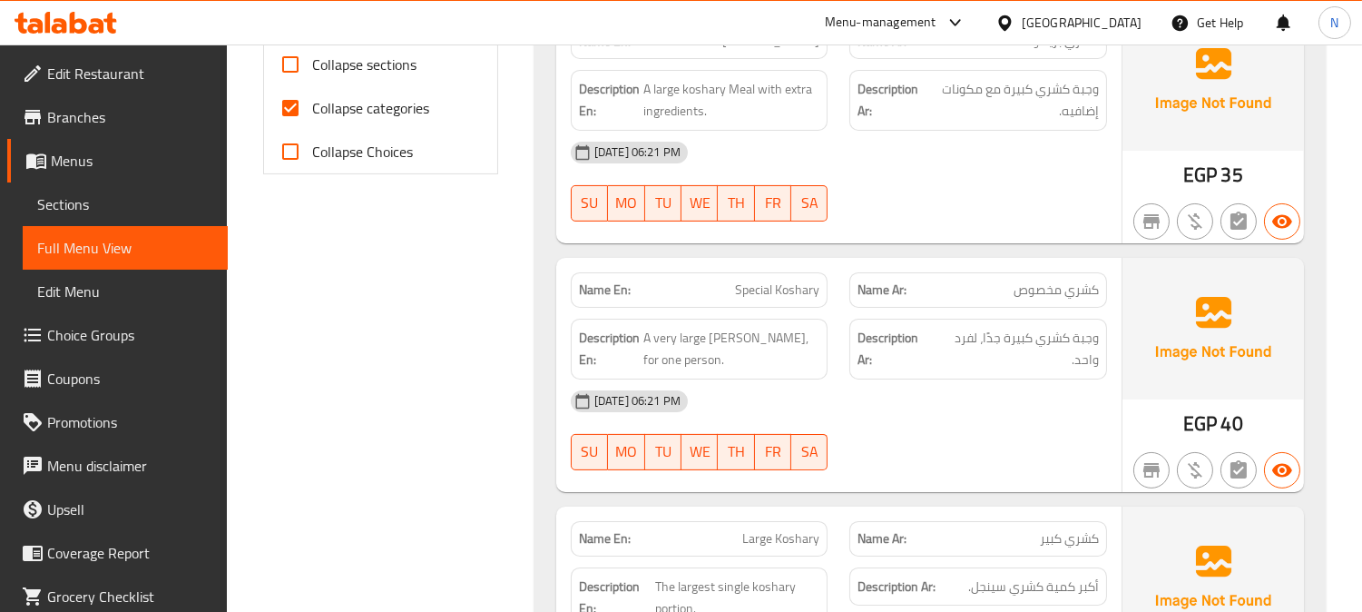
scroll to position [758, 0]
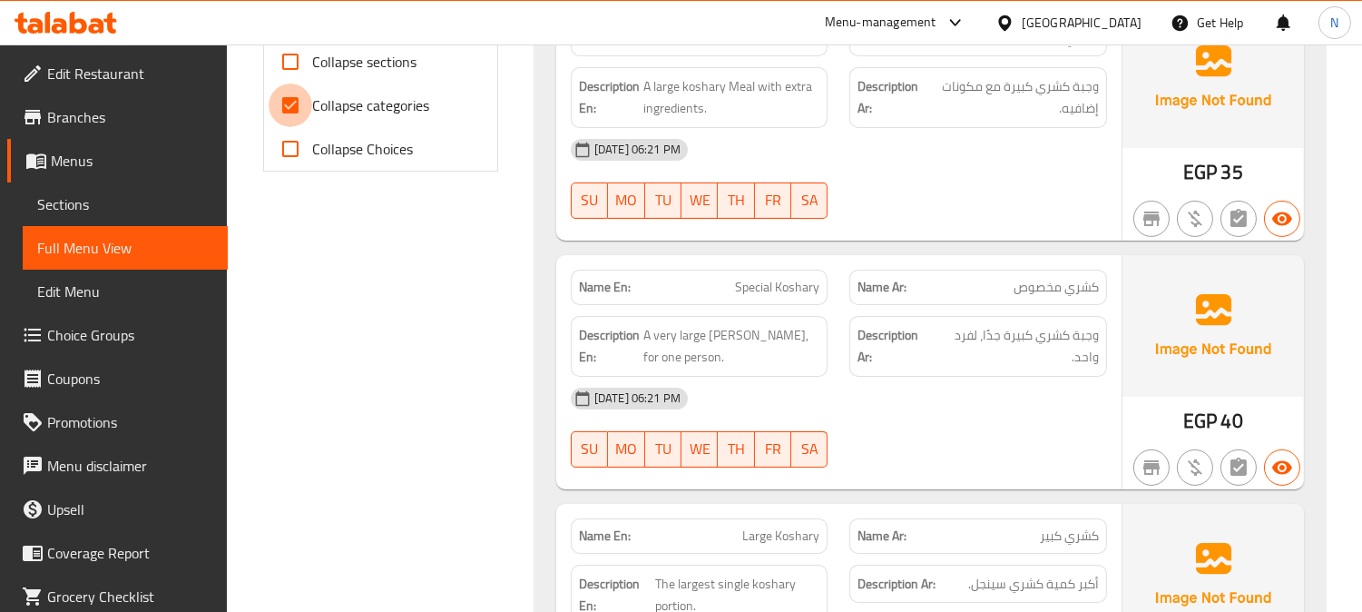
click at [287, 104] on input "Collapse categories" at bounding box center [291, 106] width 44 height 44
checkbox input "false"
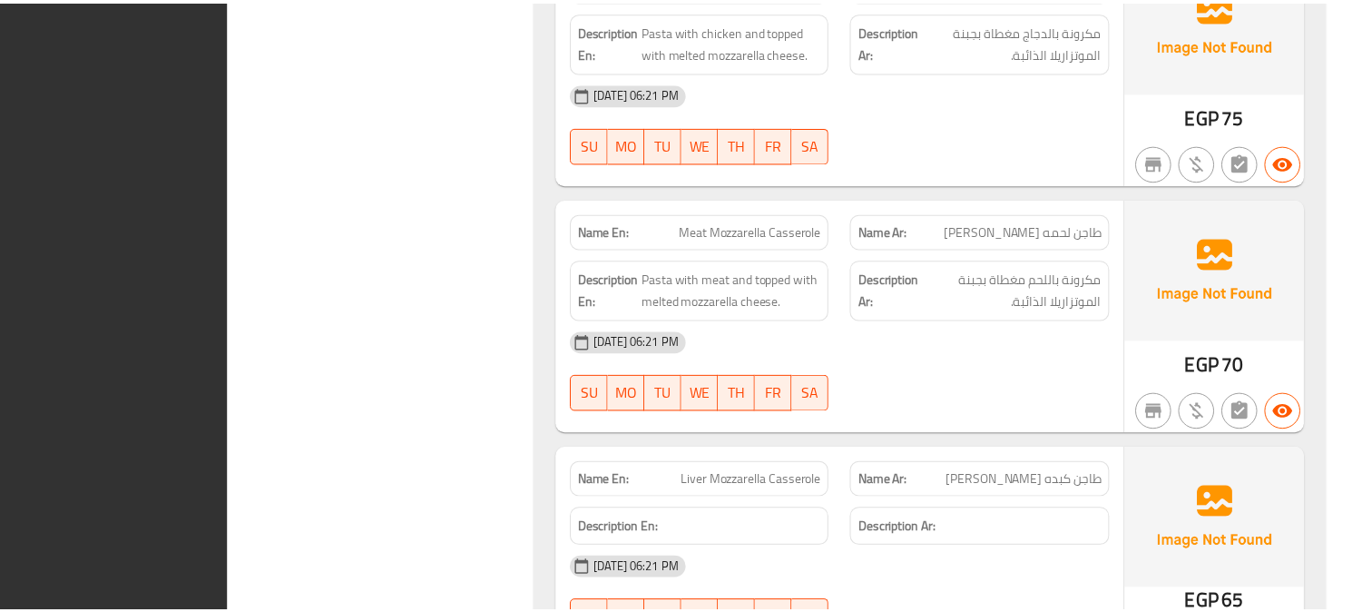
scroll to position [9121, 0]
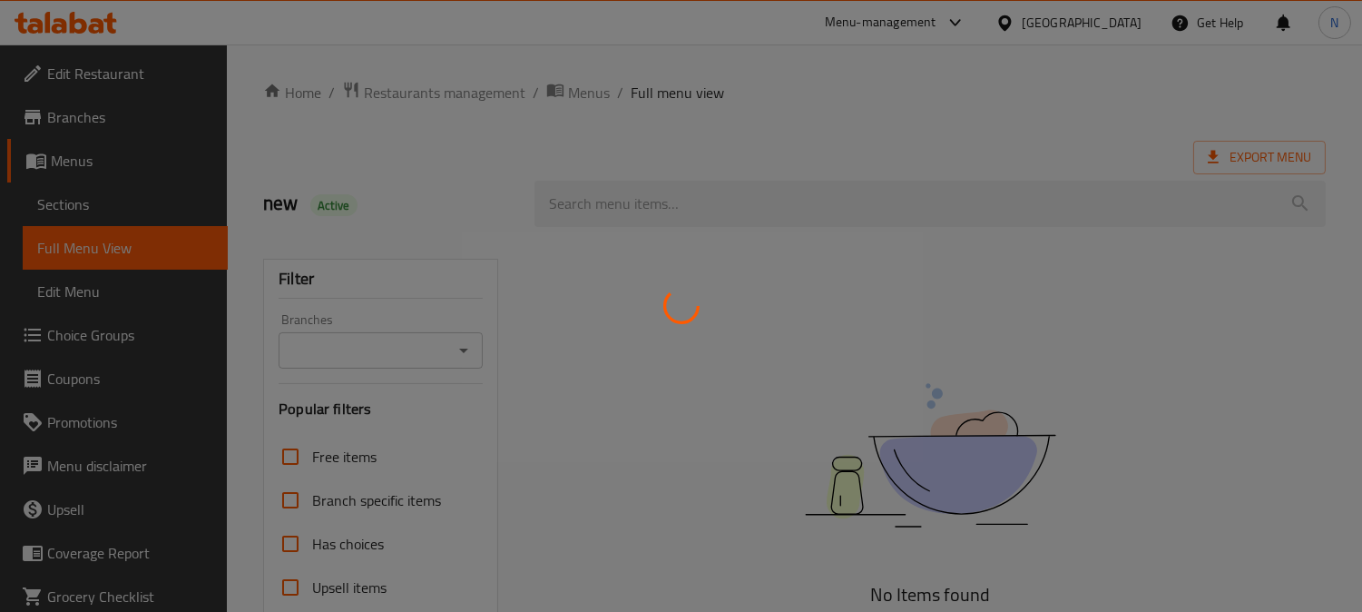
click at [448, 86] on div at bounding box center [681, 306] width 1362 height 612
click at [439, 93] on div at bounding box center [681, 306] width 1362 height 612
click at [441, 93] on div at bounding box center [681, 306] width 1362 height 612
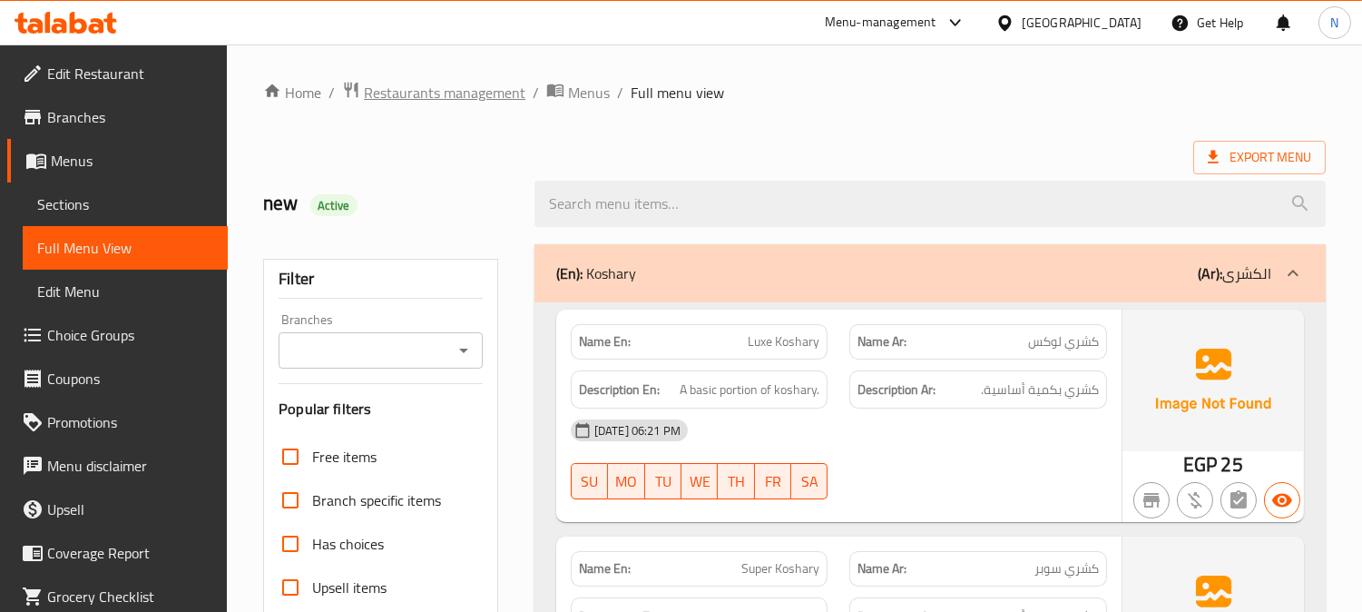
click at [442, 93] on span "Restaurants management" at bounding box center [445, 93] width 162 height 22
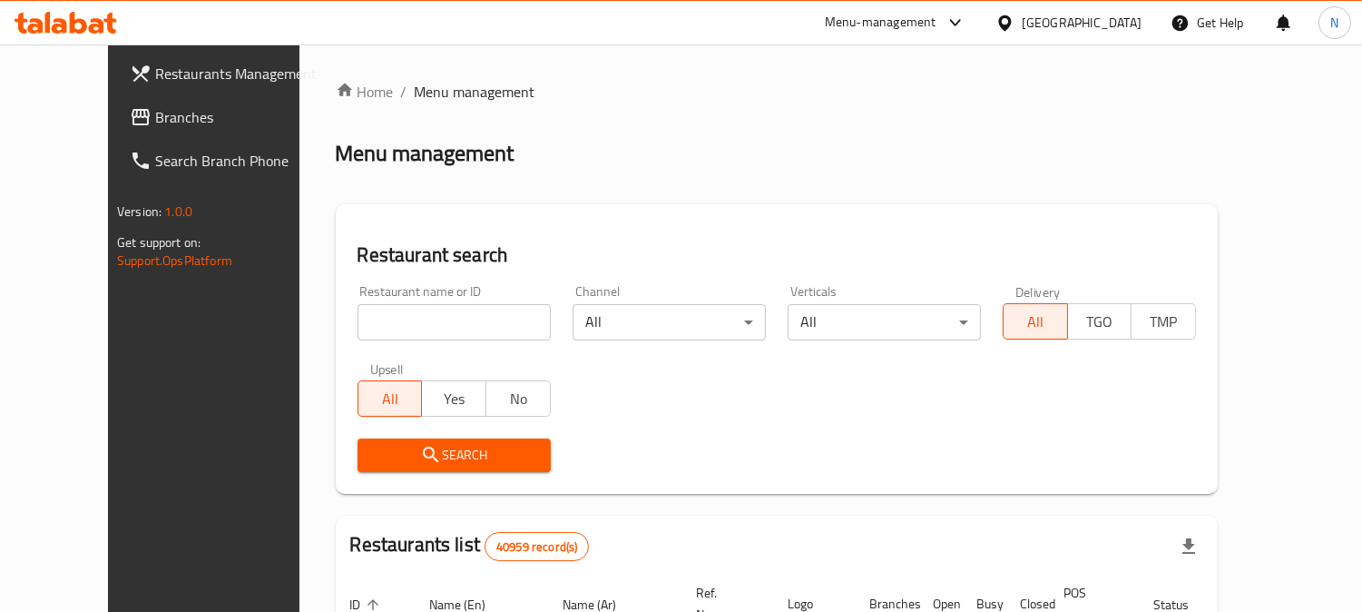
click at [155, 122] on span "Branches" at bounding box center [238, 117] width 166 height 22
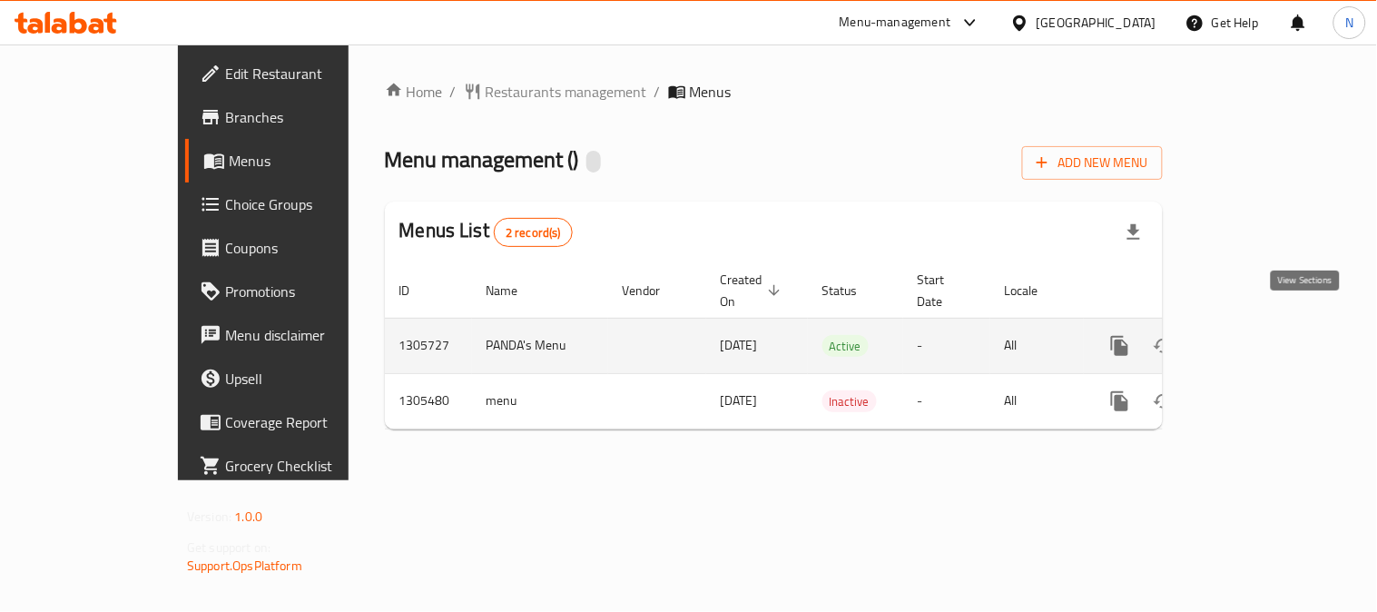
click at [1262, 335] on icon "enhanced table" at bounding box center [1251, 346] width 22 height 22
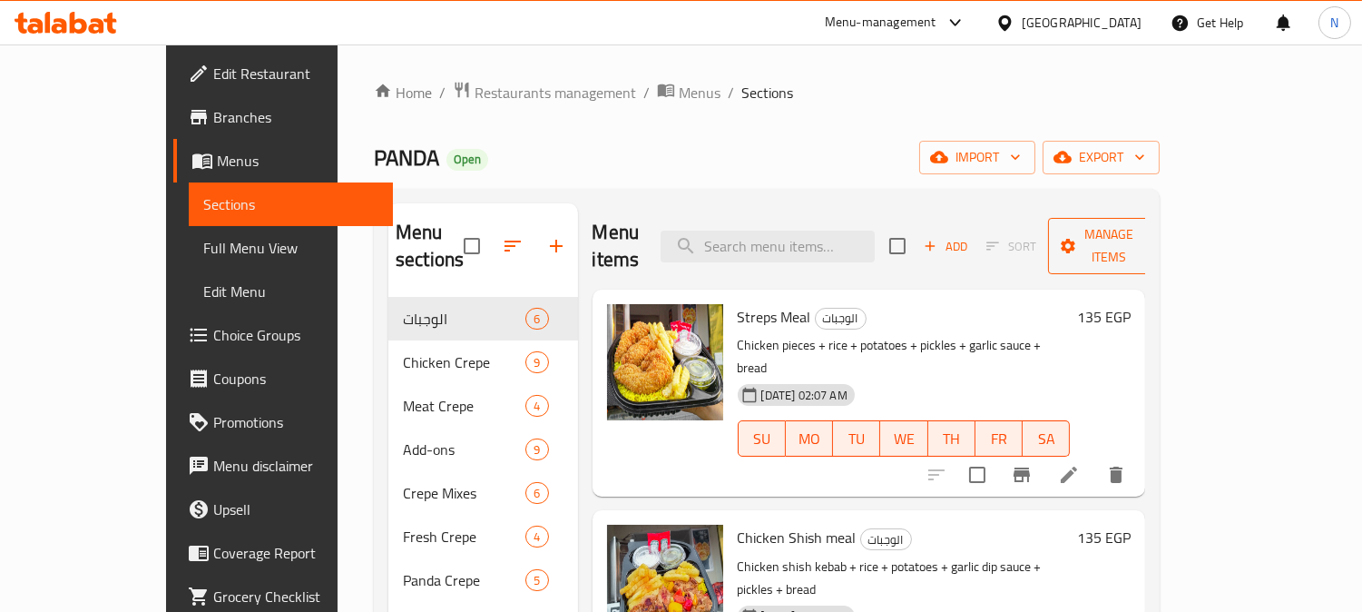
click at [1156, 230] on span "Manage items" at bounding box center [1109, 245] width 93 height 45
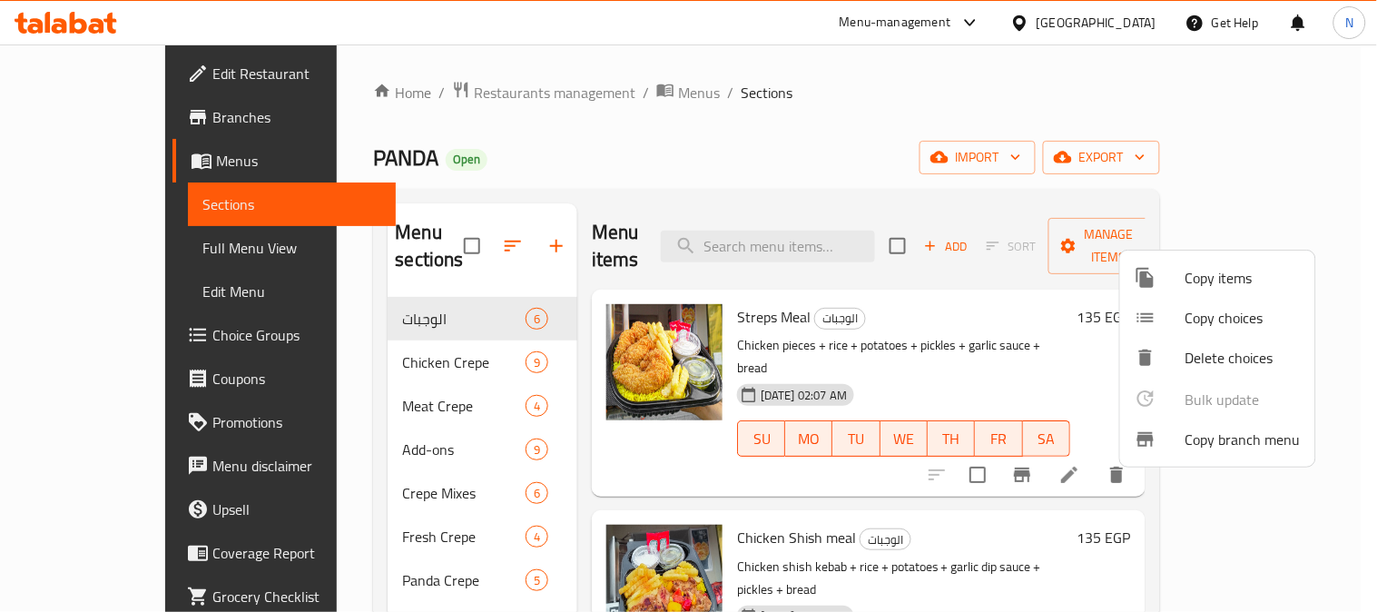
click at [1217, 428] on span "Copy branch menu" at bounding box center [1242, 439] width 115 height 22
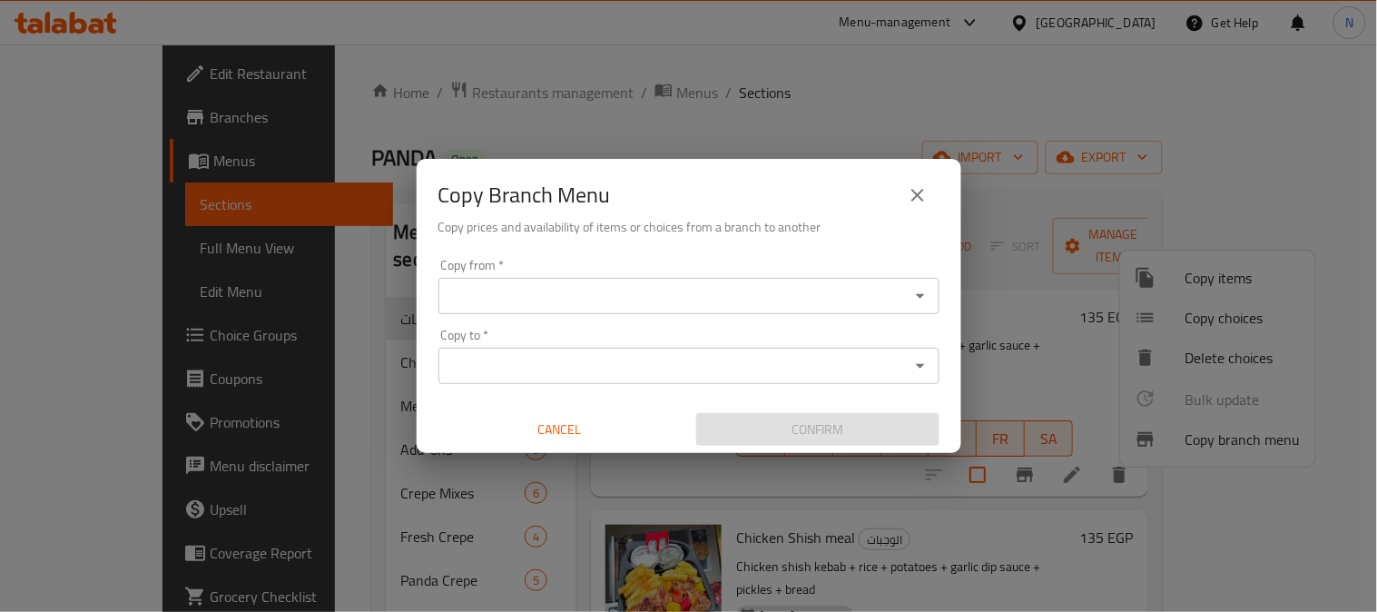
click at [666, 305] on input "Copy from   *" at bounding box center [674, 295] width 460 height 25
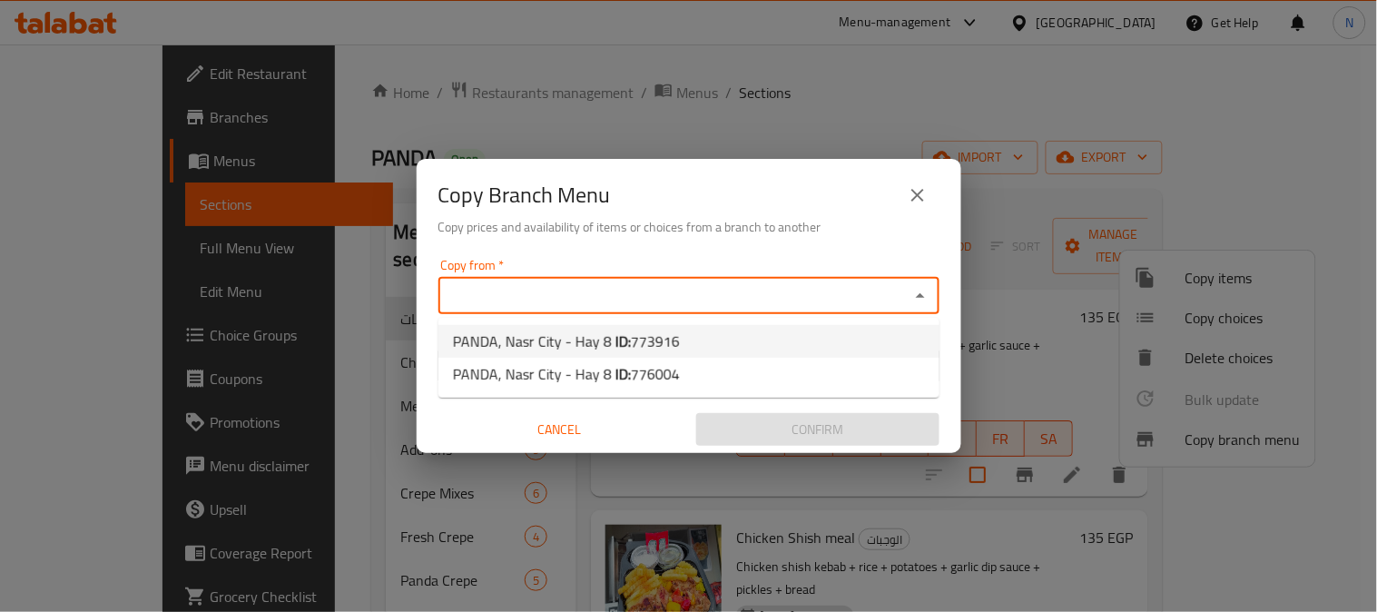
click at [608, 334] on span "PANDA, [GEOGRAPHIC_DATA] - Hay 8 ID: 773916" at bounding box center [566, 341] width 227 height 22
type input "PANDA, Nasr City - Hay 8"
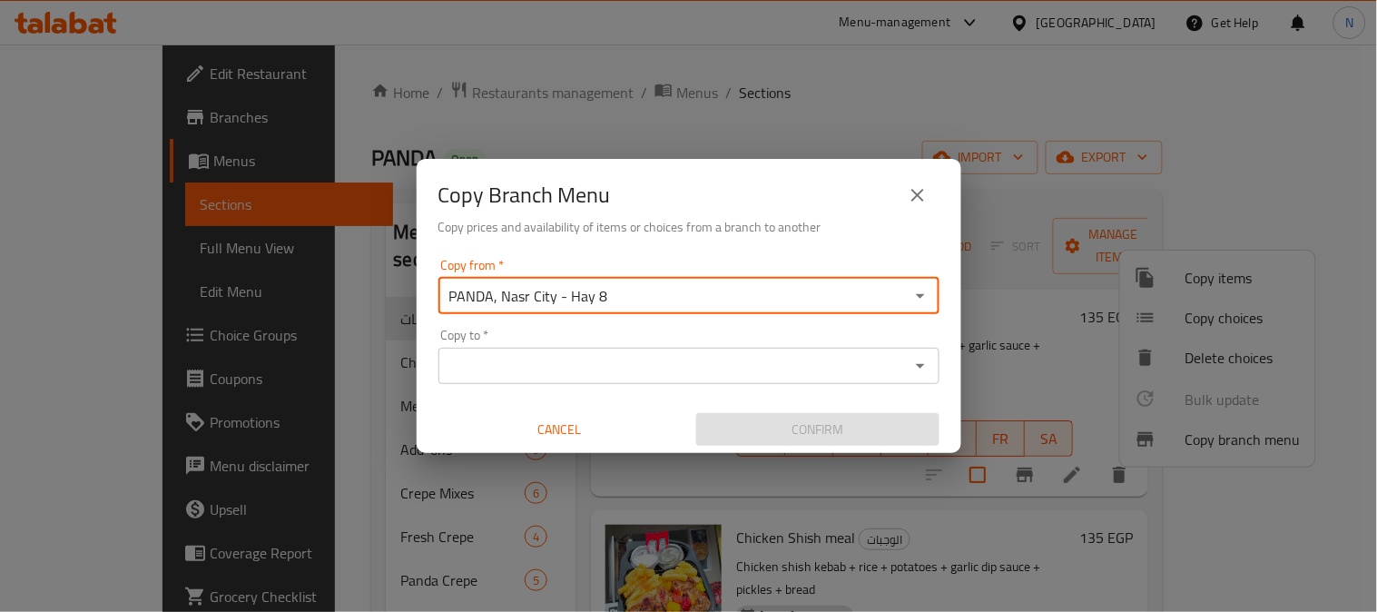
click at [586, 375] on input "Copy to   *" at bounding box center [674, 365] width 460 height 25
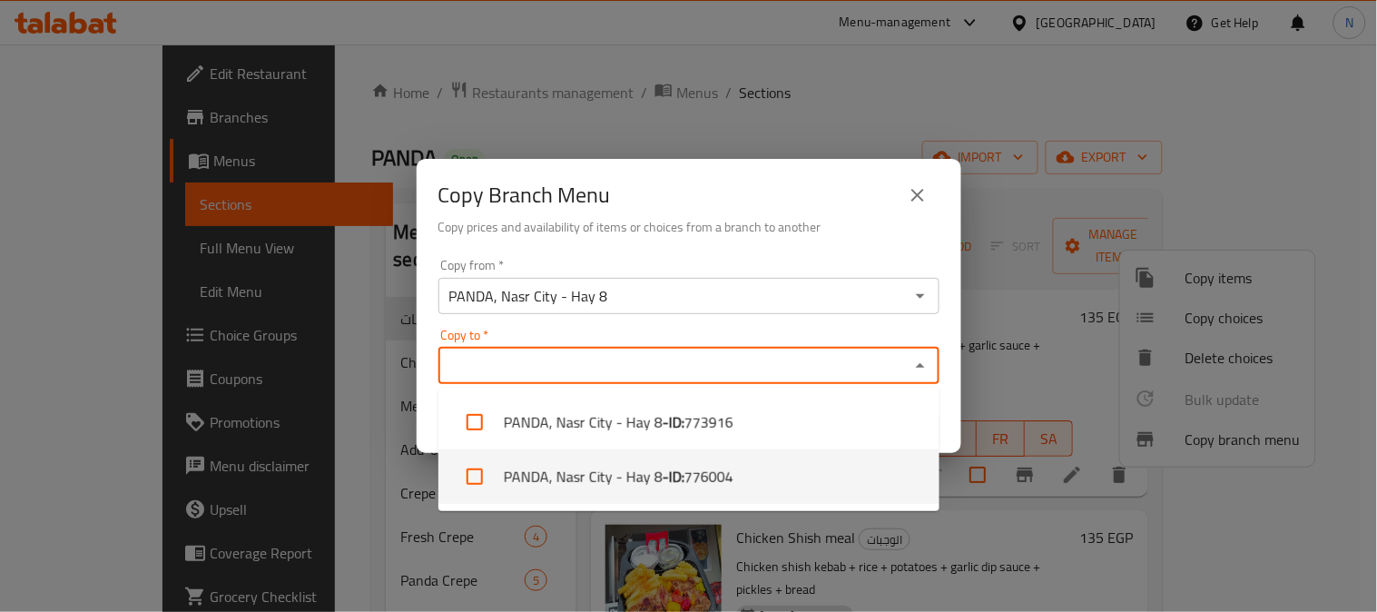
click at [576, 464] on li "PANDA, [GEOGRAPHIC_DATA] - Hay 8 - ID: 776004" at bounding box center [688, 476] width 501 height 54
checkbox input "true"
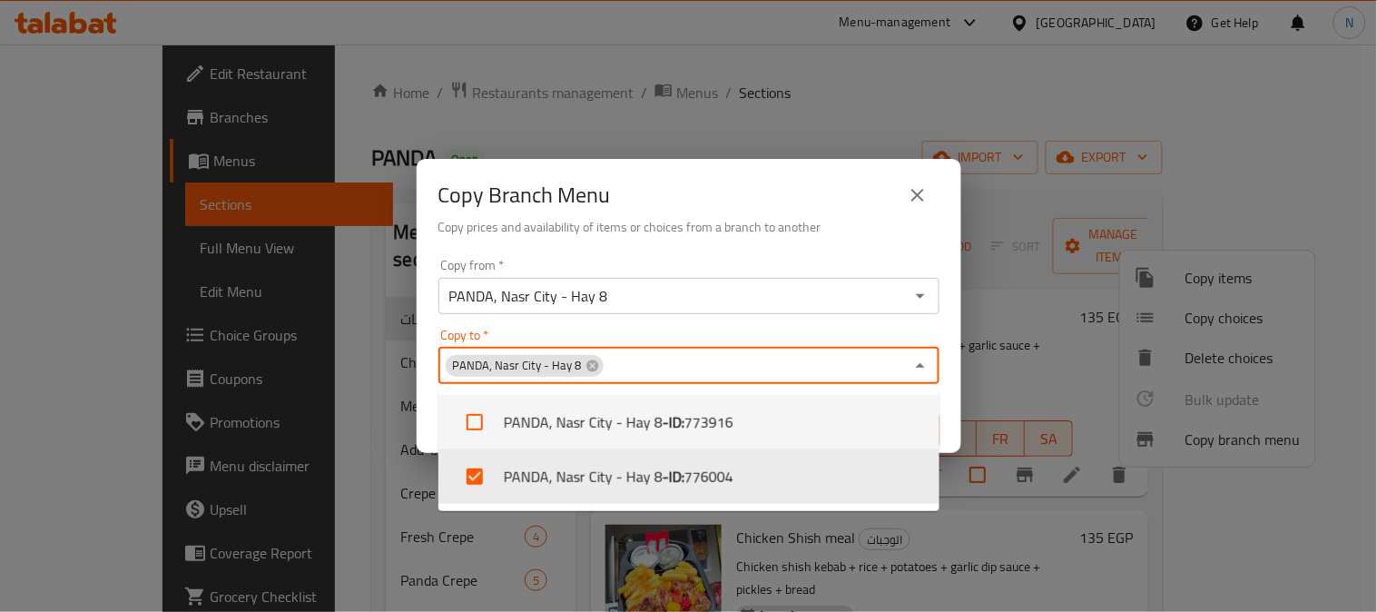
click at [949, 410] on div "Copy from   * PANDA, [GEOGRAPHIC_DATA] - Hay 8 Copy from * Copy to   * PANDA, […" at bounding box center [689, 352] width 545 height 202
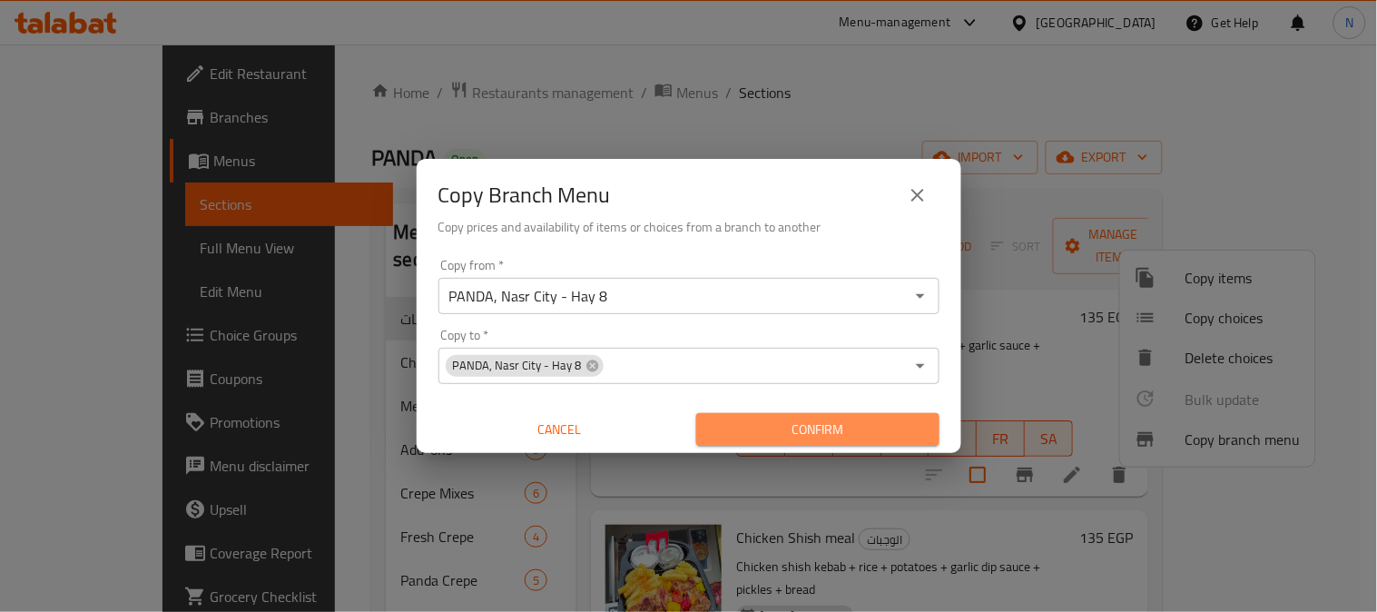
click at [914, 427] on span "Confirm" at bounding box center [818, 429] width 214 height 23
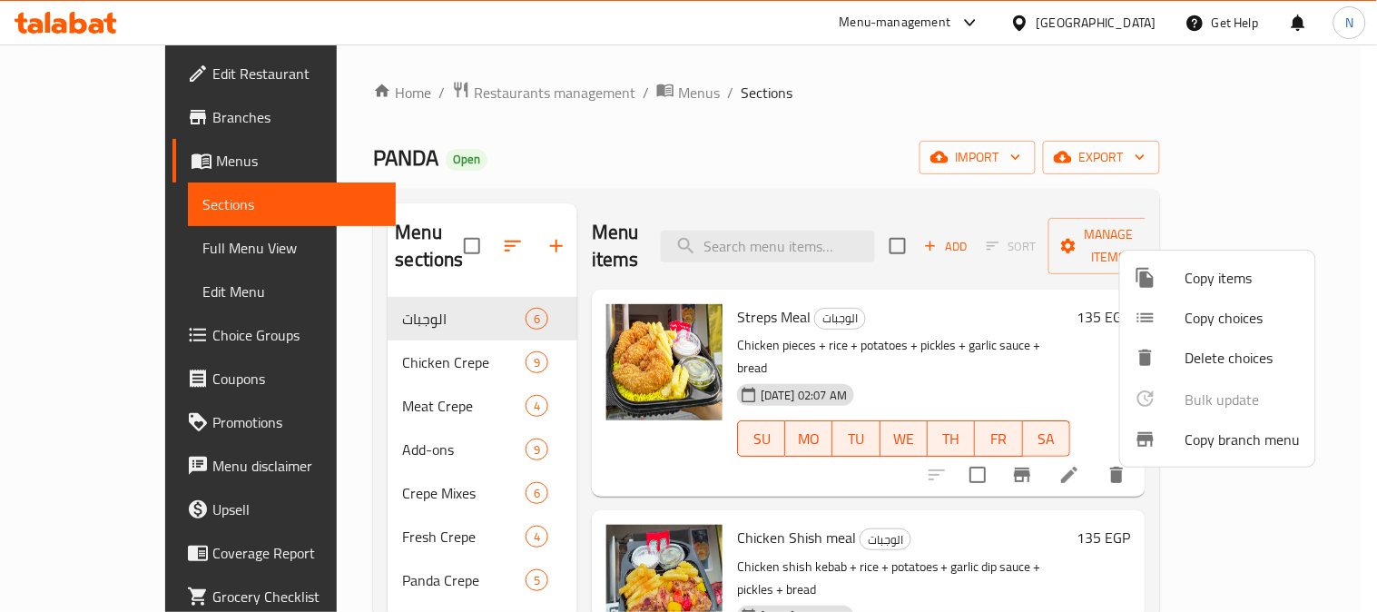
click at [93, 118] on div at bounding box center [688, 306] width 1377 height 612
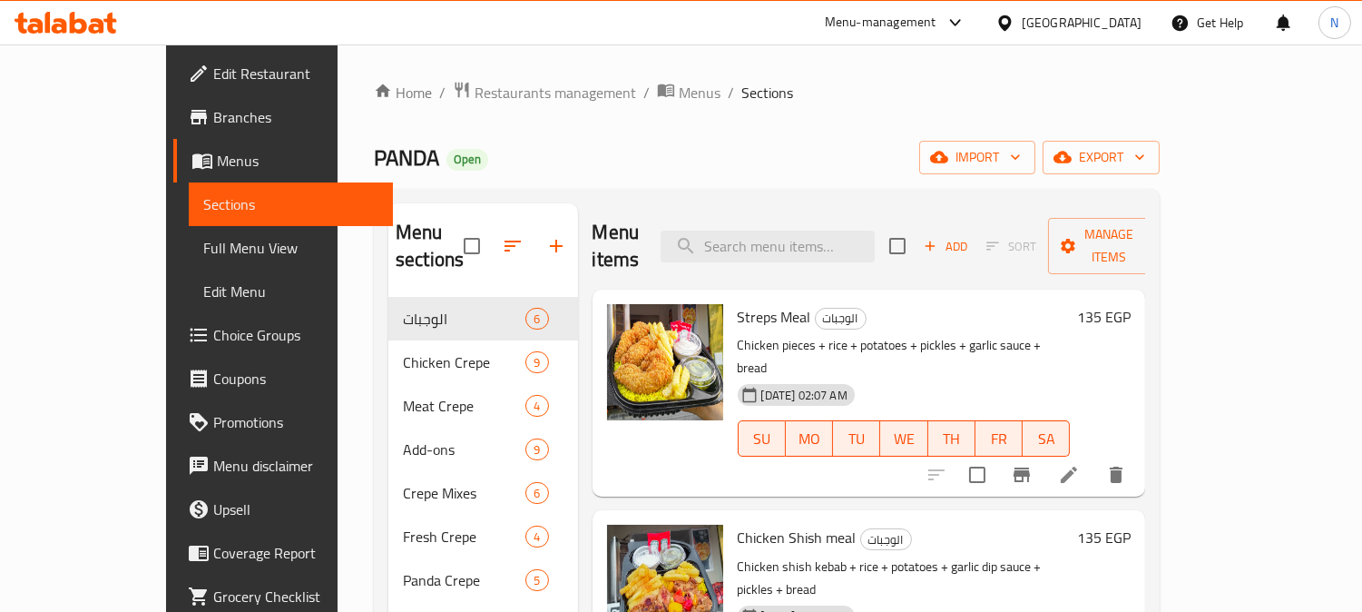
click at [213, 113] on span "Branches" at bounding box center [296, 117] width 166 height 22
